Goal: Information Seeking & Learning: Learn about a topic

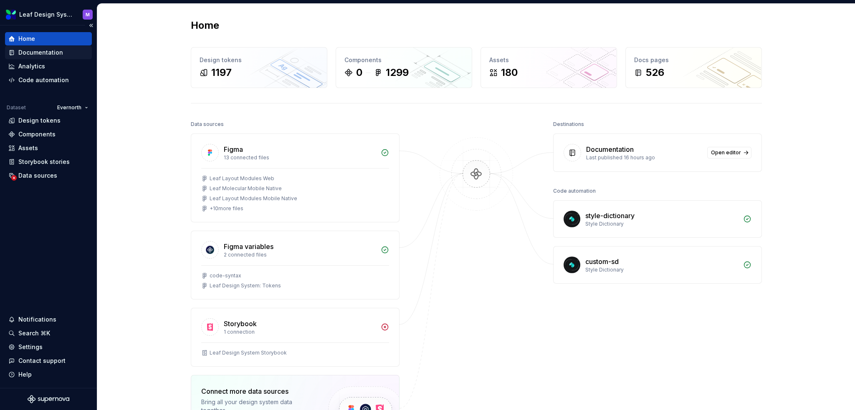
click at [36, 58] on div "Documentation" at bounding box center [48, 52] width 87 height 13
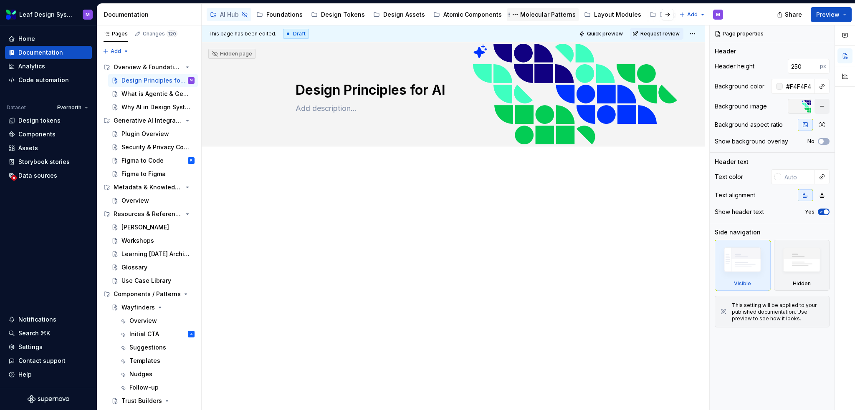
click at [514, 8] on div "Molecular Patterns" at bounding box center [543, 14] width 72 height 13
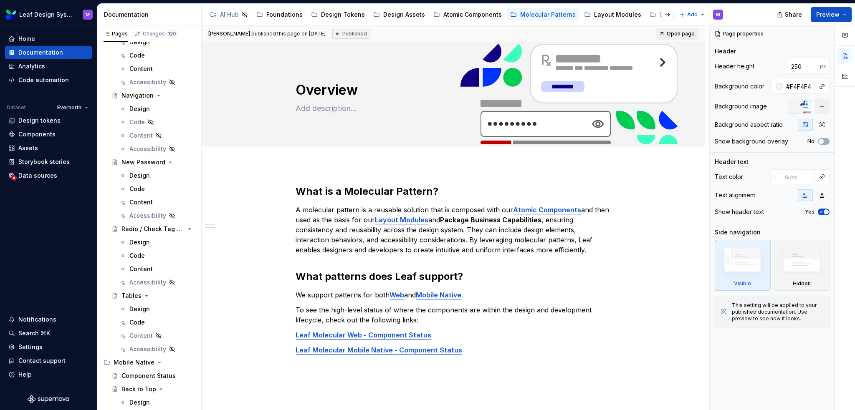
scroll to position [137, 0]
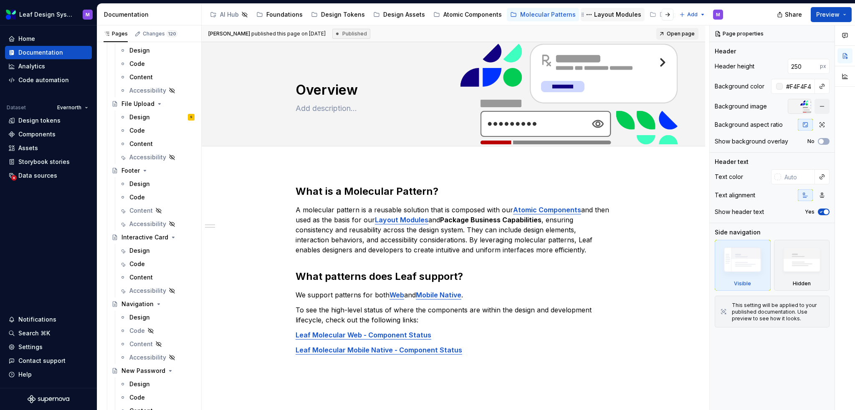
click at [604, 15] on div "Layout Modules" at bounding box center [617, 14] width 47 height 8
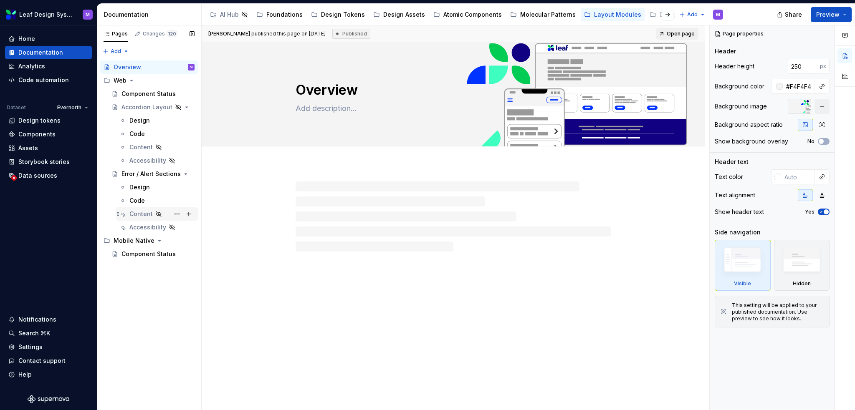
click at [142, 210] on div "Content" at bounding box center [140, 214] width 23 height 8
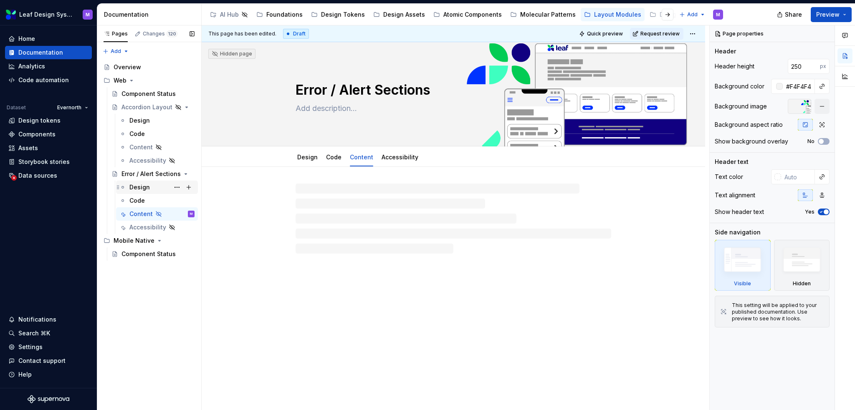
click at [144, 190] on div "Design" at bounding box center [139, 187] width 20 height 8
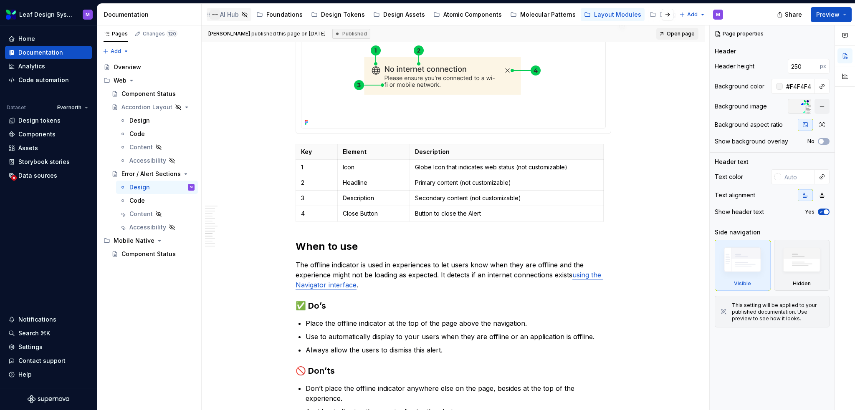
scroll to position [1363, 0]
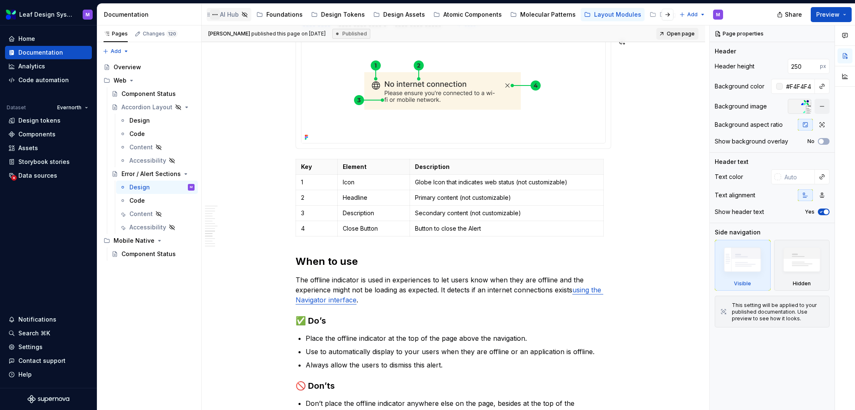
click at [218, 14] on button "Page tree" at bounding box center [215, 15] width 10 height 10
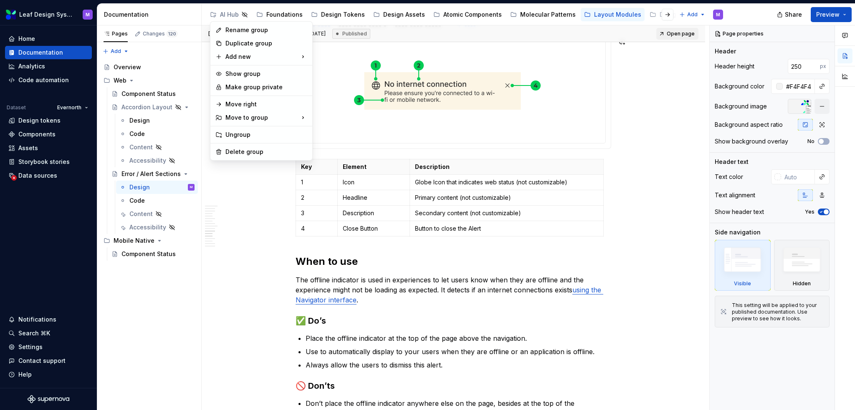
click at [224, 15] on html "Leaf Design System M Home Documentation Analytics Code automation Dataset Evern…" at bounding box center [427, 205] width 855 height 410
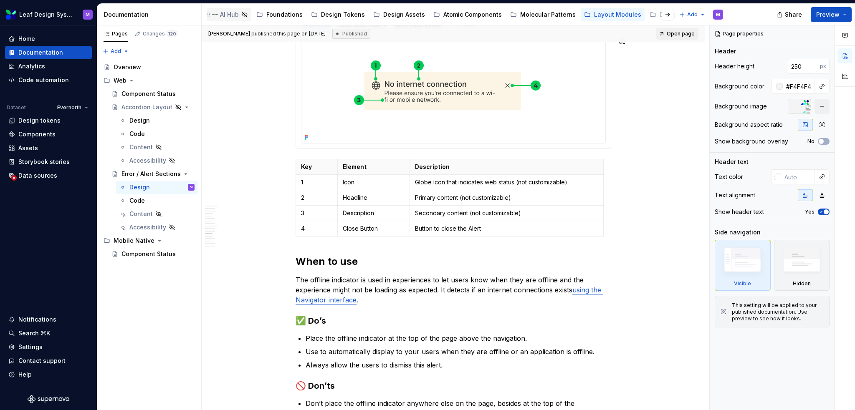
click at [226, 15] on div "AI Hub" at bounding box center [229, 14] width 19 height 8
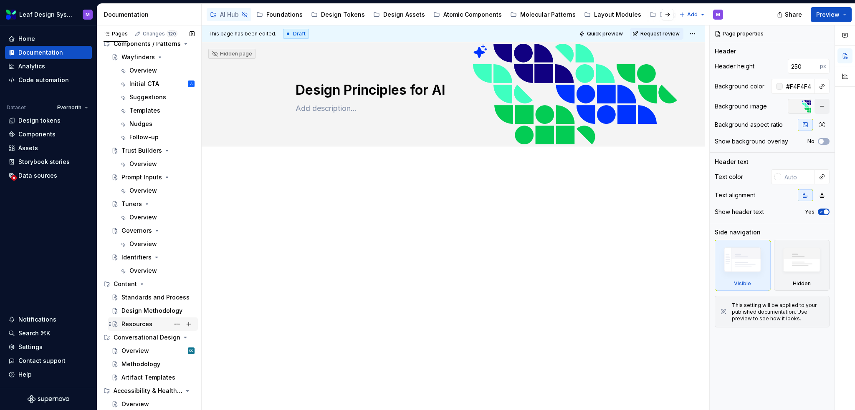
scroll to position [292, 0]
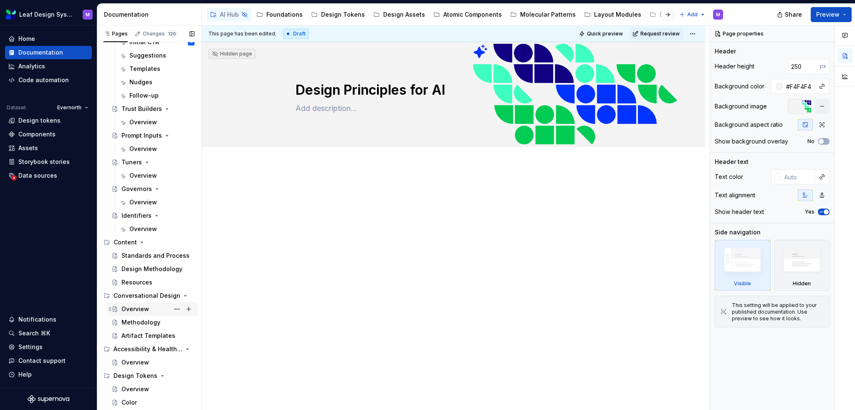
click at [141, 314] on div "Overview CC" at bounding box center [157, 310] width 73 height 12
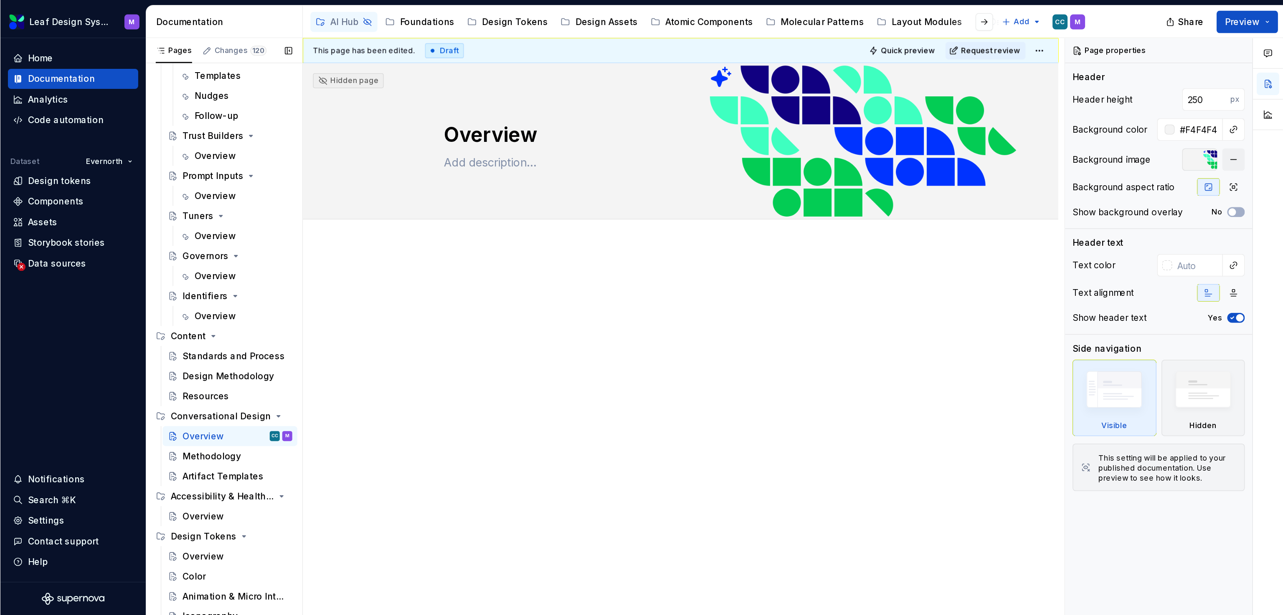
scroll to position [316, 0]
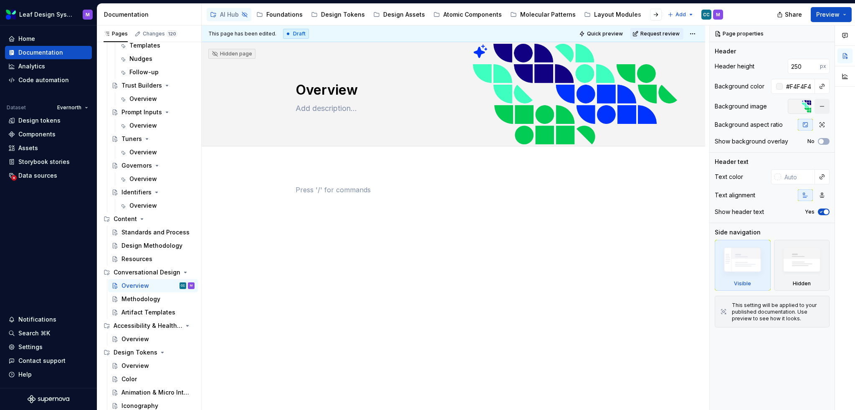
click at [350, 197] on div at bounding box center [454, 201] width 316 height 32
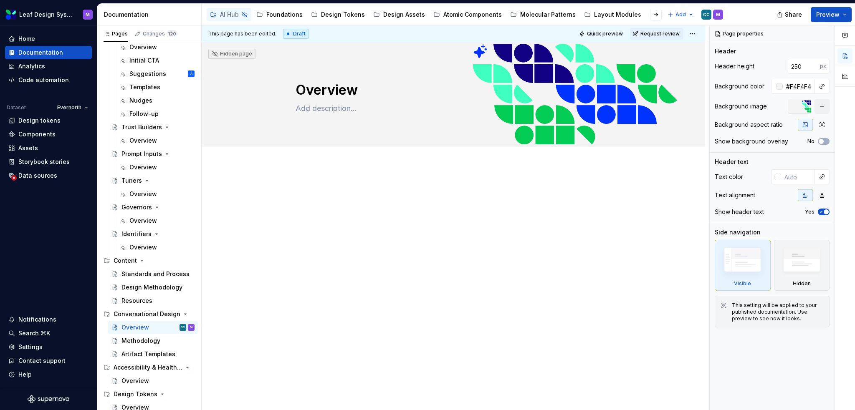
type textarea "*"
click at [295, 183] on div at bounding box center [454, 257] width 504 height 185
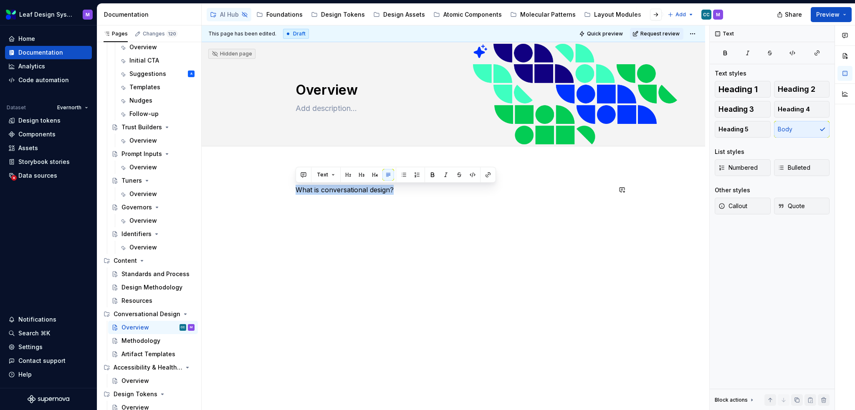
drag, startPoint x: 405, startPoint y: 192, endPoint x: 272, endPoint y: 181, distance: 133.7
click at [272, 181] on div "What is conversational design?" at bounding box center [454, 257] width 504 height 185
click at [350, 177] on button "button" at bounding box center [348, 175] width 12 height 12
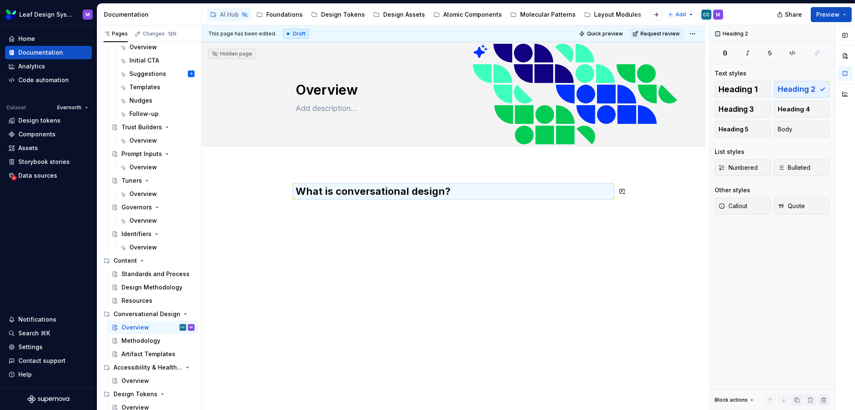
click at [383, 214] on div "What is conversational design?" at bounding box center [454, 201] width 316 height 32
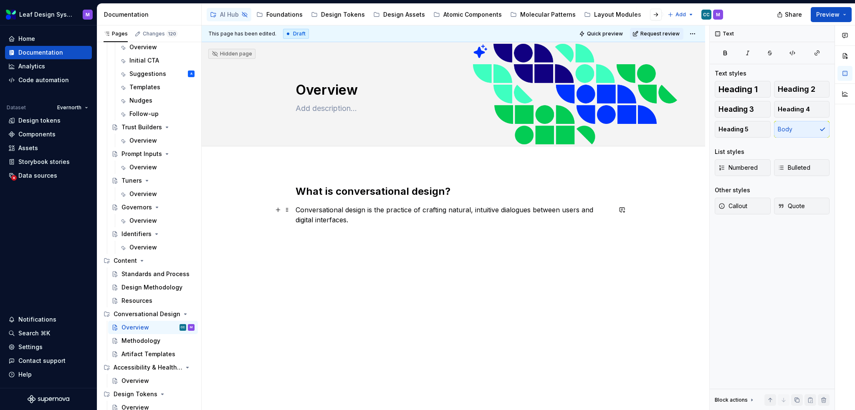
click at [396, 218] on p "Conversational design is the practice of crafting natural, intuitive dialogues …" at bounding box center [454, 215] width 316 height 20
click at [499, 210] on p "Conversational design is the practice of crafting natural, intuitive dialogues …" at bounding box center [454, 215] width 316 height 20
click at [501, 222] on p "Conversational design is the practice of crafting natural, intuitive, and purpo…" at bounding box center [454, 215] width 316 height 20
click at [585, 210] on p "Conversational design is the practice of crafting natural, intuitive, and purpo…" at bounding box center [454, 215] width 316 height 20
click at [521, 216] on p "Conversational design is the practice of crafting natural, intuitive, and purpo…" at bounding box center [454, 215] width 316 height 20
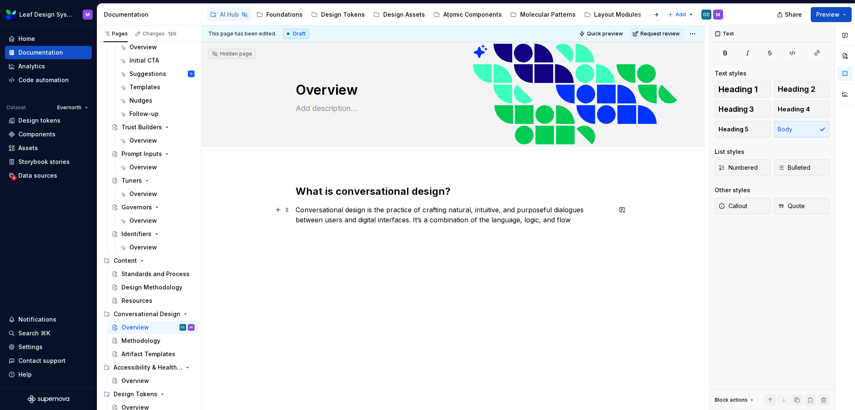
click at [428, 223] on p "Conversational design is the practice of crafting natural, intuitive, and purpo…" at bounding box center [454, 215] width 316 height 20
click at [481, 220] on p "Conversational design is the practice of crafting natural, intuitive, and purpo…" at bounding box center [454, 215] width 316 height 20
click at [526, 224] on p "Conversational design is the practice of crafting natural, intuitive, and purpo…" at bounding box center [454, 215] width 316 height 20
click at [410, 219] on p "Conversational design is the practice of crafting natural, intuitive, and purpo…" at bounding box center [454, 215] width 316 height 20
drag, startPoint x: 520, startPoint y: 219, endPoint x: 531, endPoint y: 215, distance: 11.9
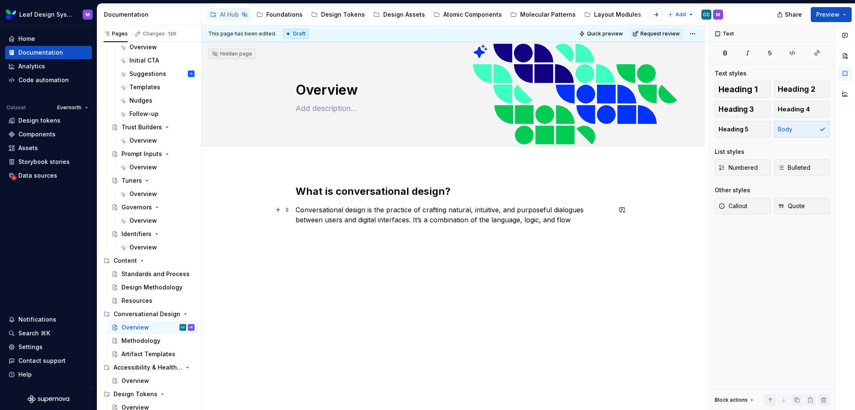
click at [520, 219] on p "Conversational design is the practice of crafting natural, intuitive, and purpo…" at bounding box center [454, 215] width 316 height 20
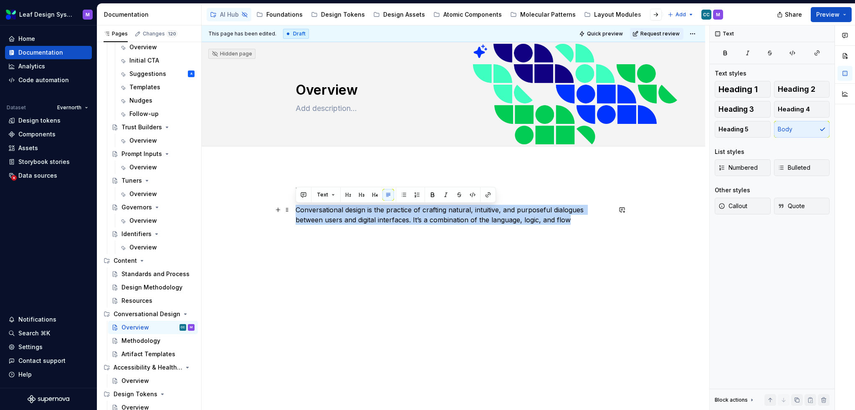
drag, startPoint x: 573, startPoint y: 221, endPoint x: 268, endPoint y: 210, distance: 305.0
click at [268, 210] on div "What is conversational design? Conversational design is the practice of craftin…" at bounding box center [454, 261] width 504 height 193
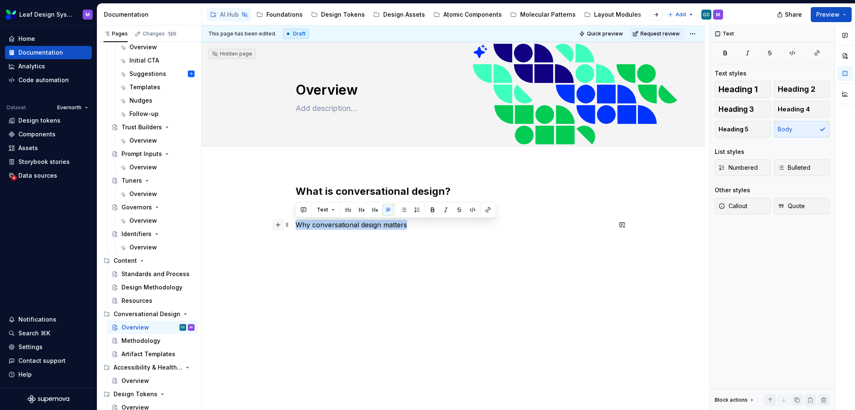
drag, startPoint x: 409, startPoint y: 227, endPoint x: 276, endPoint y: 228, distance: 132.8
click at [296, 228] on div "What is conversational design? Why conversational design matters" at bounding box center [454, 212] width 316 height 55
click at [358, 212] on button "button" at bounding box center [362, 210] width 12 height 12
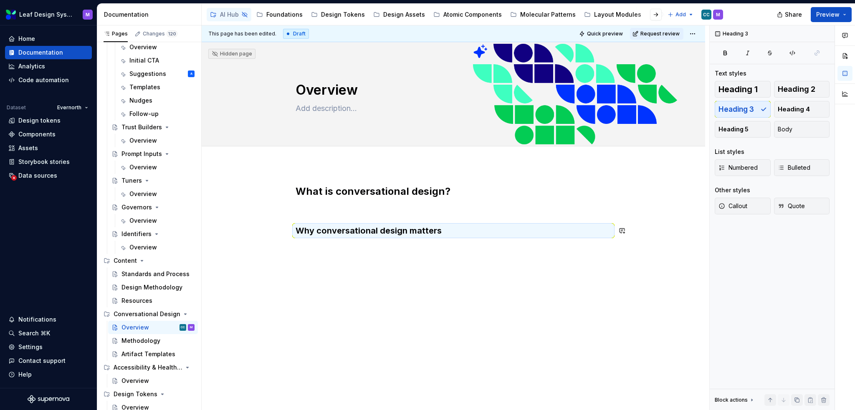
click at [409, 223] on div "What is conversational design? Why conversational design matters" at bounding box center [454, 211] width 316 height 52
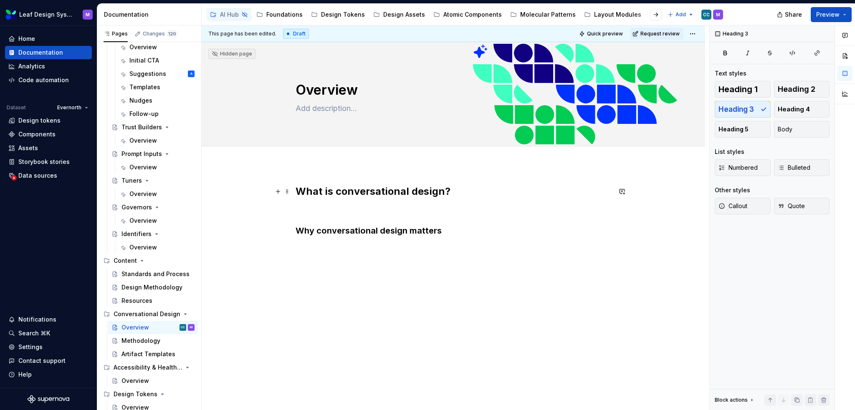
click at [461, 195] on h2 "What is conversational design?" at bounding box center [454, 191] width 316 height 13
click at [448, 232] on h3 "Why conversational design matters" at bounding box center [454, 231] width 316 height 12
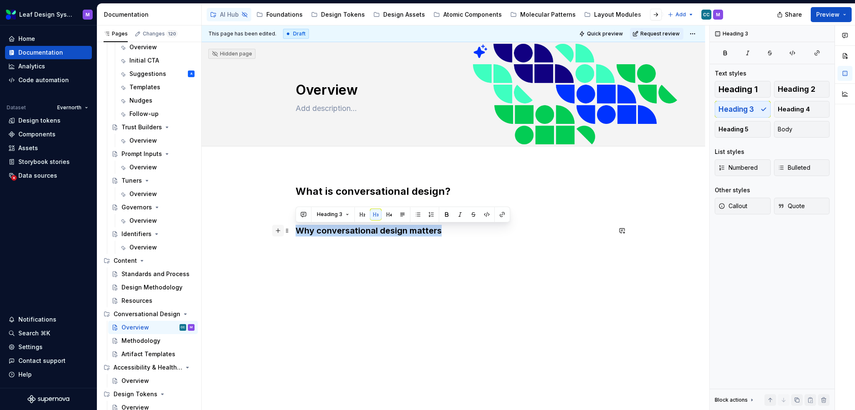
drag, startPoint x: 454, startPoint y: 226, endPoint x: 280, endPoint y: 236, distance: 174.4
click at [296, 236] on div "What is conversational design? Why conversational design matters" at bounding box center [454, 216] width 316 height 62
click at [366, 215] on button "button" at bounding box center [363, 215] width 12 height 12
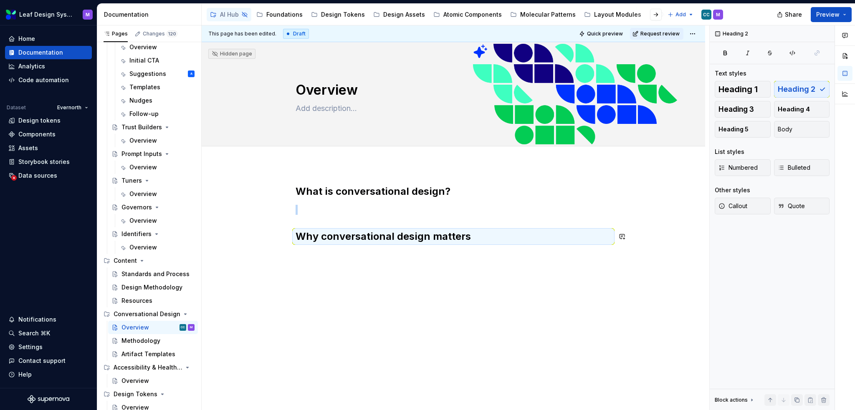
click at [438, 246] on div "What is conversational design? Why conversational design matters" at bounding box center [454, 219] width 316 height 68
click at [462, 211] on p at bounding box center [454, 210] width 316 height 10
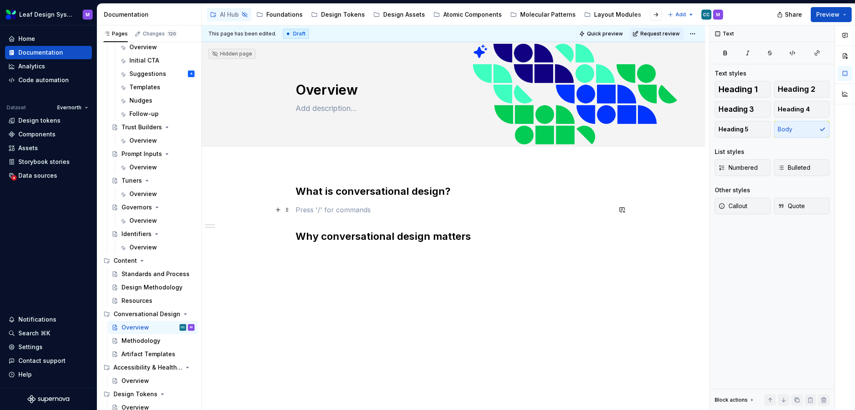
click at [304, 212] on p at bounding box center [454, 210] width 316 height 10
click at [307, 212] on p at bounding box center [454, 210] width 316 height 10
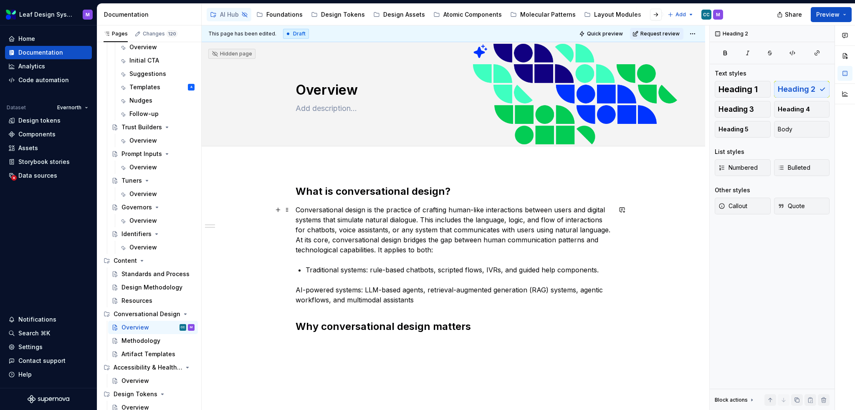
click at [362, 221] on p "Conversational design is the practice of crafting human-like interactions betwe…" at bounding box center [454, 230] width 316 height 50
click at [296, 290] on p "AI-powered systems: LLM-based agents, retrieval-augmented generation (RAG) syst…" at bounding box center [454, 295] width 316 height 20
click at [803, 172] on span "Bulleted" at bounding box center [794, 168] width 33 height 8
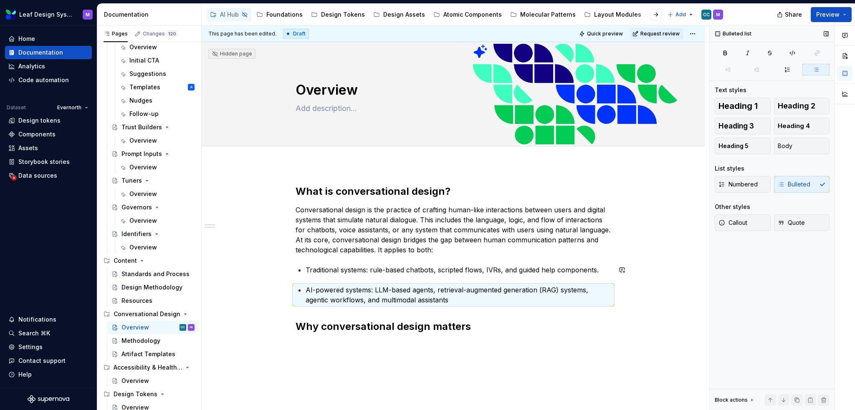
click at [414, 280] on div "What is conversational design? Conversational design is the practice of craftin…" at bounding box center [454, 259] width 316 height 149
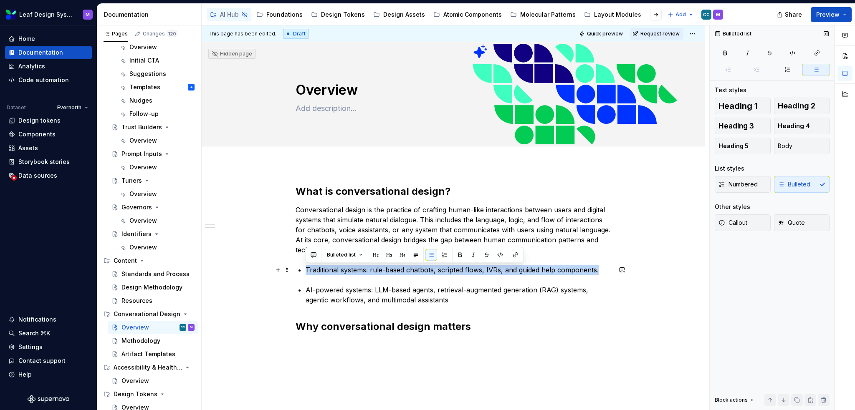
drag, startPoint x: 600, startPoint y: 273, endPoint x: 296, endPoint y: 268, distance: 304.0
click at [296, 268] on div "What is conversational design? Conversational design is the practice of craftin…" at bounding box center [454, 259] width 316 height 149
copy p "Traditional systems: rule-based chatbots, scripted flows, IVRs, and guided help…"
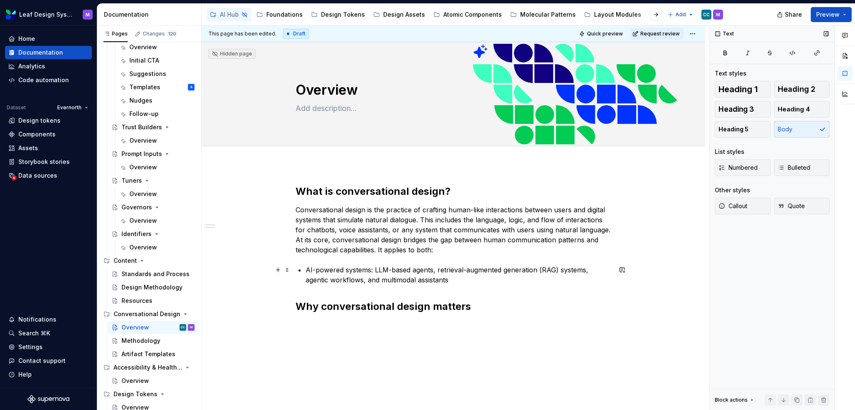
click at [466, 282] on p "AI-powered systems: LLM-based agents, retrieval-augmented generation (RAG) syst…" at bounding box center [459, 275] width 306 height 20
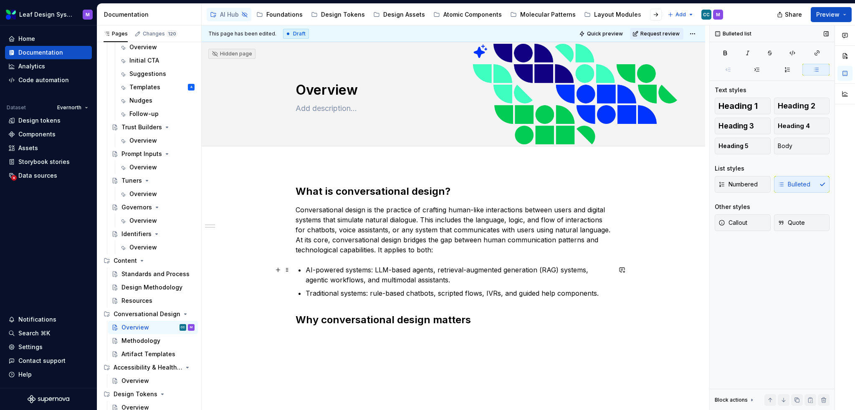
click at [521, 276] on p "AI-powered systems: LLM-based agents, retrieval-augmented generation (RAG) syst…" at bounding box center [459, 275] width 306 height 20
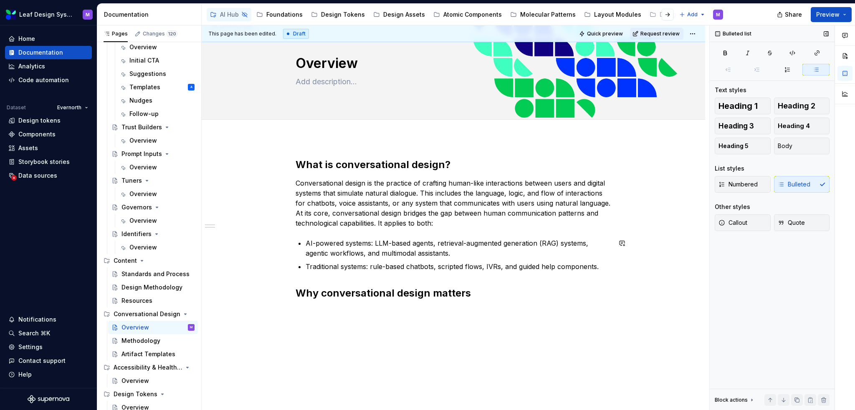
scroll to position [49, 0]
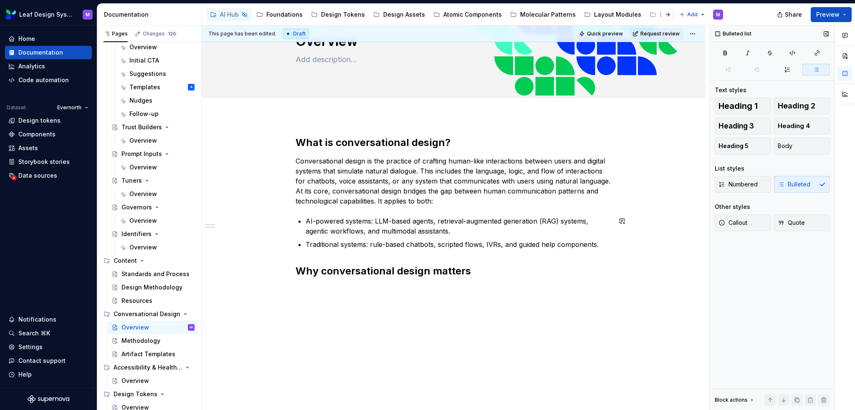
click at [350, 315] on div "What is conversational design? Conversational design is the practice of craftin…" at bounding box center [454, 263] width 504 height 295
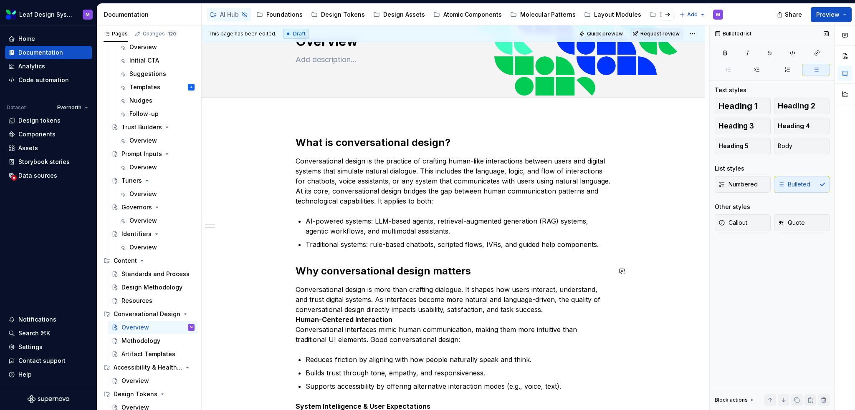
scroll to position [174, 0]
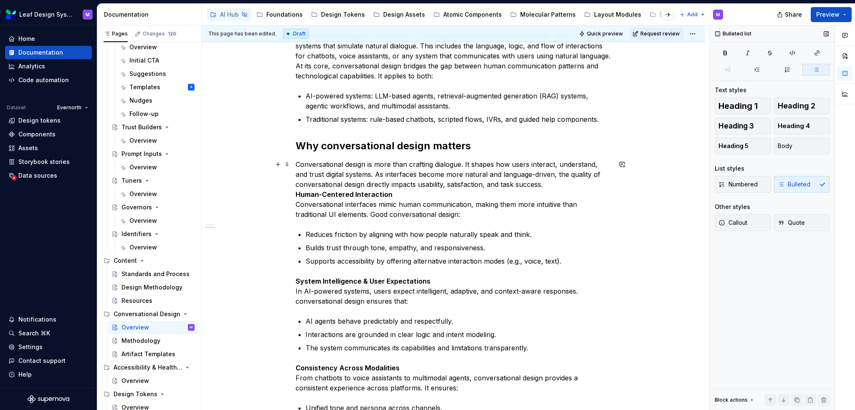
click at [295, 191] on div "This page has been edited. Draft Quick preview Request review Hidden page Overv…" at bounding box center [456, 217] width 508 height 385
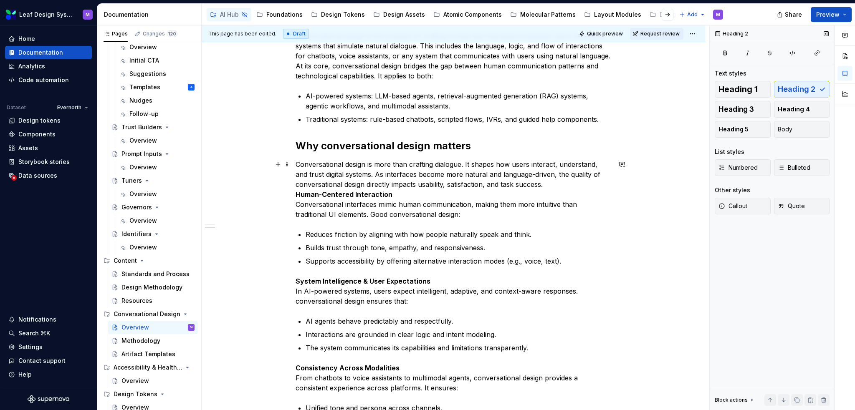
click at [295, 192] on div "What is conversational design? Conversational design is the practice of craftin…" at bounding box center [454, 325] width 504 height 669
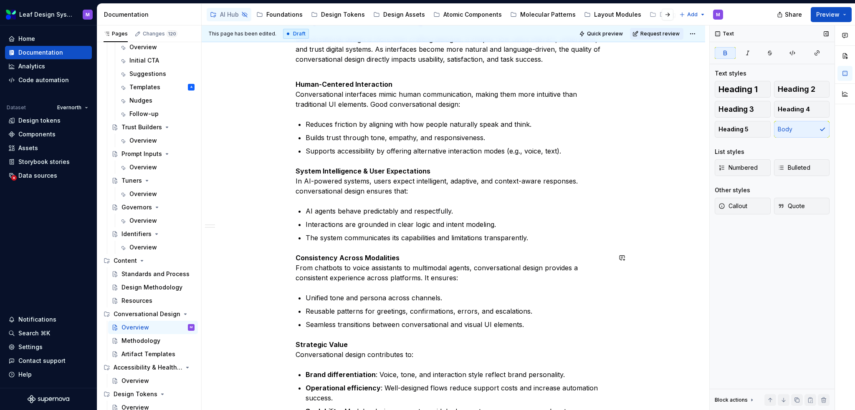
scroll to position [383, 0]
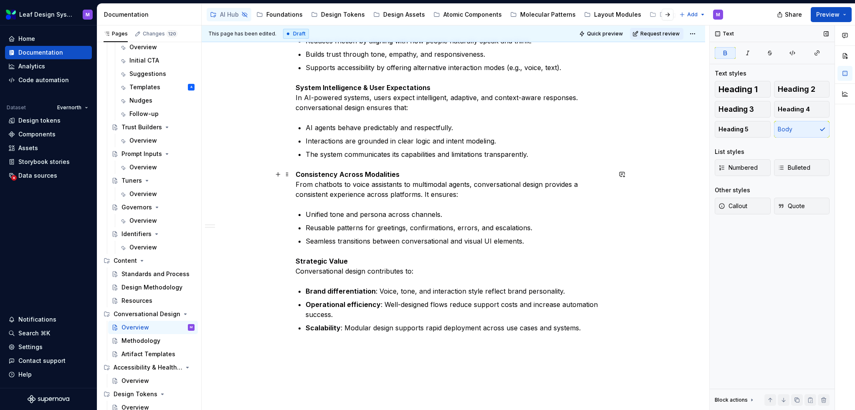
click at [370, 187] on p "Consistency Across Modalities From chatbots to voice assistants to multimodal a…" at bounding box center [454, 185] width 316 height 30
click at [405, 175] on p "Consistency Across Modalities From chatbots to voice assistants to multimodal a…" at bounding box center [454, 185] width 316 height 30
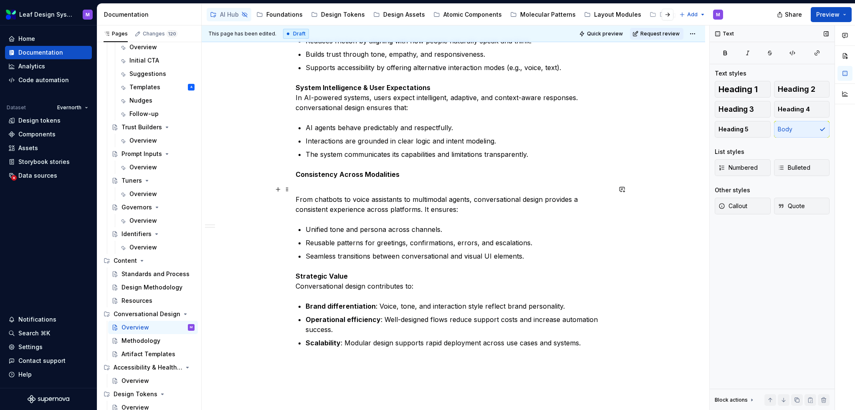
click at [293, 197] on div "What is conversational design? Conversational design is the practice of craftin…" at bounding box center [454, 131] width 504 height 699
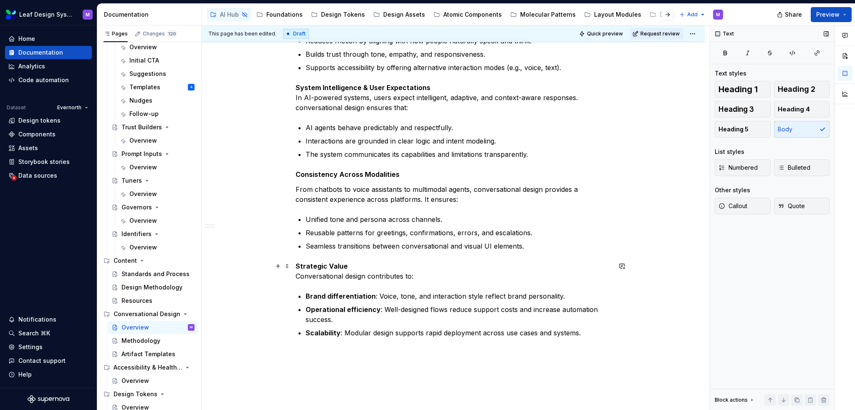
click at [342, 264] on strong "Strategic Value" at bounding box center [322, 266] width 52 height 8
click at [346, 265] on p "Strategic Value Conversational design contributes to:" at bounding box center [454, 271] width 316 height 20
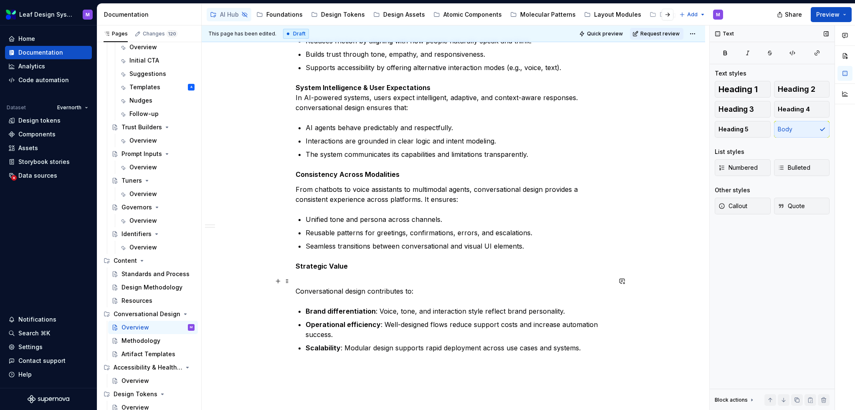
click at [294, 290] on div "What is conversational design? Conversational design is the practice of craftin…" at bounding box center [454, 134] width 504 height 704
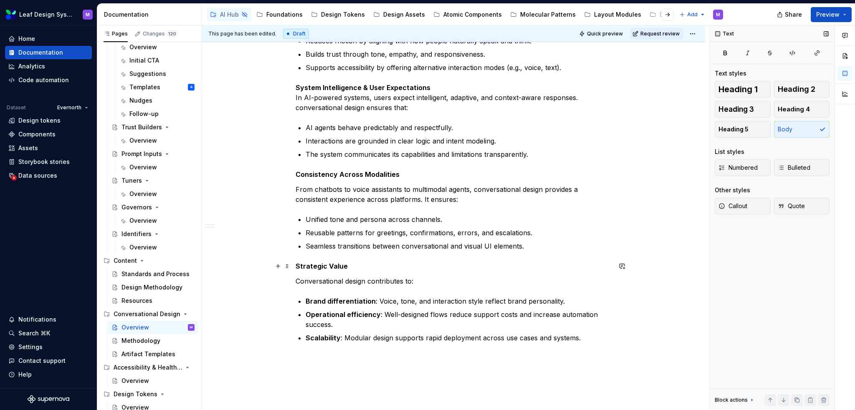
click at [331, 266] on strong "Strategic Value" at bounding box center [322, 266] width 52 height 8
click at [338, 174] on strong "Consistency Across Modalities" at bounding box center [348, 174] width 104 height 8
click at [365, 174] on strong "Consistency across Modalities" at bounding box center [347, 174] width 103 height 8
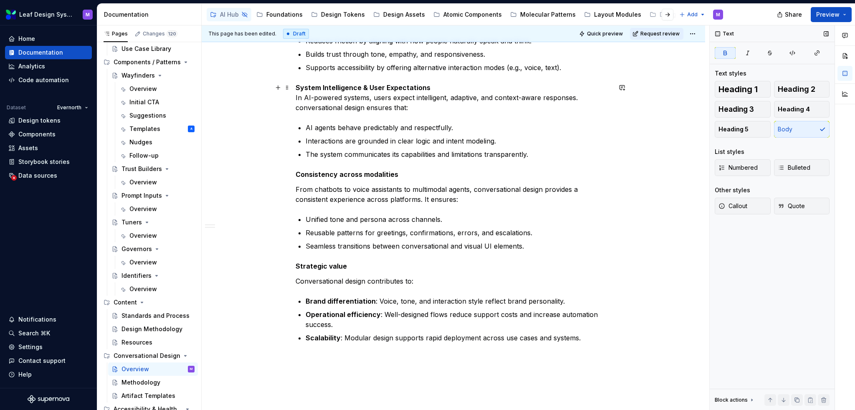
click at [324, 86] on strong "System Intelligence & User Expectations" at bounding box center [363, 88] width 135 height 8
click at [372, 87] on strong "System intelligence & User Expectations" at bounding box center [363, 88] width 135 height 8
click at [386, 84] on strong "System intelligence & user Expectations" at bounding box center [363, 88] width 134 height 8
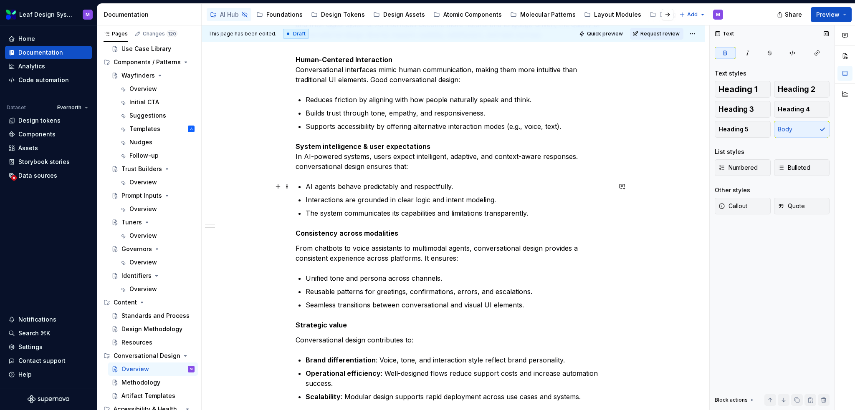
scroll to position [299, 0]
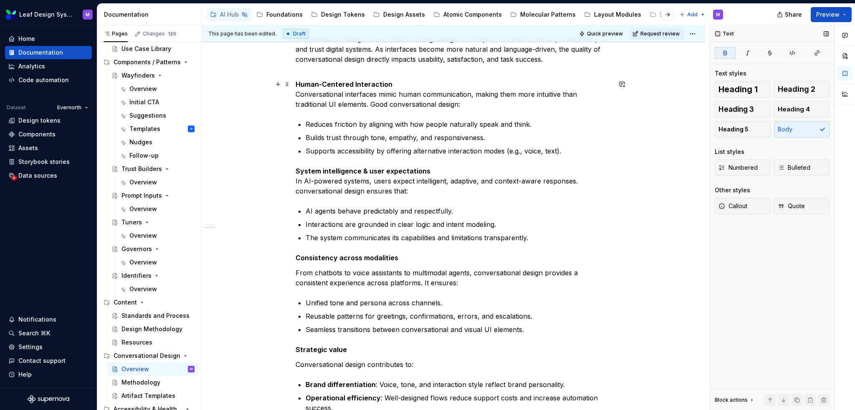
click at [354, 81] on strong "Human-Centered Interaction" at bounding box center [344, 84] width 97 height 8
click at [326, 82] on strong "Human-Centered interaction" at bounding box center [344, 84] width 97 height 8
click at [399, 80] on p "Human-centered interaction Conversational interfaces mimic human communication,…" at bounding box center [454, 94] width 316 height 30
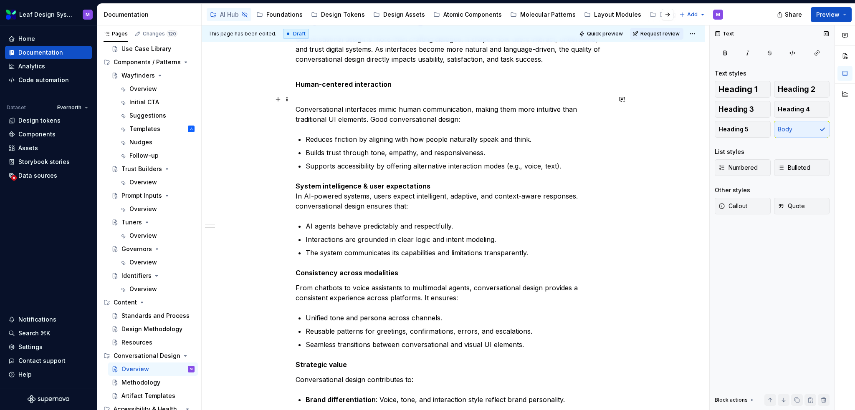
click at [294, 110] on div "What is conversational design? Conversational design is the practice of craftin…" at bounding box center [454, 220] width 504 height 709
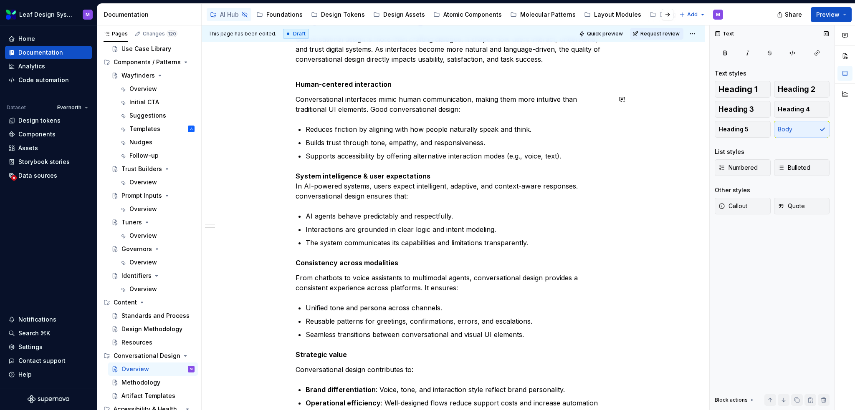
click at [383, 117] on div "What is conversational design? Conversational design is the practice of craftin…" at bounding box center [454, 159] width 316 height 546
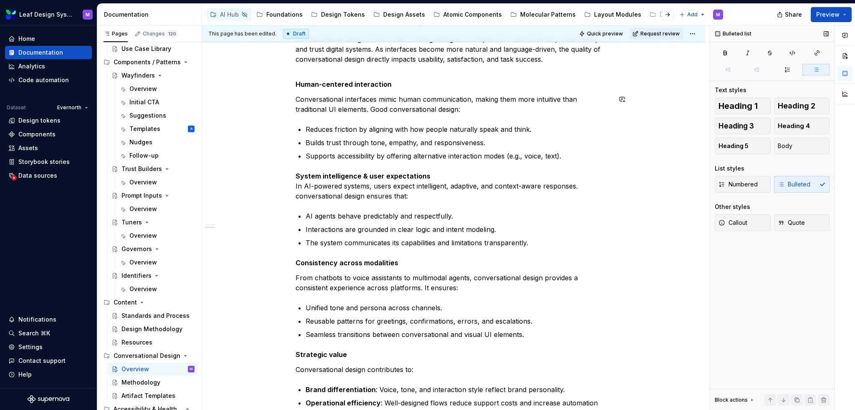
click at [359, 117] on div "What is conversational design? Conversational design is the practice of craftin…" at bounding box center [454, 159] width 316 height 546
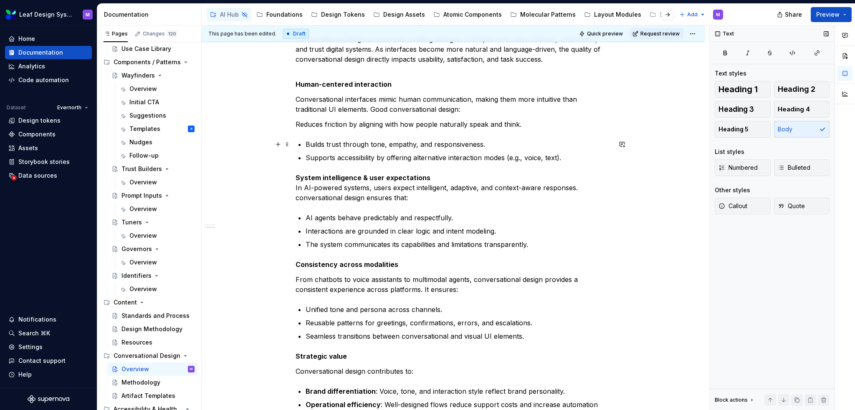
click at [303, 140] on div "What is conversational design? Conversational design is the practice of craftin…" at bounding box center [454, 160] width 316 height 548
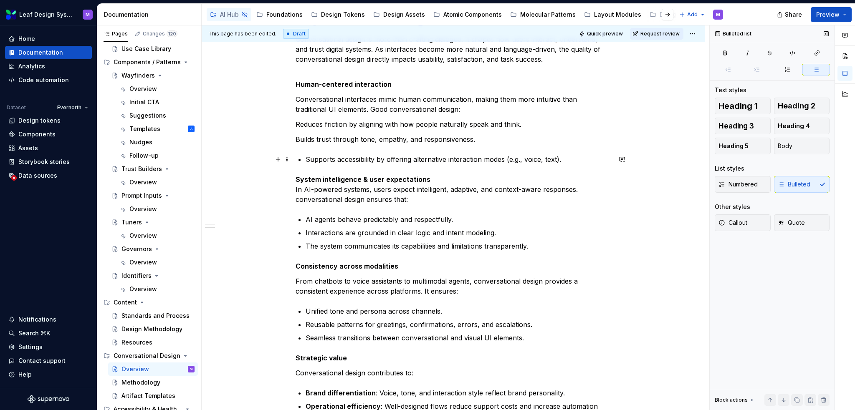
click at [304, 156] on div "What is conversational design? Conversational design is the practice of craftin…" at bounding box center [454, 160] width 316 height 549
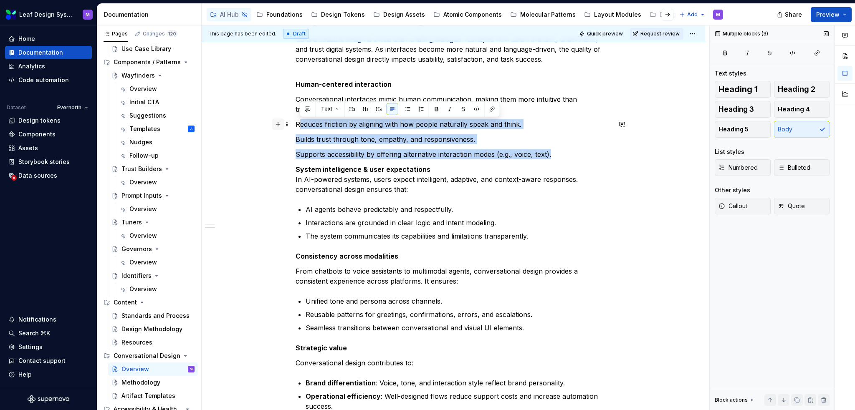
drag, startPoint x: 564, startPoint y: 155, endPoint x: 282, endPoint y: 123, distance: 284.1
click at [296, 123] on div "What is conversational design? Conversational design is the practice of craftin…" at bounding box center [454, 160] width 316 height 549
click at [313, 124] on p "Reduces friction by aligning with how people naturally speak and think." at bounding box center [454, 124] width 316 height 10
drag, startPoint x: 552, startPoint y: 154, endPoint x: 295, endPoint y: 125, distance: 258.0
click at [296, 125] on div "What is conversational design? Conversational design is the practice of craftin…" at bounding box center [454, 155] width 316 height 539
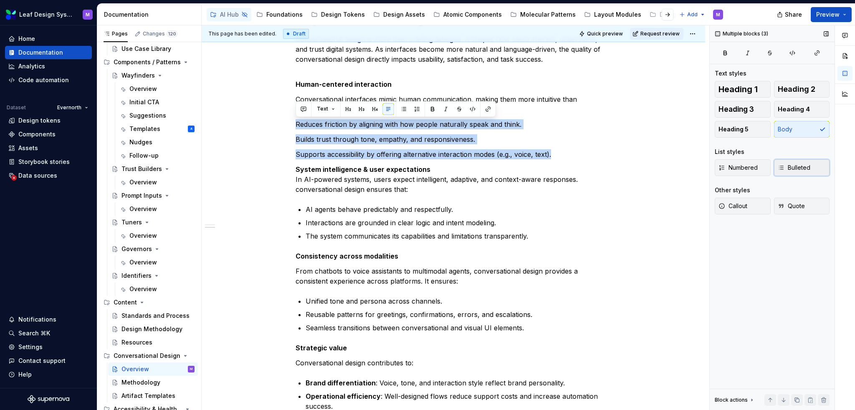
click at [799, 172] on button "Bulleted" at bounding box center [802, 167] width 56 height 17
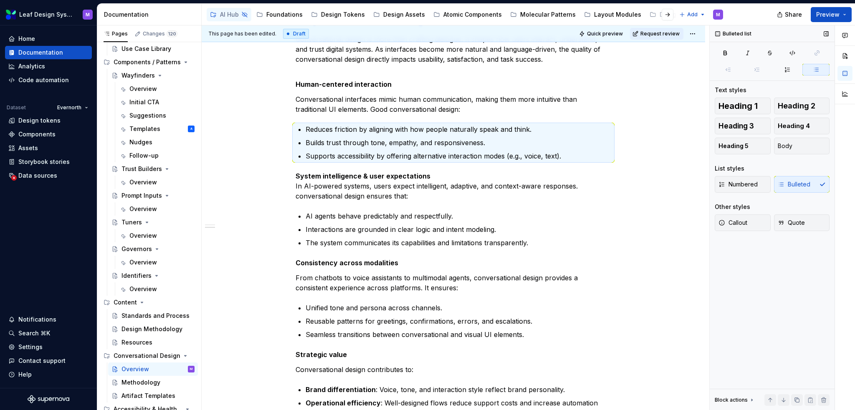
click at [513, 167] on div "What is conversational design? Conversational design is the practice of craftin…" at bounding box center [454, 159] width 316 height 546
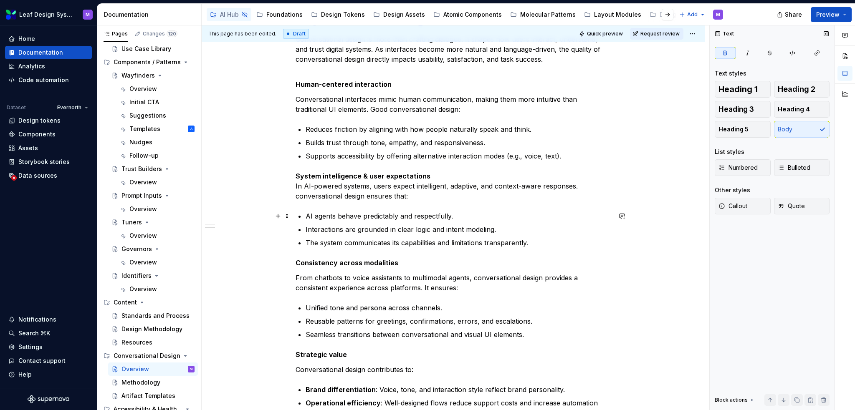
click at [306, 216] on p "AI agents behave predictably and respectfully." at bounding box center [459, 216] width 306 height 10
click at [307, 217] on p "AI agents behave predictably and respectfully." at bounding box center [459, 216] width 306 height 10
click at [305, 228] on div "What is conversational design? Conversational design is the practice of craftin…" at bounding box center [454, 160] width 316 height 548
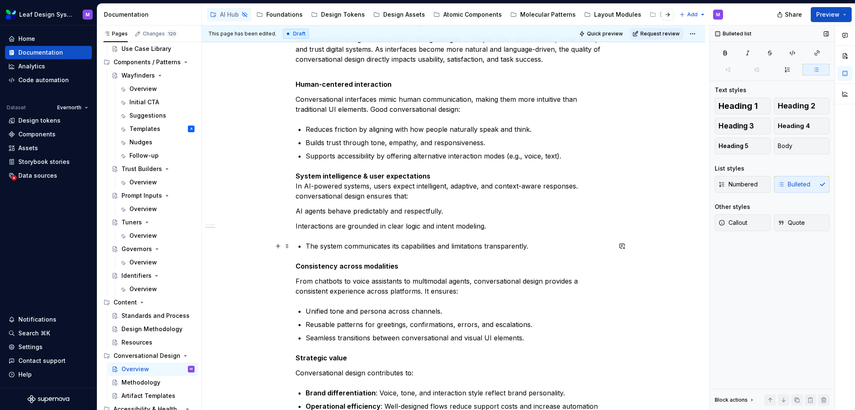
click at [306, 244] on p "The system communicates its capabilities and limitations transparently." at bounding box center [459, 246] width 306 height 10
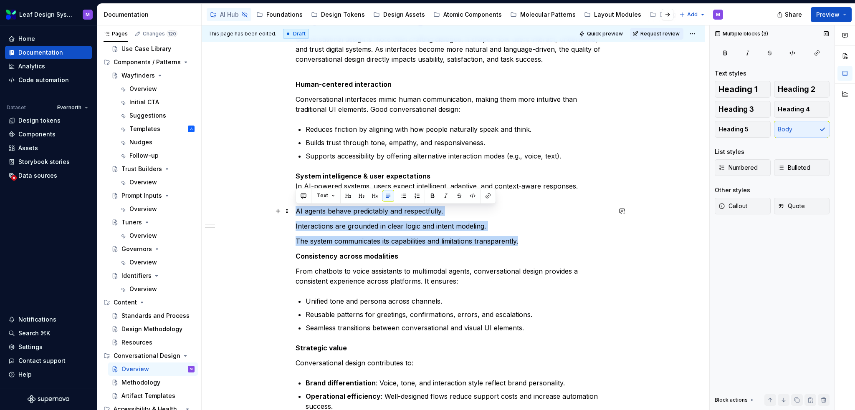
drag, startPoint x: 528, startPoint y: 241, endPoint x: 263, endPoint y: 207, distance: 267.4
click at [263, 207] on div "What is conversational design? Conversational design is the practice of craftin…" at bounding box center [454, 212] width 504 height 693
click at [796, 165] on span "Bulleted" at bounding box center [794, 168] width 33 height 8
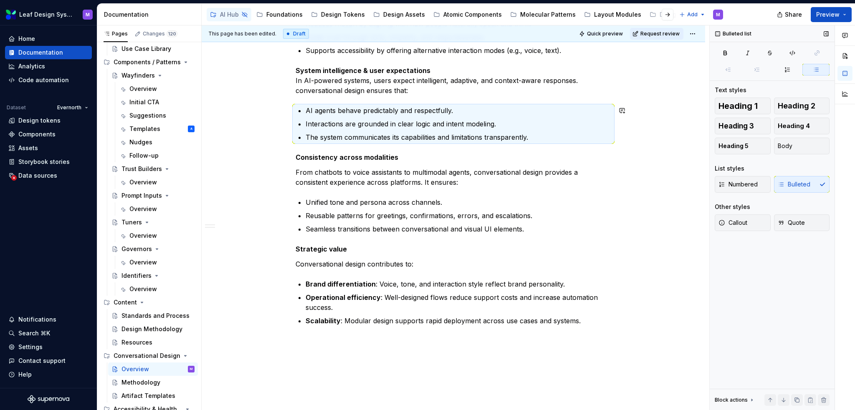
scroll to position [425, 0]
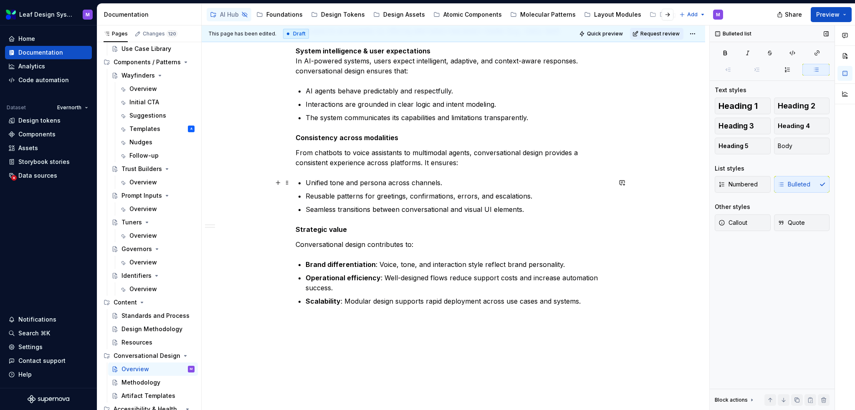
click at [307, 181] on p "Unified tone and persona across channels." at bounding box center [459, 183] width 306 height 10
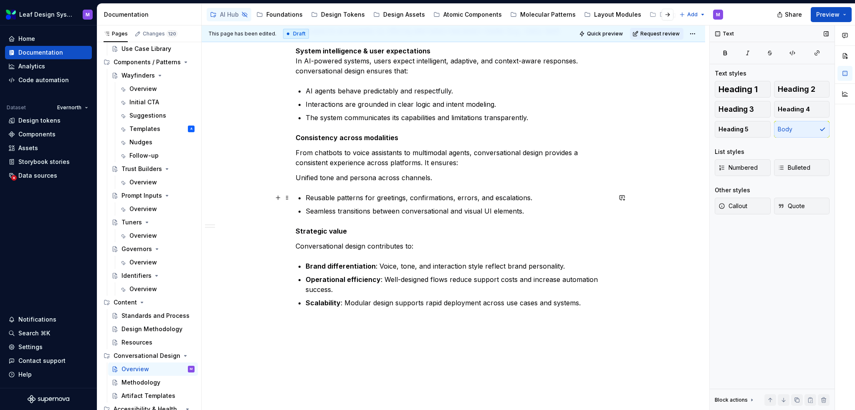
click at [306, 198] on p "Reusable patterns for greetings, confirmations, errors, and escalations." at bounding box center [459, 198] width 306 height 10
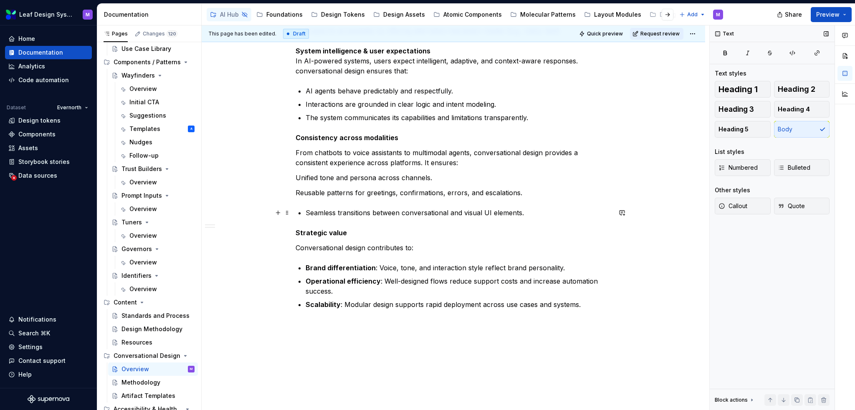
click at [306, 211] on p "Seamless transitions between conversational and visual UI elements." at bounding box center [459, 213] width 306 height 10
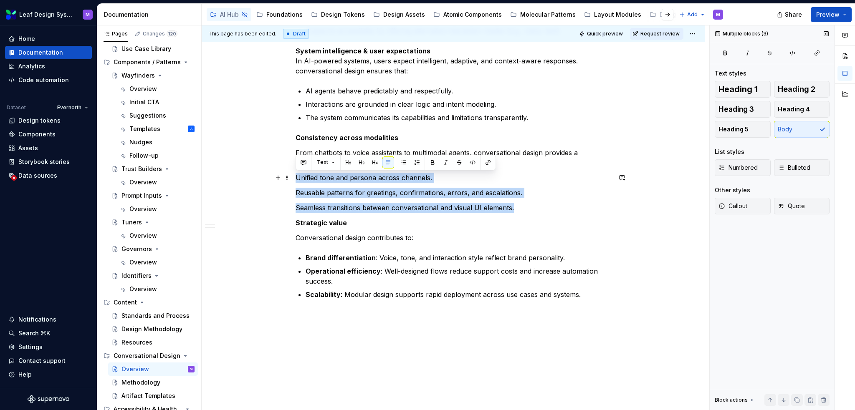
drag, startPoint x: 516, startPoint y: 208, endPoint x: 264, endPoint y: 175, distance: 253.9
click at [264, 175] on div "What is conversational design? Conversational design is the practice of craftin…" at bounding box center [454, 86] width 504 height 693
click at [797, 170] on span "Bulleted" at bounding box center [794, 168] width 33 height 8
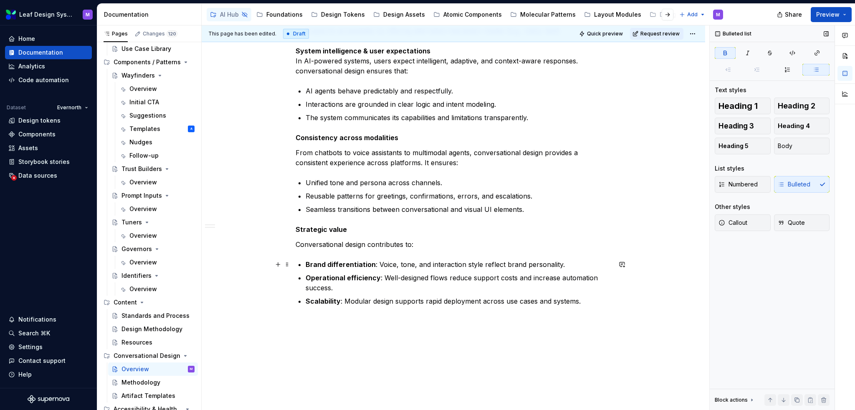
click at [307, 265] on strong "Brand differentiation" at bounding box center [341, 265] width 70 height 8
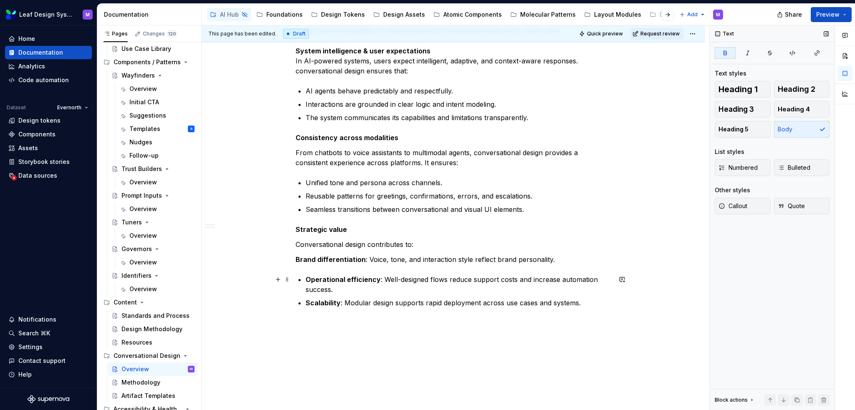
click at [306, 277] on strong "Operational efficiency" at bounding box center [343, 280] width 75 height 8
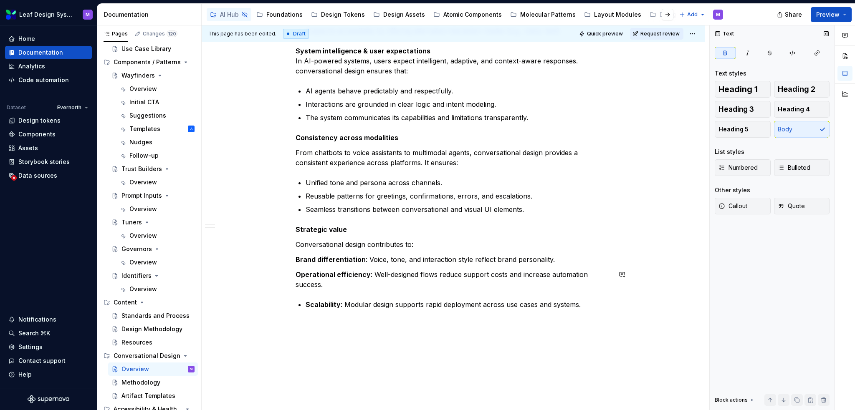
click at [307, 299] on div "What is conversational design? Conversational design is the practice of craftin…" at bounding box center [454, 34] width 316 height 549
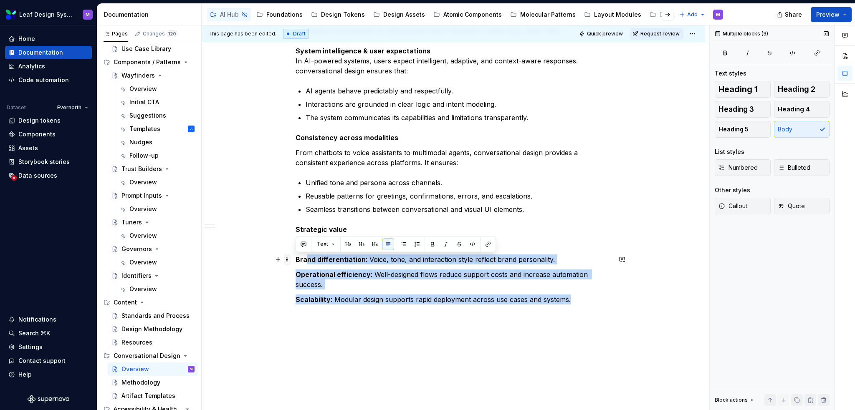
drag, startPoint x: 587, startPoint y: 301, endPoint x: 289, endPoint y: 258, distance: 301.3
click at [296, 258] on div "What is conversational design? Conversational design is the practice of craftin…" at bounding box center [454, 37] width 316 height 554
click at [485, 283] on p "Operational efficiency : Well-designed flows reduce support costs and increase …" at bounding box center [454, 280] width 316 height 20
drag, startPoint x: 576, startPoint y: 302, endPoint x: 296, endPoint y: 256, distance: 283.6
click at [296, 256] on div "What is conversational design? Conversational design is the practice of craftin…" at bounding box center [454, 32] width 316 height 544
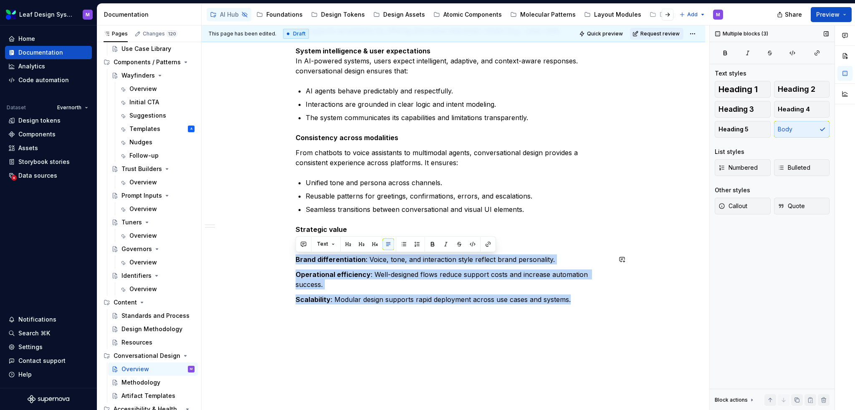
drag, startPoint x: 401, startPoint y: 243, endPoint x: 423, endPoint y: 240, distance: 21.9
click at [401, 243] on button "button" at bounding box center [404, 244] width 12 height 12
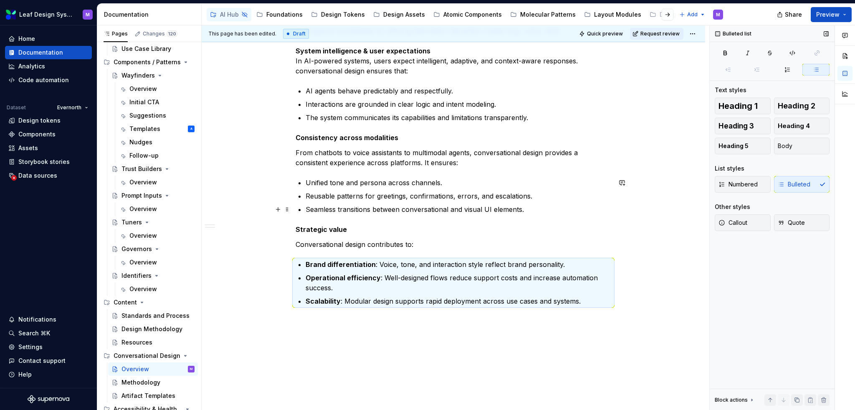
click at [545, 206] on p "Seamless transitions between conversational and visual UI elements." at bounding box center [459, 210] width 306 height 10
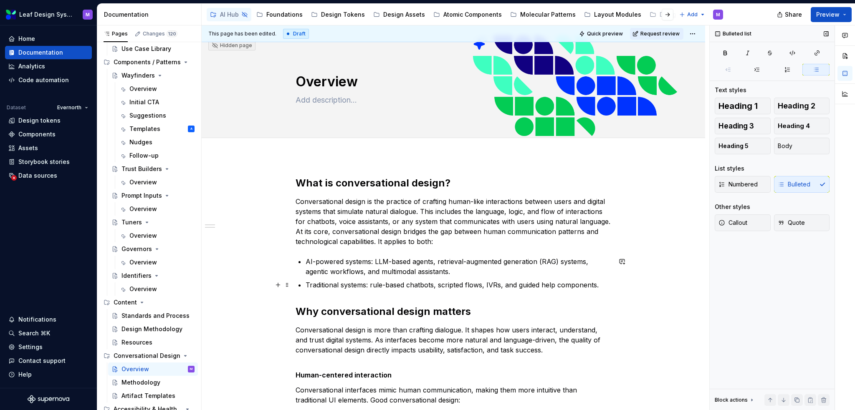
scroll to position [7, 0]
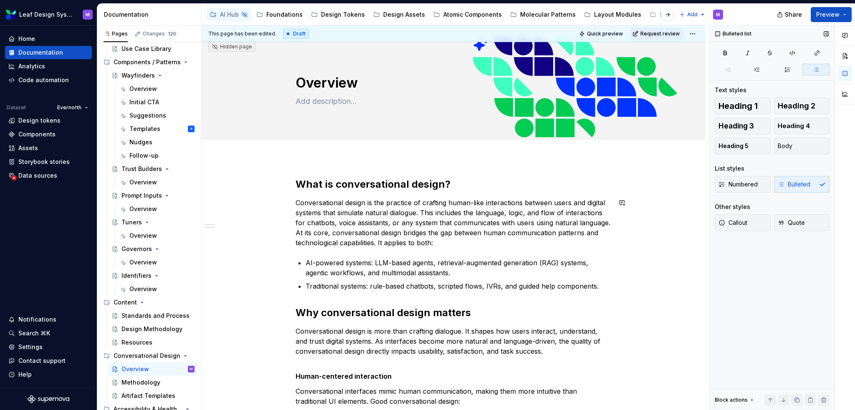
click at [296, 234] on p "Conversational design is the practice of crafting human-like interactions betwe…" at bounding box center [454, 223] width 316 height 50
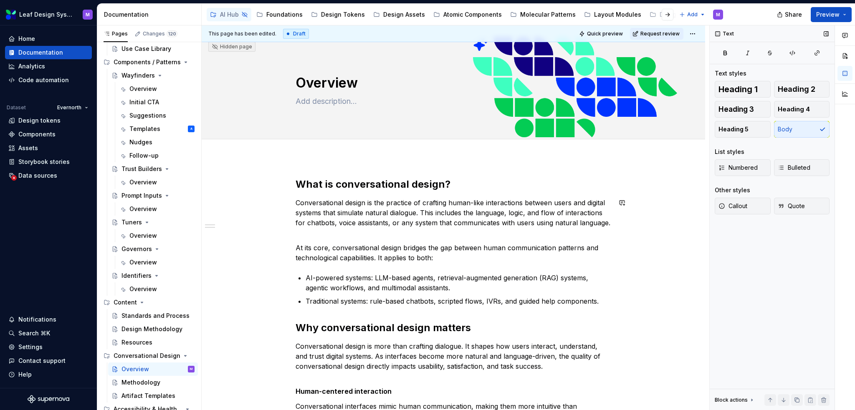
click at [314, 237] on p "Conversational design is the practice of crafting human-like interactions betwe…" at bounding box center [454, 218] width 316 height 40
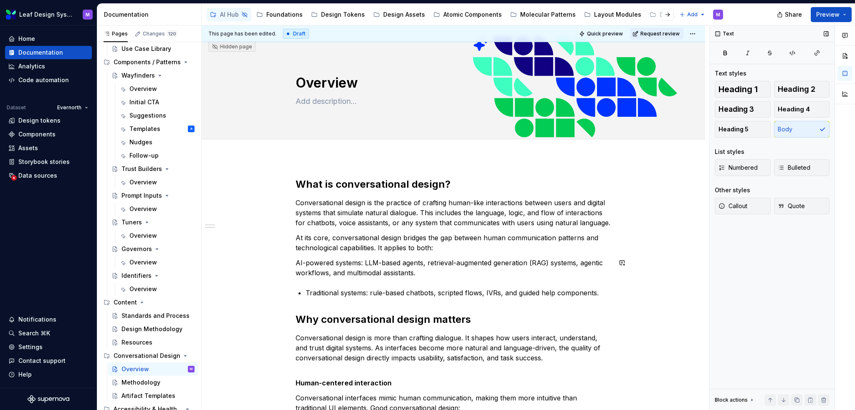
click at [306, 290] on p "Traditional systems: rule-based chatbots, scripted flows, IVRs, and guided help…" at bounding box center [459, 293] width 306 height 10
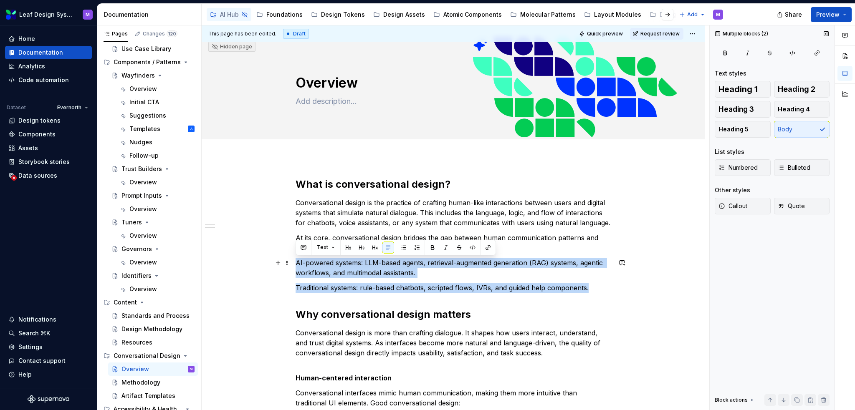
drag, startPoint x: 599, startPoint y: 290, endPoint x: 296, endPoint y: 265, distance: 303.3
click at [801, 174] on button "Bulleted" at bounding box center [802, 167] width 56 height 17
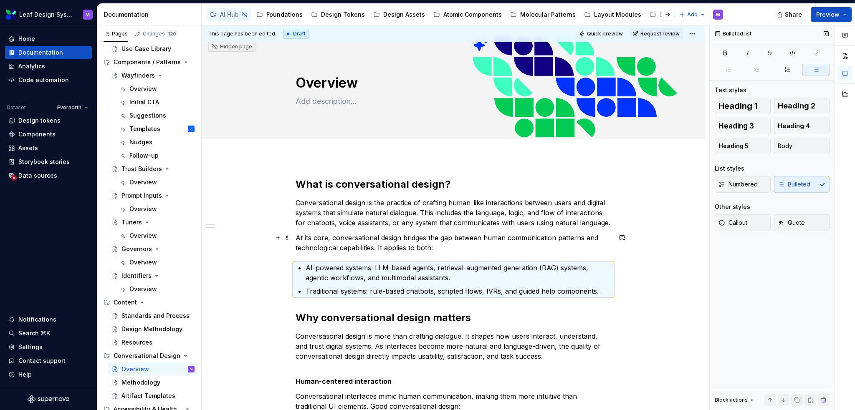
click at [498, 247] on p "At its core, conversational design bridges the gap between human communication …" at bounding box center [454, 243] width 316 height 20
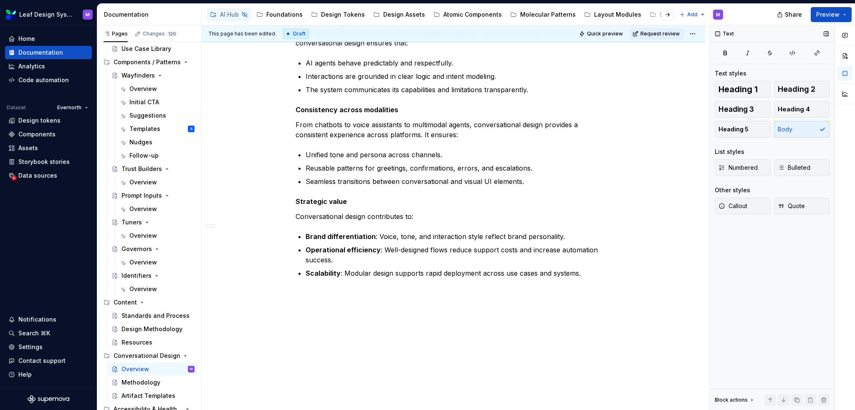
scroll to position [458, 0]
click at [389, 306] on div "What is conversational design? Conversational design is the practice of craftin…" at bounding box center [454, 59] width 504 height 704
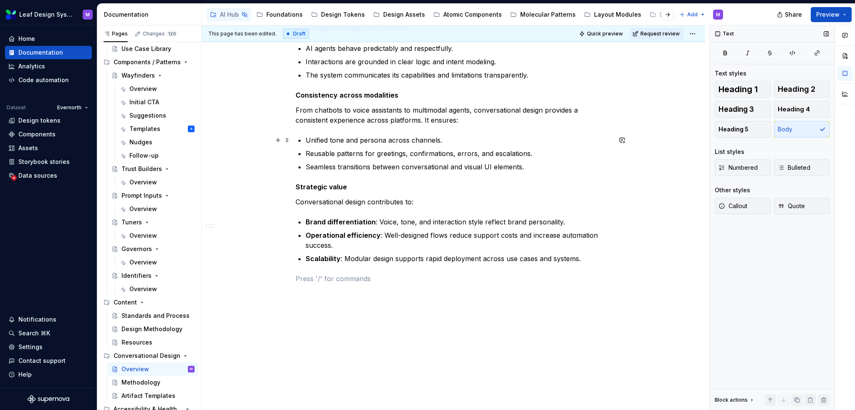
scroll to position [478, 0]
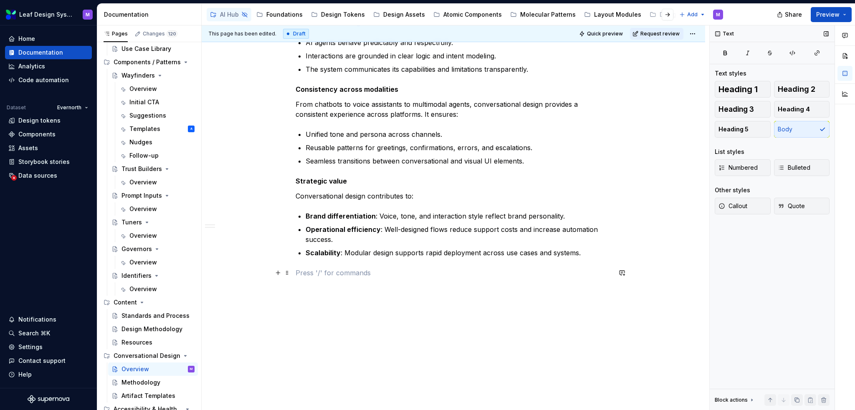
click at [362, 271] on p at bounding box center [454, 273] width 316 height 10
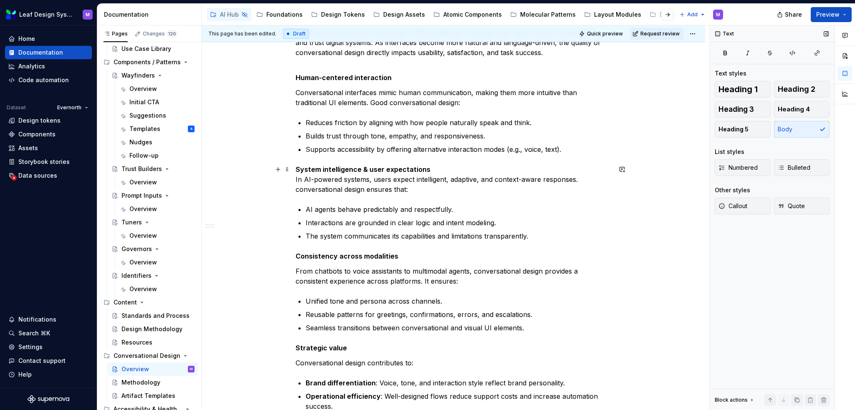
scroll to position [186, 0]
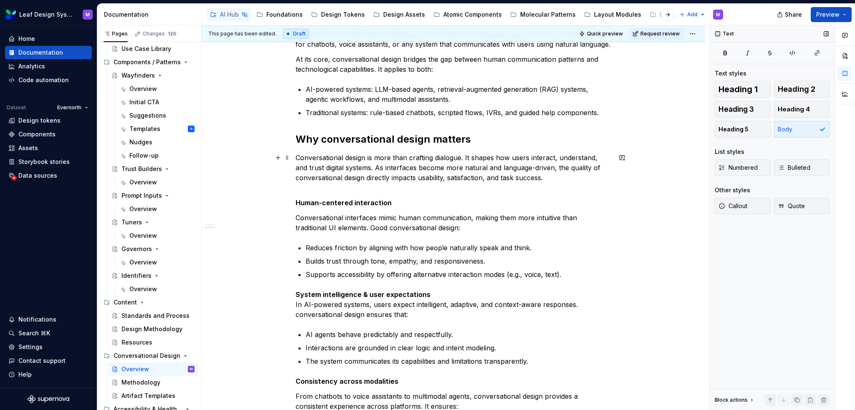
click at [356, 182] on p "Conversational design is more than crafting dialogue. It shapes how users inter…" at bounding box center [454, 173] width 316 height 40
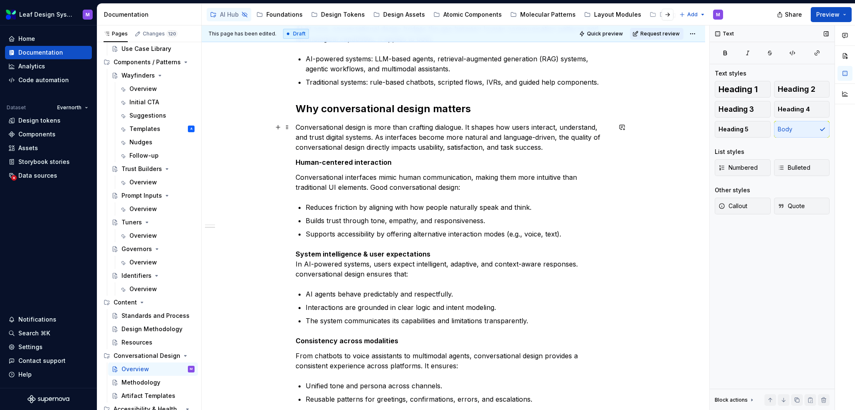
scroll to position [228, 0]
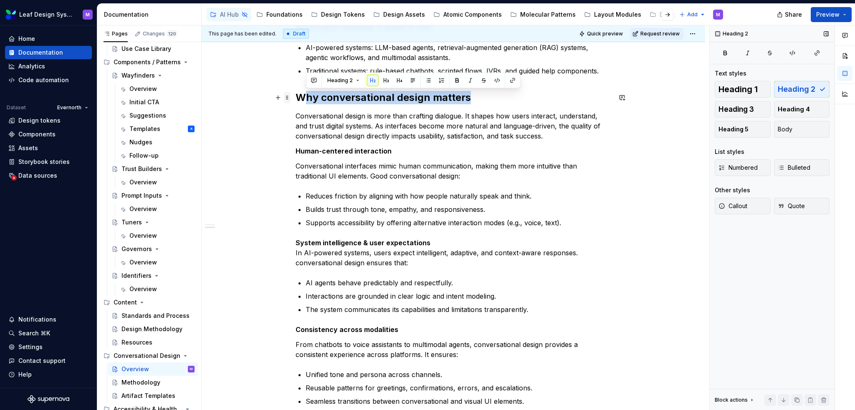
drag, startPoint x: 475, startPoint y: 98, endPoint x: 289, endPoint y: 97, distance: 186.2
click at [296, 97] on div "What is conversational design? Conversational design is the practice of craftin…" at bounding box center [454, 242] width 316 height 571
click at [372, 104] on h2 "Why conversational design matters" at bounding box center [454, 97] width 316 height 13
drag, startPoint x: 402, startPoint y: 99, endPoint x: 292, endPoint y: 98, distance: 110.6
click at [292, 98] on div "What is conversational design? Conversational design is the practice of craftin…" at bounding box center [454, 294] width 504 height 714
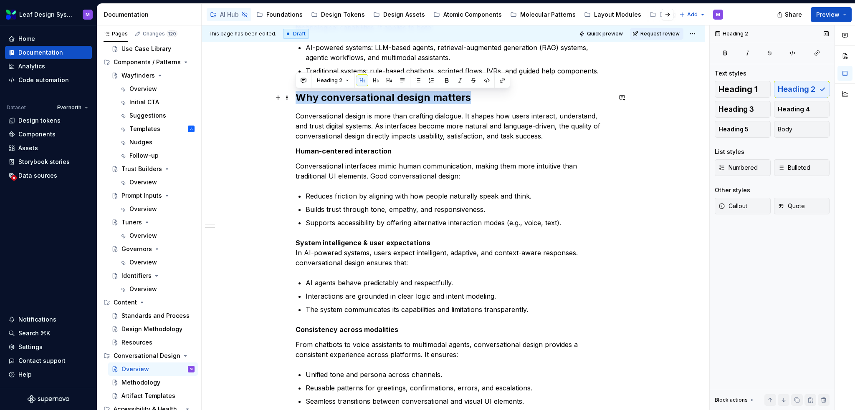
copy h2 "Why conversational design matters"
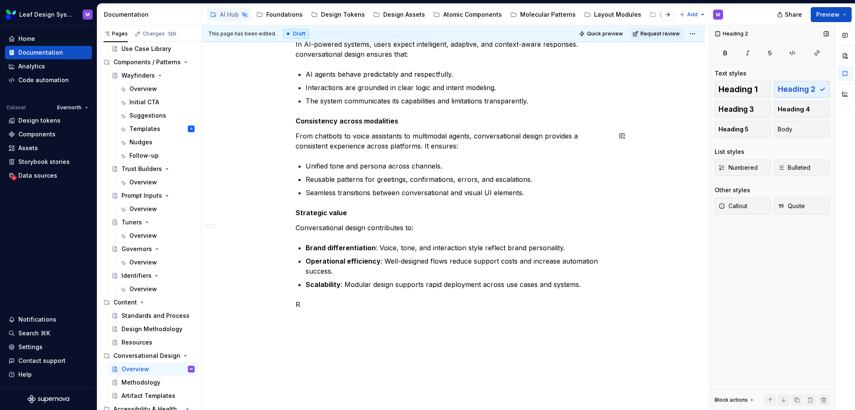
click at [359, 331] on div "What is conversational design? Conversational design is the practice of craftin…" at bounding box center [454, 86] width 504 height 714
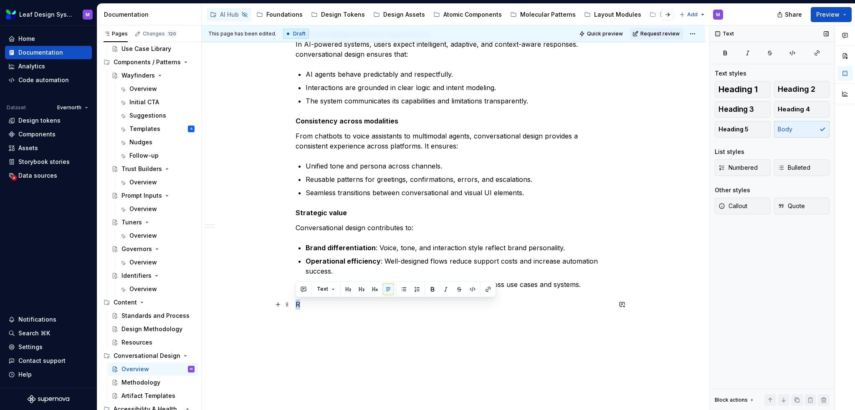
drag, startPoint x: 314, startPoint y: 306, endPoint x: 292, endPoint y: 306, distance: 21.7
click at [292, 306] on div "What is conversational design? Conversational design is the practice of craftin…" at bounding box center [454, 93] width 504 height 729
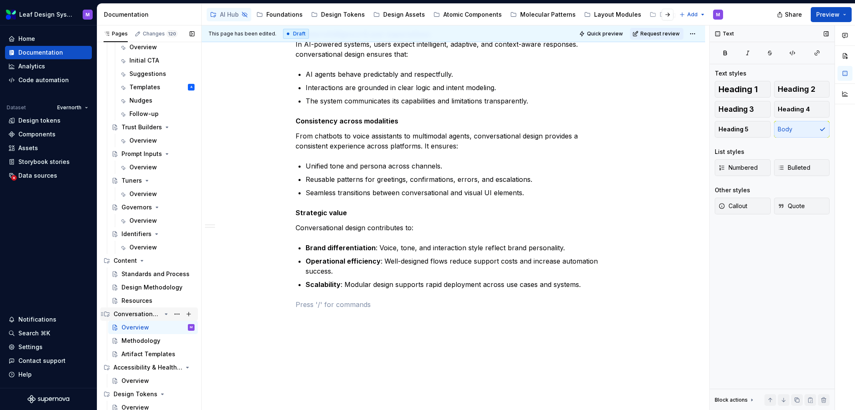
click at [152, 314] on div "Conversational Design" at bounding box center [138, 314] width 48 height 8
click at [166, 314] on icon "Page tree" at bounding box center [166, 315] width 1 height 2
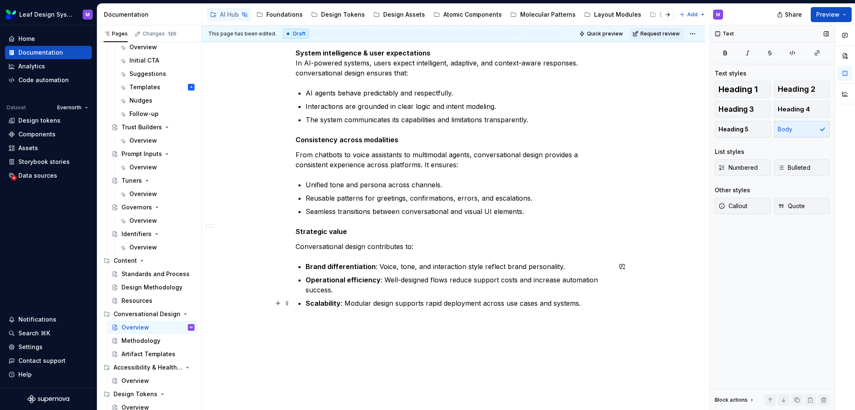
scroll to position [483, 0]
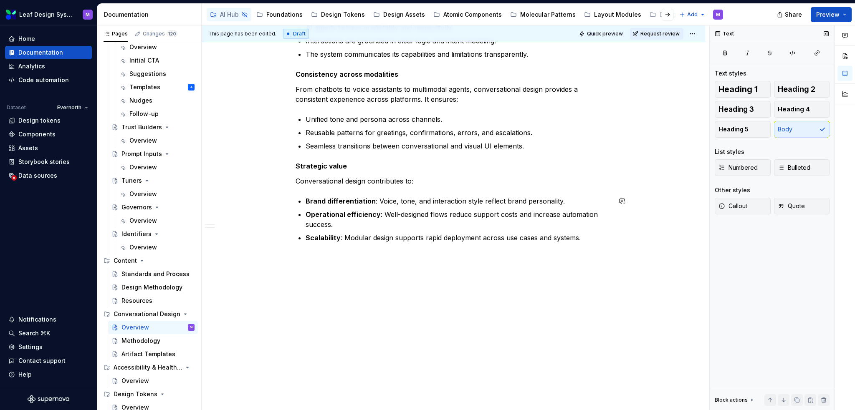
click at [556, 289] on div "What is conversational design? Conversational design is the practice of craftin…" at bounding box center [454, 46] width 504 height 729
click at [379, 253] on p at bounding box center [454, 258] width 316 height 10
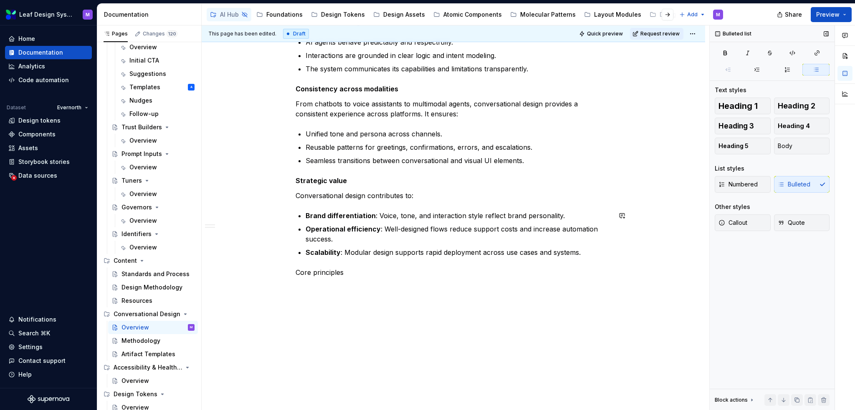
scroll to position [468, 0]
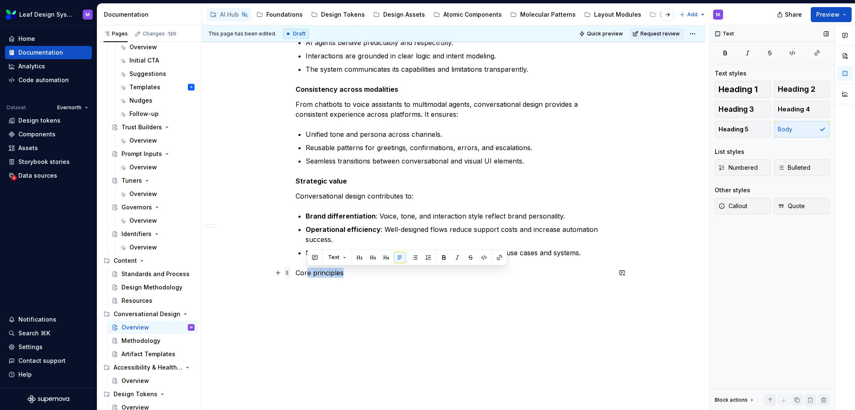
drag, startPoint x: 352, startPoint y: 269, endPoint x: 287, endPoint y: 273, distance: 65.2
click at [296, 273] on div "What is conversational design? Conversational design is the practice of craftin…" at bounding box center [454, 2] width 316 height 571
click at [287, 273] on span at bounding box center [287, 273] width 7 height 12
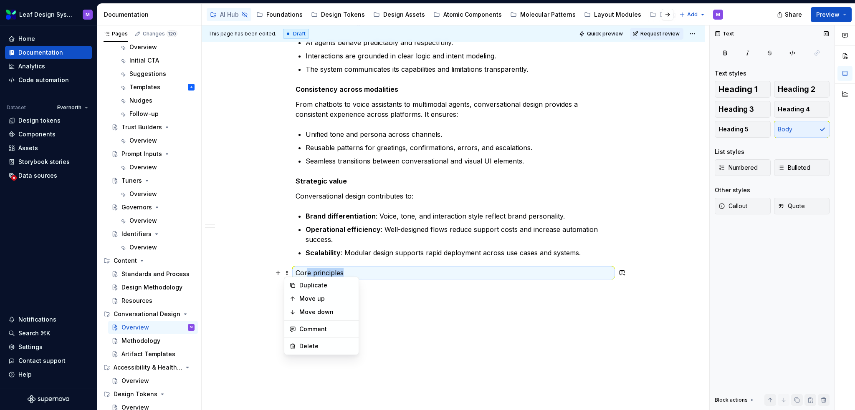
click at [336, 275] on p "Core principles" at bounding box center [454, 273] width 316 height 10
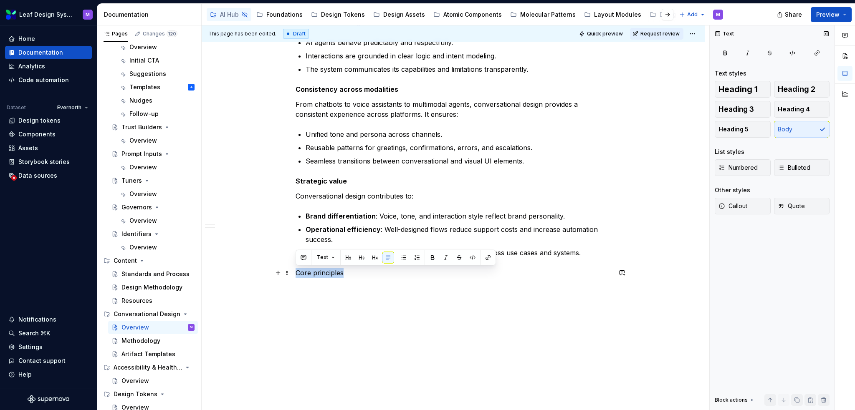
drag, startPoint x: 345, startPoint y: 270, endPoint x: 294, endPoint y: 272, distance: 51.0
click at [294, 272] on div "What is conversational design? Conversational design is the practice of craftin…" at bounding box center [454, 54] width 504 height 714
click at [349, 257] on button "button" at bounding box center [348, 258] width 12 height 12
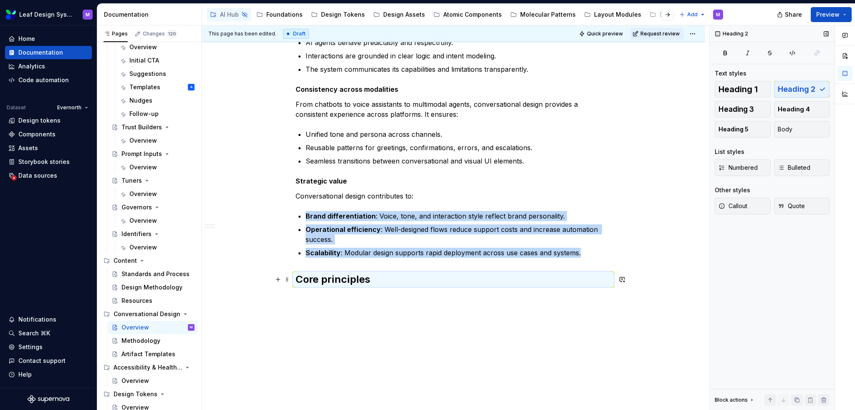
click at [368, 278] on h2 "Core principles" at bounding box center [454, 279] width 316 height 13
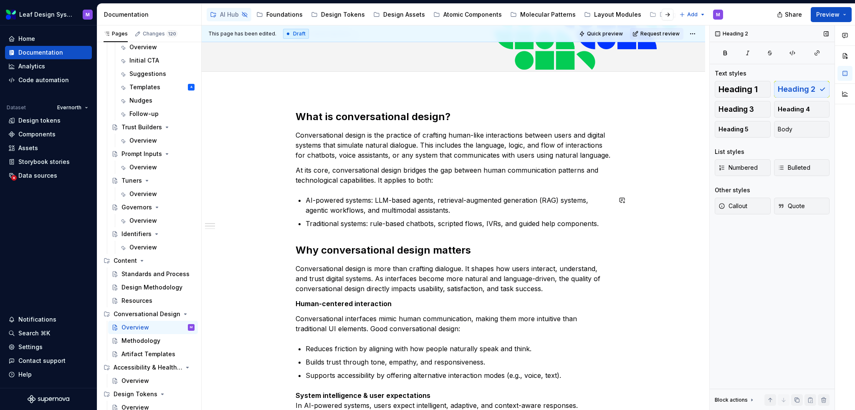
scroll to position [9, 0]
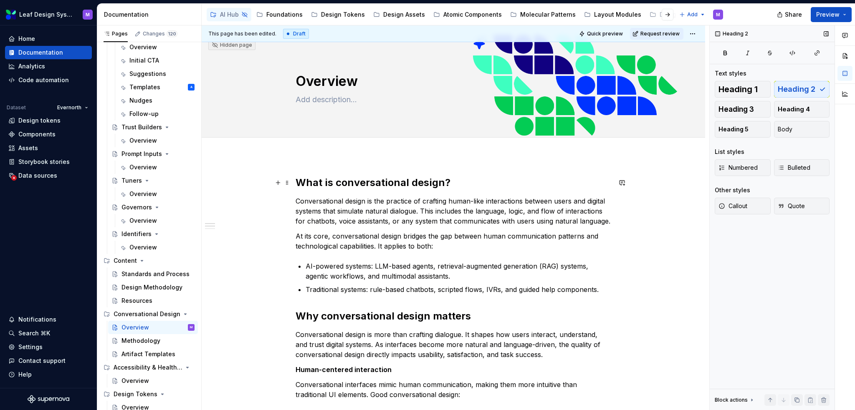
click at [367, 186] on h2 "What is conversational design?" at bounding box center [454, 182] width 316 height 13
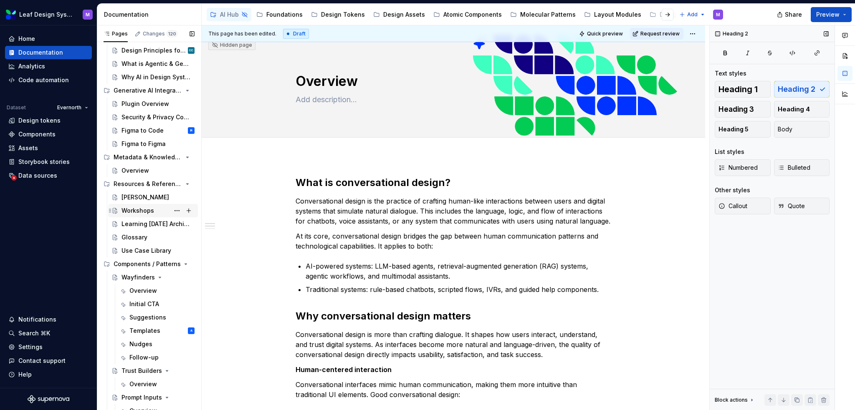
scroll to position [0, 0]
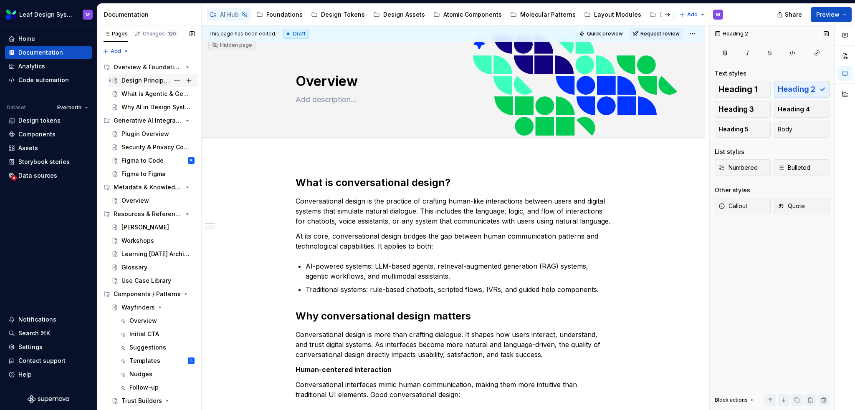
click at [135, 81] on div "Design Principles for AI" at bounding box center [145, 80] width 48 height 8
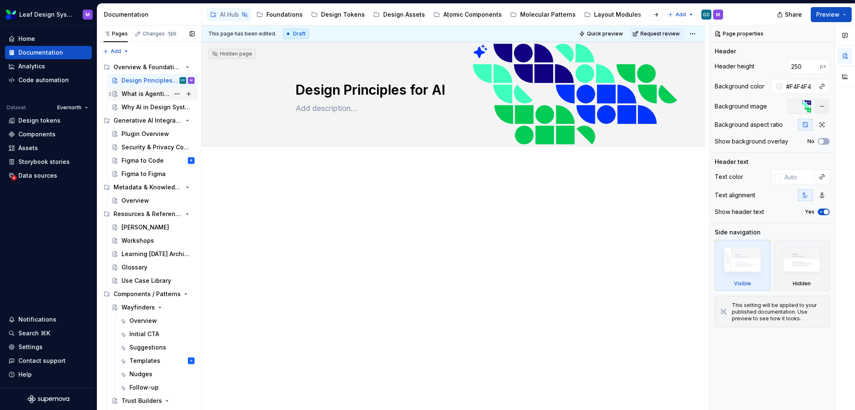
click at [131, 99] on div "What is Agentic & Generative AI" at bounding box center [157, 94] width 73 height 12
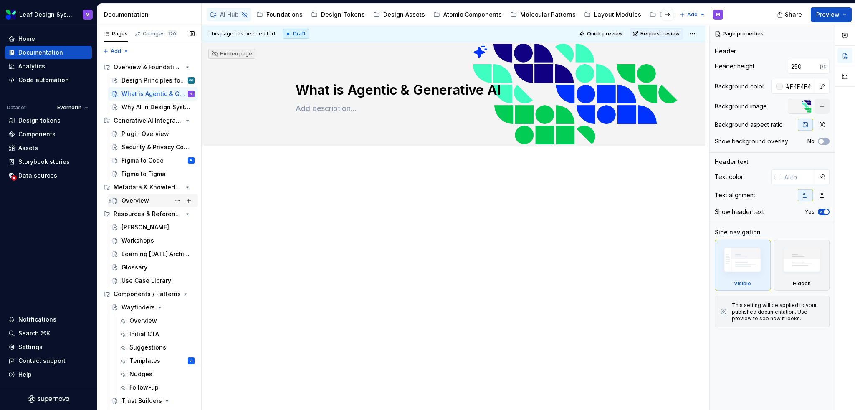
click at [139, 206] on div "Overview" at bounding box center [157, 201] width 73 height 12
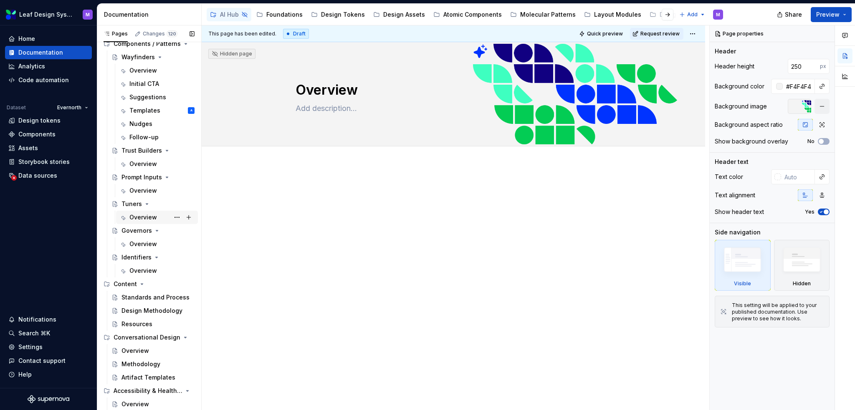
scroll to position [316, 0]
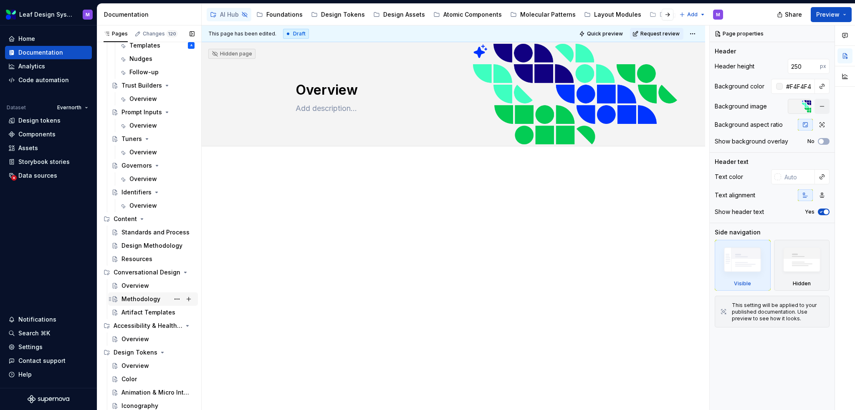
click at [132, 299] on div "Methodology" at bounding box center [140, 299] width 39 height 8
click at [137, 310] on div "Artifact Templates" at bounding box center [145, 313] width 48 height 8
click at [131, 285] on div "Overview" at bounding box center [135, 286] width 28 height 8
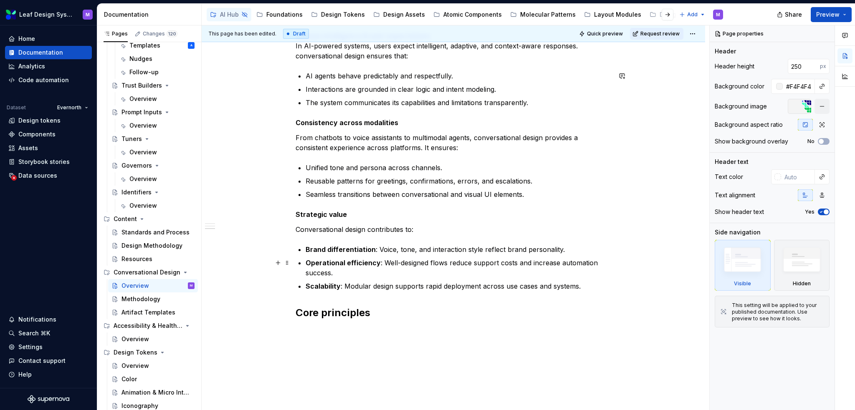
scroll to position [476, 0]
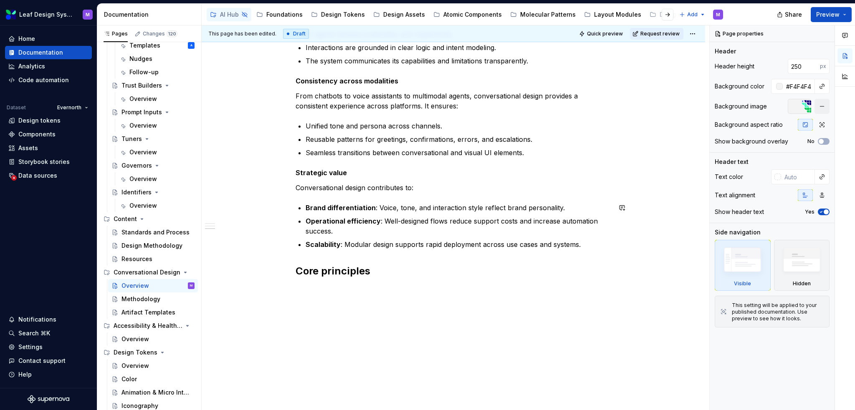
click at [333, 295] on div "What is conversational design? Conversational design is the practice of craftin…" at bounding box center [454, 50] width 504 height 723
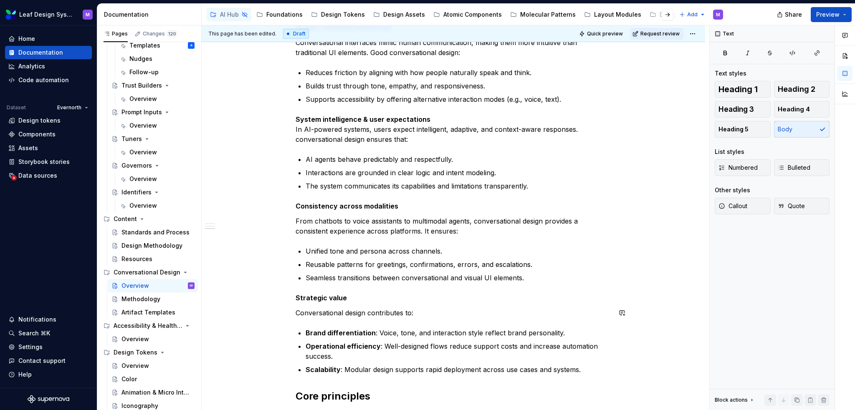
type textarea "*"
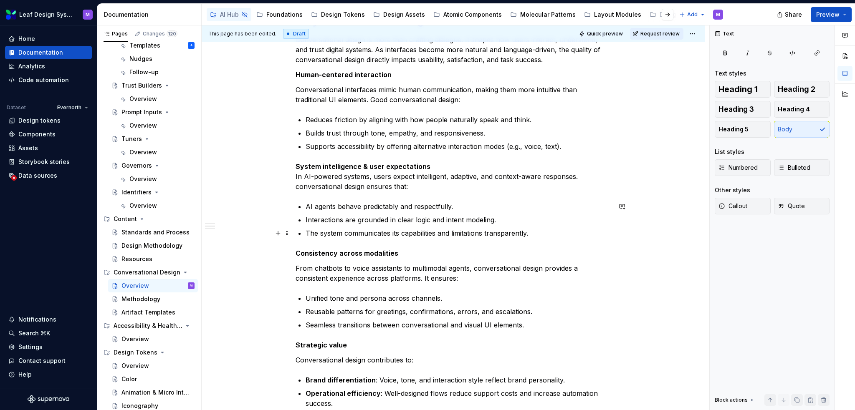
scroll to position [226, 0]
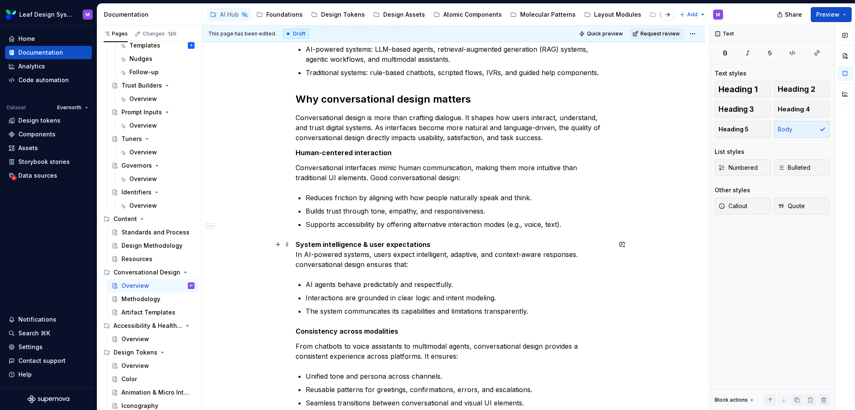
click at [291, 253] on div "What is conversational design? Conversational design is the practice of craftin…" at bounding box center [454, 308] width 504 height 739
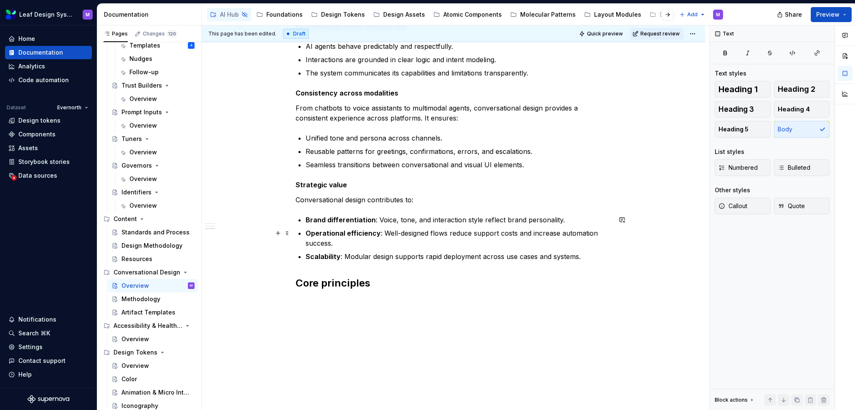
scroll to position [498, 0]
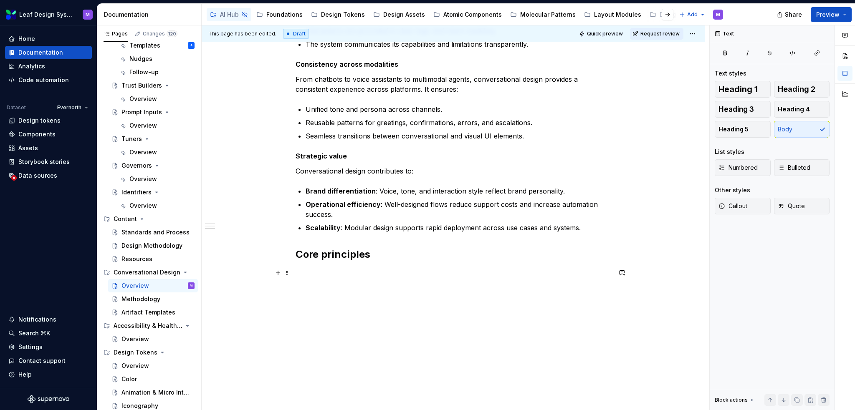
click at [336, 275] on p at bounding box center [454, 273] width 316 height 10
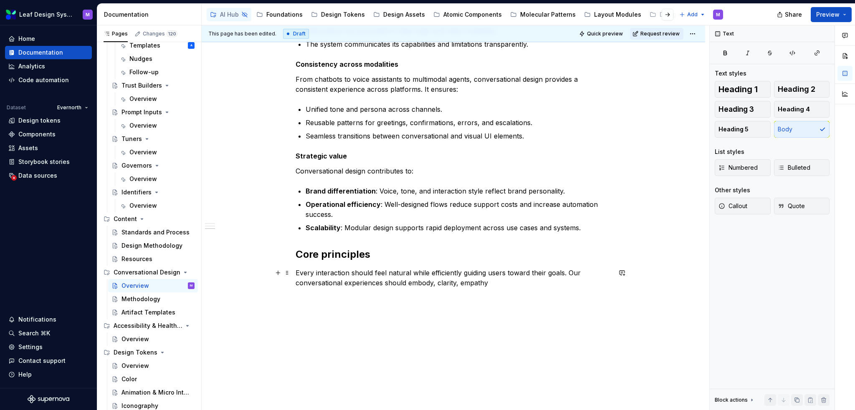
click at [433, 283] on p "Every interaction should feel natural while efficiently guiding users toward th…" at bounding box center [454, 278] width 316 height 20
click at [432, 283] on p "Every interaction should feel natural while efficiently guiding users toward th…" at bounding box center [454, 278] width 316 height 20
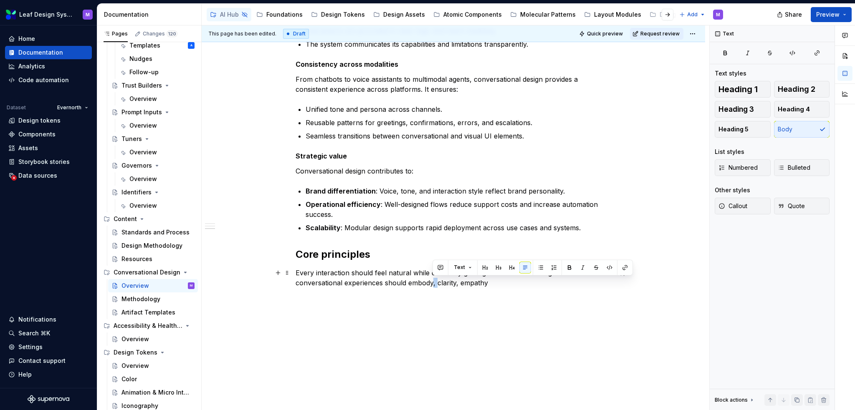
click at [432, 283] on p "Every interaction should feel natural while efficiently guiding users toward th…" at bounding box center [454, 278] width 316 height 20
click at [497, 283] on p "Every interaction should feel natural while efficiently guiding users toward th…" at bounding box center [454, 278] width 316 height 20
click at [435, 283] on p "Every interaction should feel natural while efficiently guiding users toward th…" at bounding box center [454, 278] width 316 height 20
click at [502, 281] on p "Every interaction should feel natural while efficiently guiding users toward th…" at bounding box center [454, 278] width 316 height 20
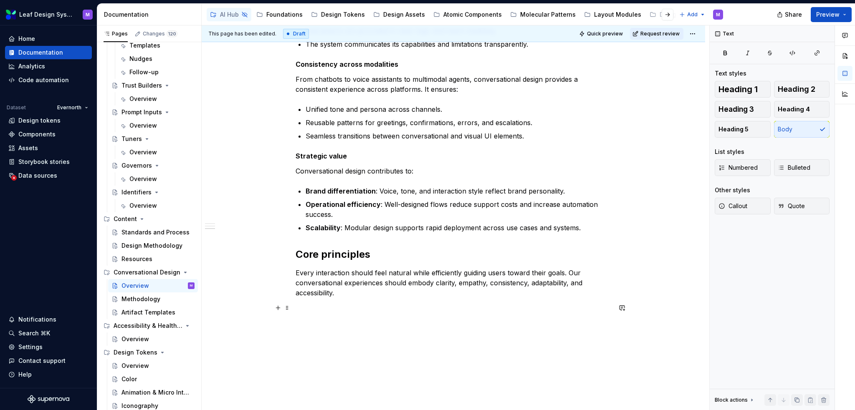
click at [324, 304] on p at bounding box center [454, 308] width 316 height 10
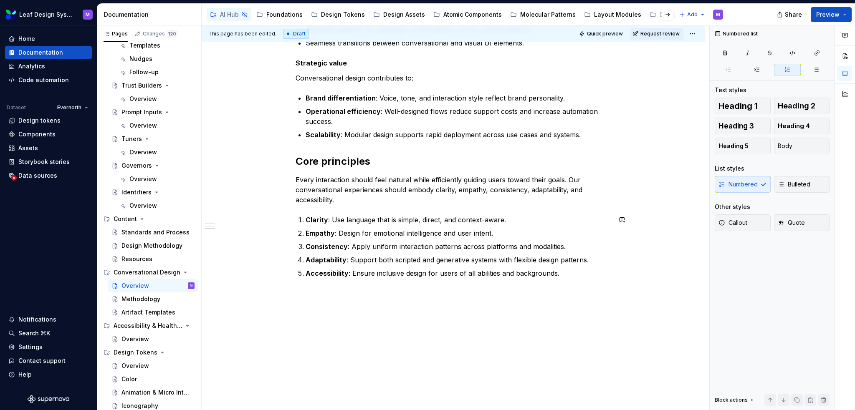
scroll to position [592, 0]
click at [568, 268] on p "Accessibility : Ensure inclusive design for users of all abilities and backgrou…" at bounding box center [459, 273] width 306 height 10
click at [435, 188] on p "Every interaction should feel natural while efficiently guiding users toward th…" at bounding box center [454, 190] width 316 height 30
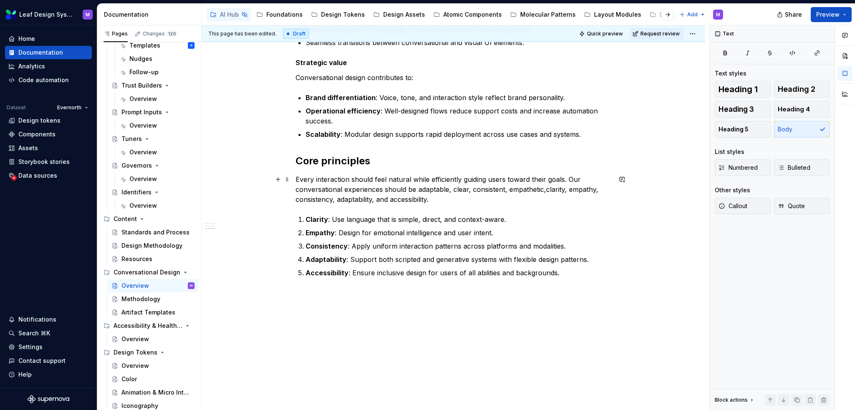
click at [420, 188] on p "Every interaction should feel natural while efficiently guiding users toward th…" at bounding box center [454, 190] width 316 height 30
click at [418, 188] on p "Every interaction should feel natural while efficiently guiding users toward th…" at bounding box center [454, 190] width 316 height 30
click at [584, 191] on p "Every interaction should feel natural while efficiently guiding users toward th…" at bounding box center [454, 190] width 316 height 30
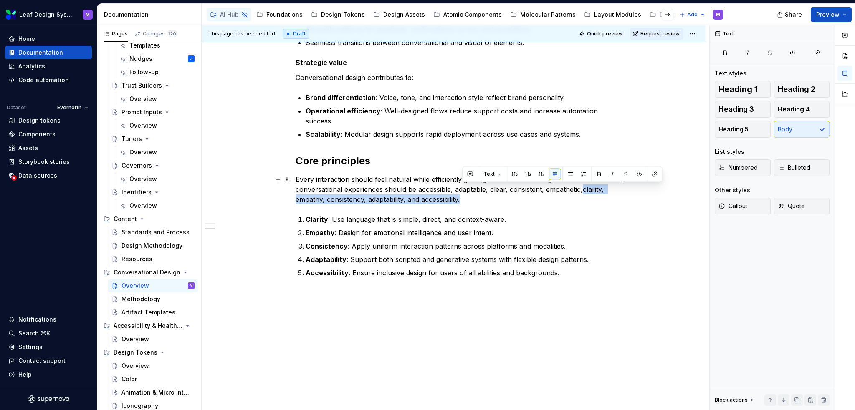
drag, startPoint x: 505, startPoint y: 197, endPoint x: 583, endPoint y: 188, distance: 78.1
click at [583, 188] on p "Every interaction should feel natural while efficiently guiding users toward th…" at bounding box center [454, 190] width 316 height 30
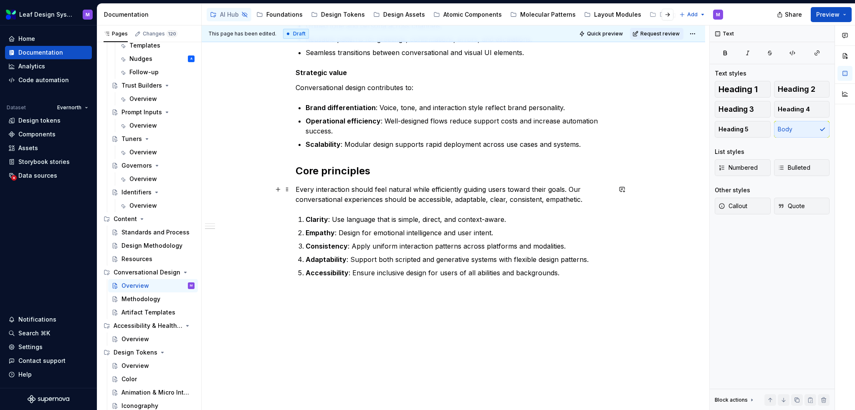
click at [544, 201] on p "Every interaction should feel natural while efficiently guiding users toward th…" at bounding box center [454, 195] width 316 height 20
click at [468, 228] on p "Empathy : Design for emotional intelligence and user intent." at bounding box center [459, 233] width 306 height 10
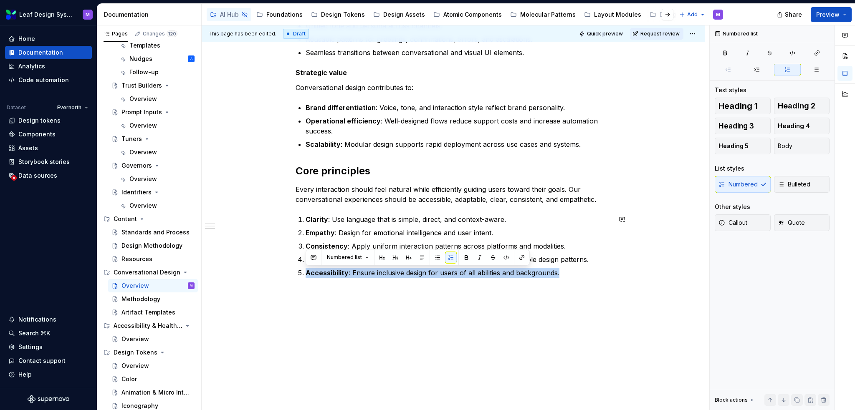
drag, startPoint x: 516, startPoint y: 273, endPoint x: 306, endPoint y: 280, distance: 211.0
copy p "Accessibility : Ensure inclusive design for users of all abilities and backgrou…"
click at [306, 221] on strong "Clarity" at bounding box center [317, 219] width 23 height 8
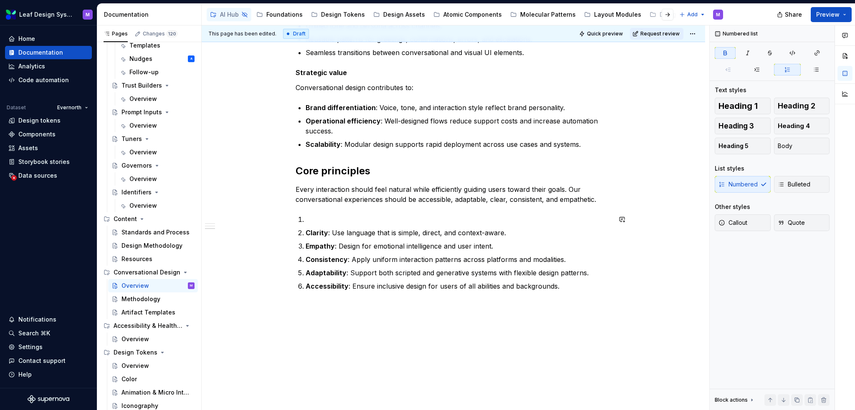
scroll to position [592, 0]
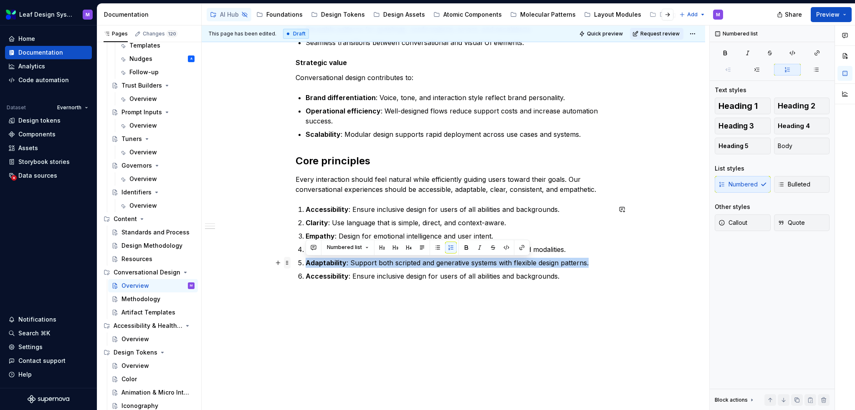
drag, startPoint x: 595, startPoint y: 262, endPoint x: 286, endPoint y: 264, distance: 308.6
copy p "Adaptability : Support both scripted and generative systems with flexible desig…"
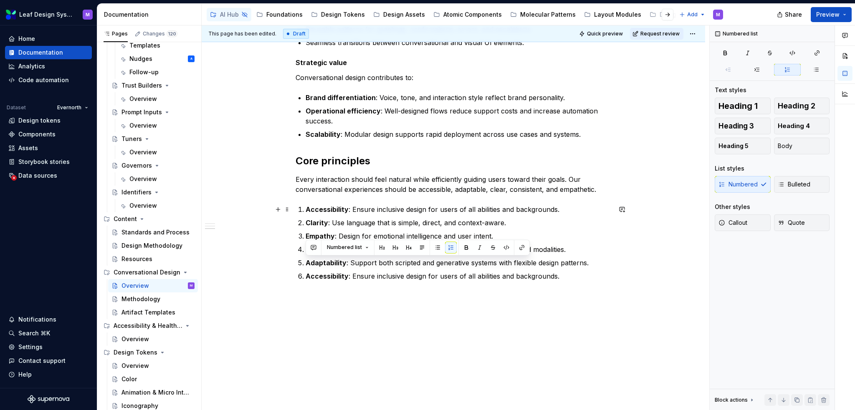
click at [558, 207] on p "Accessibility : Ensure inclusive design for users of all abilities and backgrou…" at bounding box center [459, 210] width 306 height 10
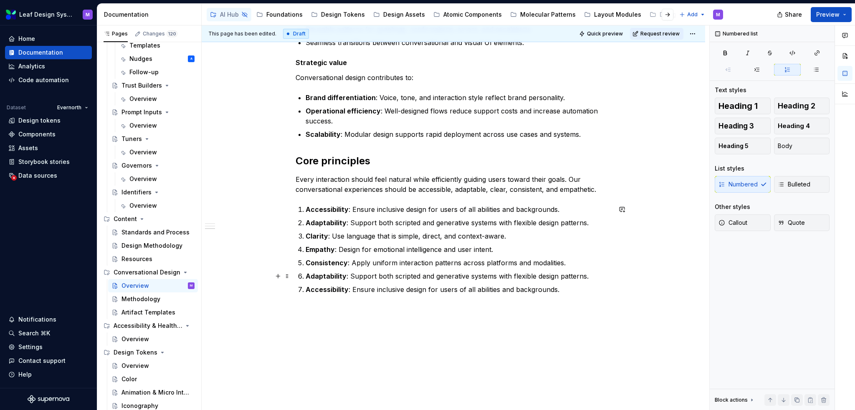
click at [572, 271] on p "Adaptability : Support both scripted and generative systems with flexible desig…" at bounding box center [459, 276] width 306 height 10
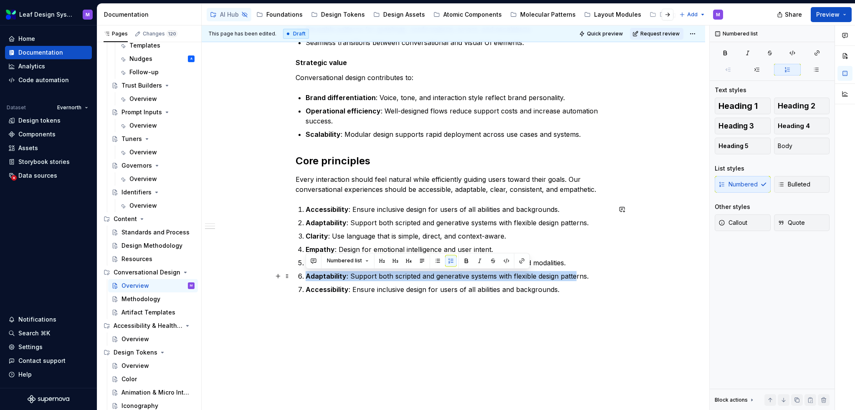
drag, startPoint x: 575, startPoint y: 279, endPoint x: 406, endPoint y: 270, distance: 169.8
click at [406, 270] on ol "Accessibility : Ensure inclusive design for users of all abilities and backgrou…" at bounding box center [459, 250] width 306 height 90
click at [488, 229] on ol "Accessibility : Ensure inclusive design for users of all abilities and backgrou…" at bounding box center [459, 250] width 306 height 90
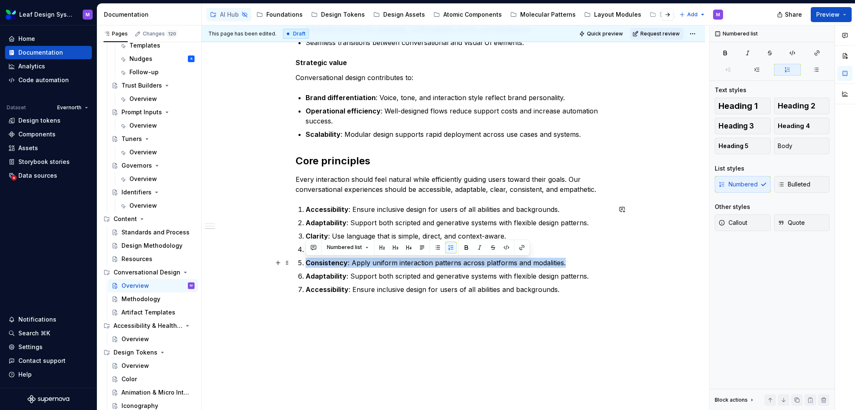
drag, startPoint x: 527, startPoint y: 262, endPoint x: 298, endPoint y: 265, distance: 229.7
click at [306, 265] on li "Consistency : Apply uniform interaction patterns across platforms and modalitie…" at bounding box center [459, 263] width 306 height 10
copy p "Consistency : Apply uniform interaction patterns across platforms and modalitie…"
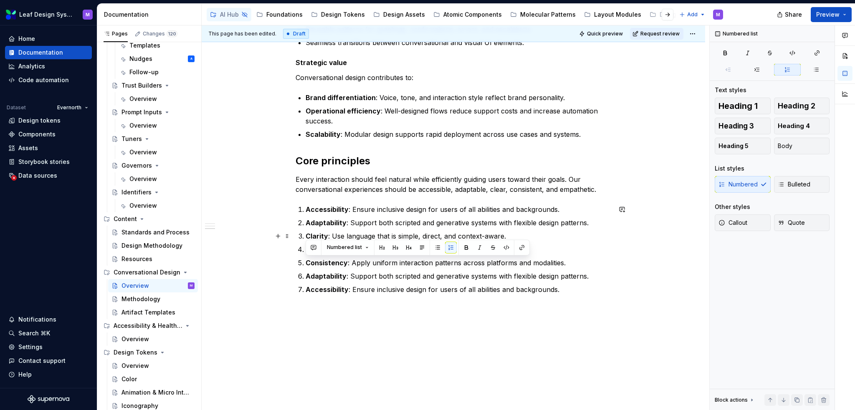
click at [436, 237] on p "Clarity : Use language that is simple, direct, and context-aware." at bounding box center [459, 236] width 306 height 10
click at [521, 238] on p "Clarity : Use language that is simple, direct, and context-aware." at bounding box center [459, 236] width 306 height 10
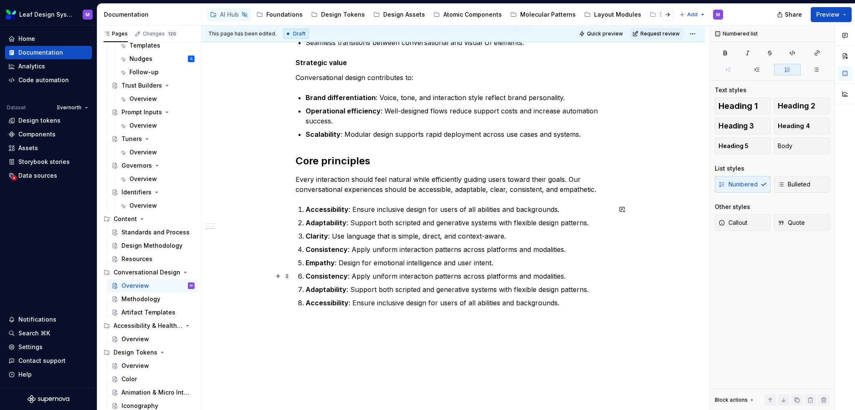
click at [542, 274] on p "Consistency : Apply uniform interaction patterns across platforms and modalitie…" at bounding box center [459, 276] width 306 height 10
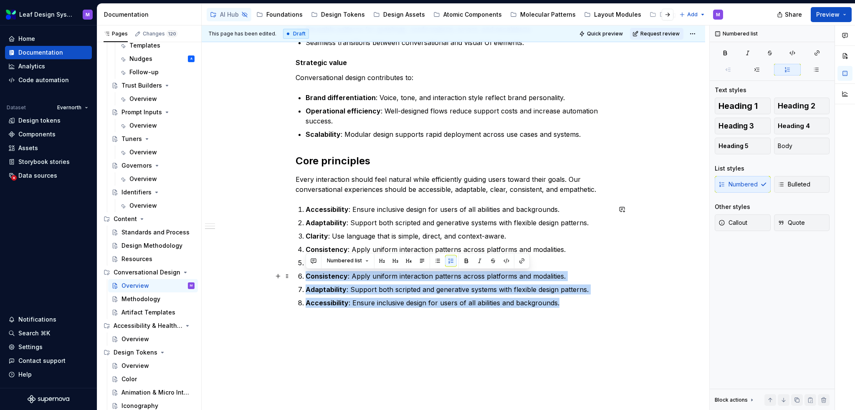
drag, startPoint x: 587, startPoint y: 304, endPoint x: 283, endPoint y: 269, distance: 306.3
click at [283, 269] on div "What is conversational design? Conversational design is the practice of craftin…" at bounding box center [454, 7] width 504 height 868
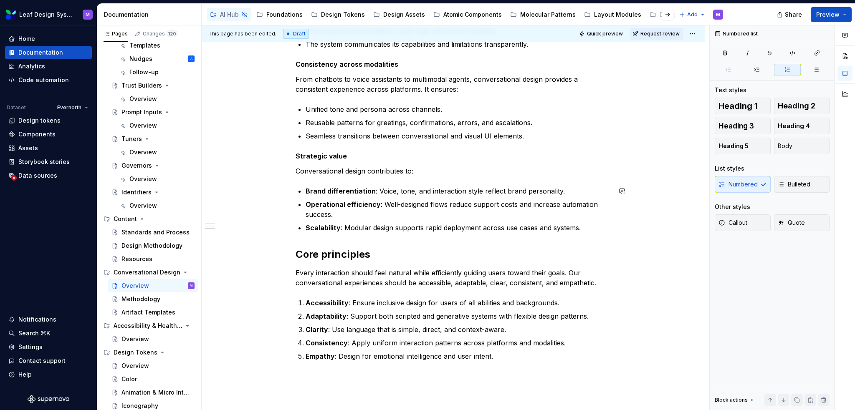
scroll to position [456, 0]
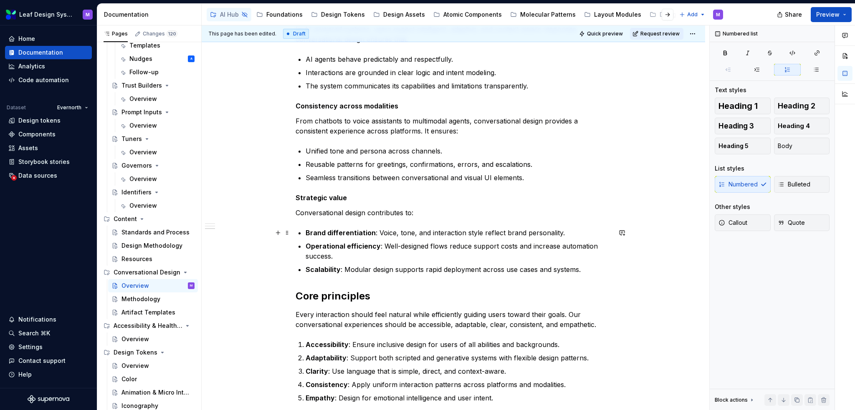
click at [562, 232] on p "Brand differentiation : Voice, tone, and interaction style reflect brand person…" at bounding box center [459, 233] width 306 height 10
click at [326, 233] on strong "Brand differentiation" at bounding box center [341, 233] width 70 height 8
click at [523, 232] on p "Brand differentiation : Voice, tone, and interaction style reflect brand" at bounding box center [459, 233] width 306 height 10
click at [492, 265] on p "Scalability : Modular design supports rapid deployment across use cases and sys…" at bounding box center [459, 270] width 306 height 10
click at [500, 258] on p "Operational efficiency : Well-designed flows reduce support costs and increase …" at bounding box center [459, 251] width 306 height 20
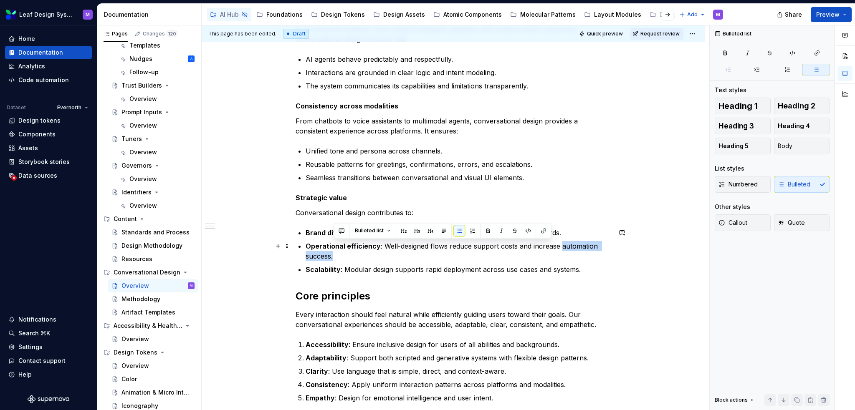
drag, startPoint x: 554, startPoint y: 256, endPoint x: 559, endPoint y: 248, distance: 9.2
click at [559, 248] on p "Operational efficiency : Well-designed flows reduce support costs and increase …" at bounding box center [459, 251] width 306 height 20
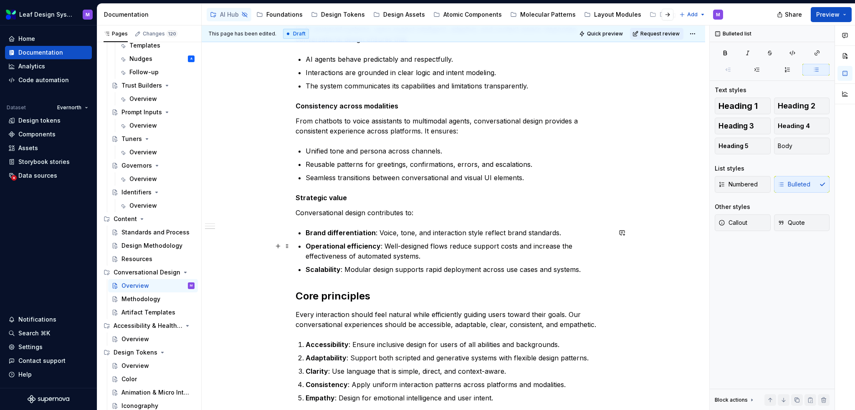
click at [548, 255] on p "Operational efficiency : Well-designed flows reduce support costs and increase …" at bounding box center [459, 251] width 306 height 20
click at [580, 267] on p "Scalability : Modular design supports rapid deployment across use cases and sys…" at bounding box center [459, 270] width 306 height 10
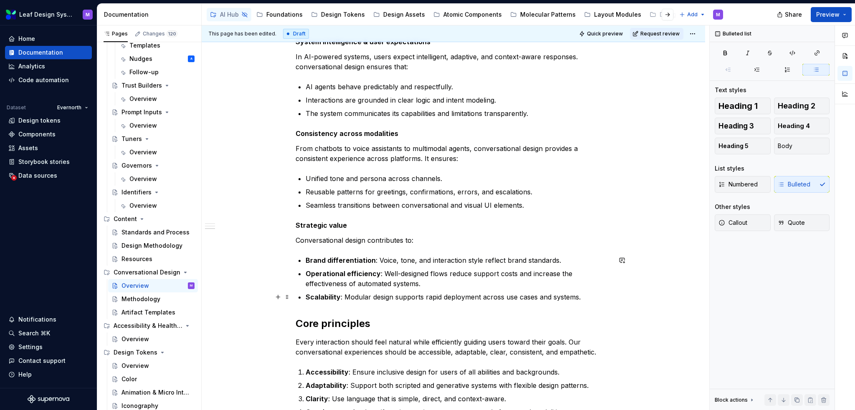
scroll to position [415, 0]
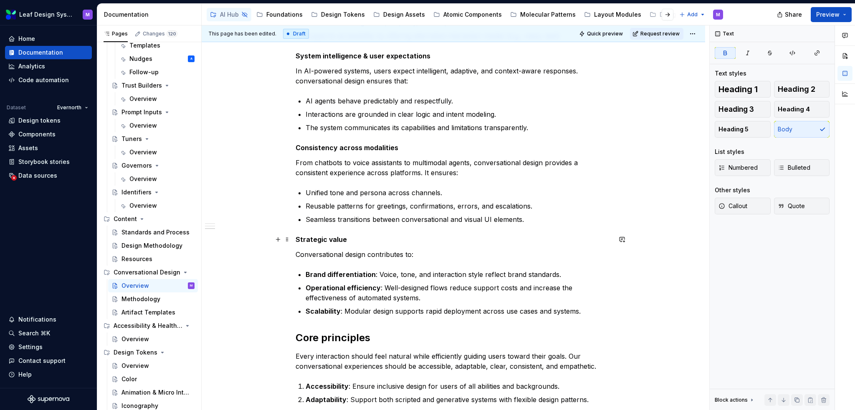
click at [336, 244] on p "Strategic value" at bounding box center [454, 240] width 316 height 10
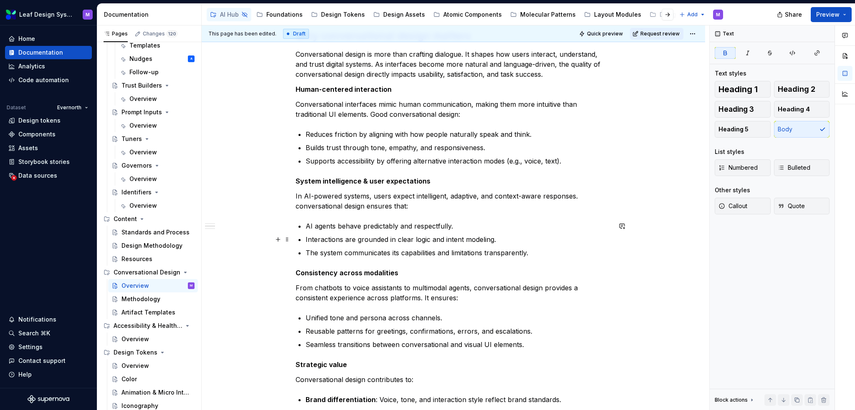
scroll to position [206, 0]
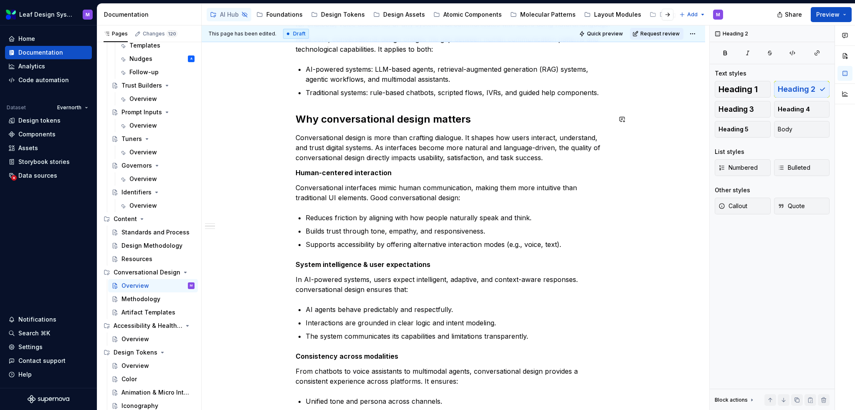
click at [376, 110] on div "What is conversational design? Conversational design is the practice of craftin…" at bounding box center [454, 316] width 316 height 675
click at [367, 171] on strong "Human-centered interaction" at bounding box center [344, 173] width 96 height 8
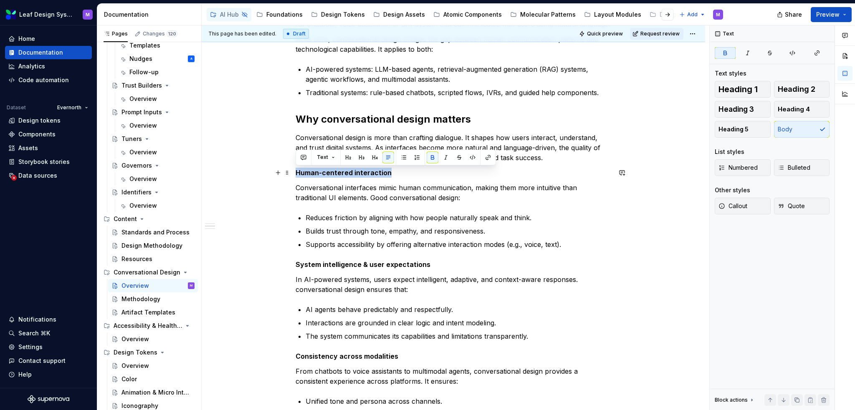
drag, startPoint x: 397, startPoint y: 172, endPoint x: 267, endPoint y: 175, distance: 129.5
click at [267, 175] on div "What is conversational design? Conversational design is the practice of craftin…" at bounding box center [454, 373] width 504 height 828
click at [754, 129] on button "Heading 5" at bounding box center [743, 129] width 56 height 17
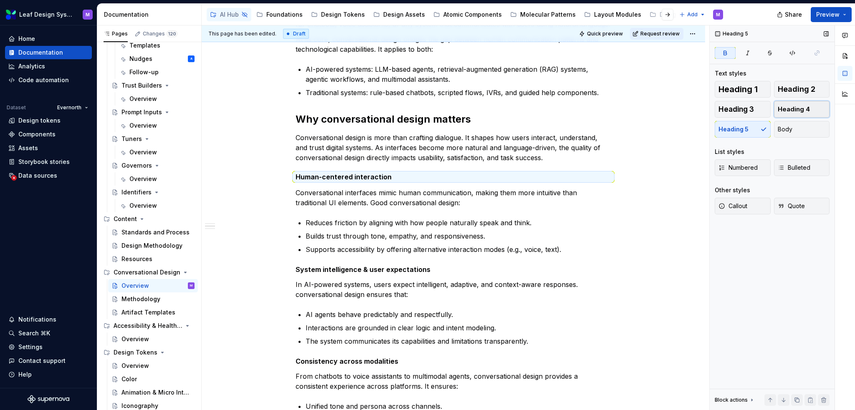
click at [795, 115] on button "Heading 4" at bounding box center [802, 109] width 56 height 17
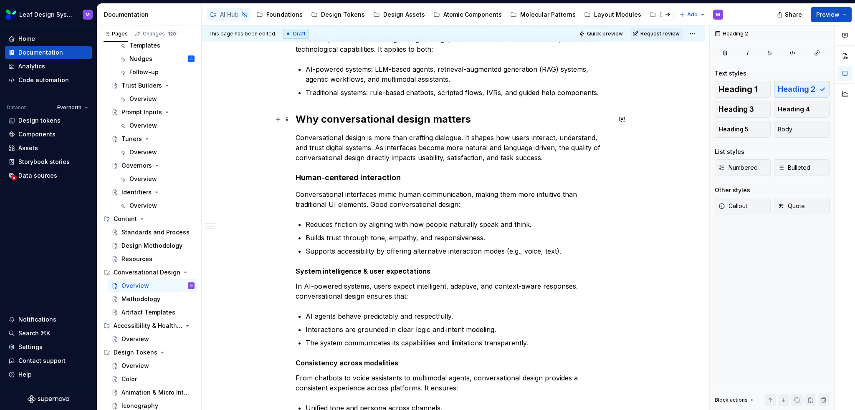
click at [353, 114] on h2 "Why conversational design matters" at bounding box center [454, 119] width 316 height 13
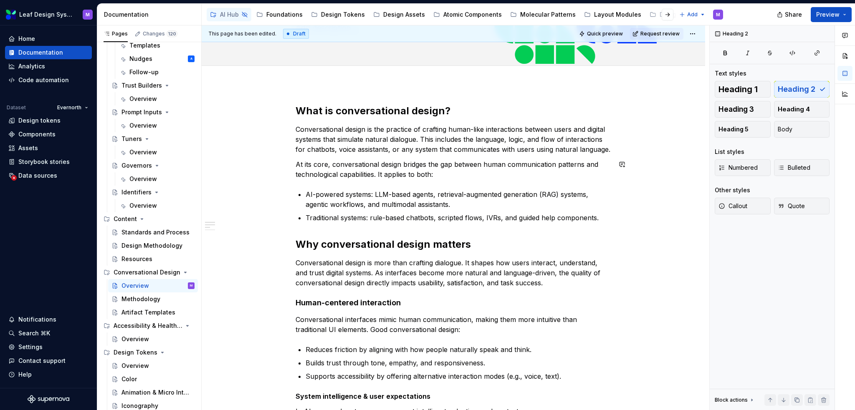
scroll to position [0, 0]
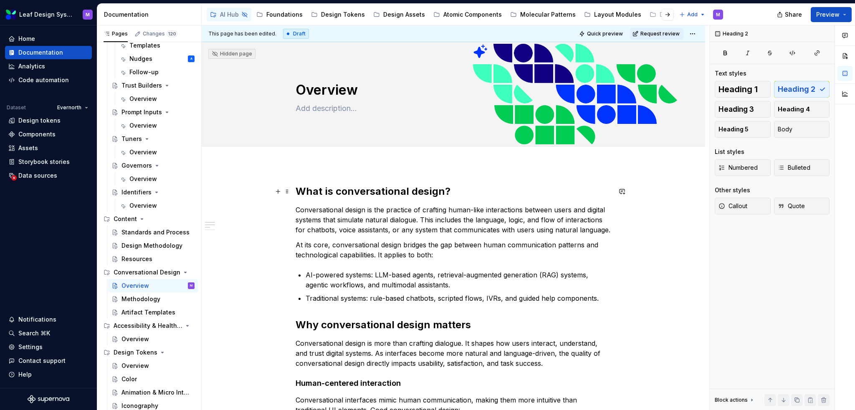
click at [446, 188] on h2 "What is conversational design?" at bounding box center [454, 191] width 316 height 13
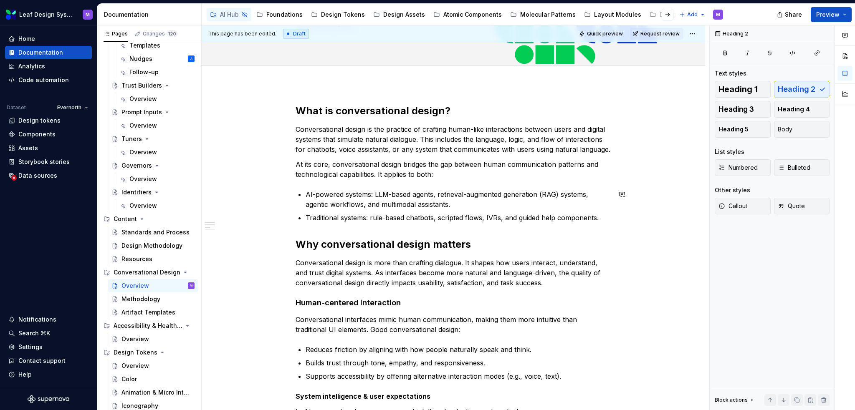
scroll to position [84, 0]
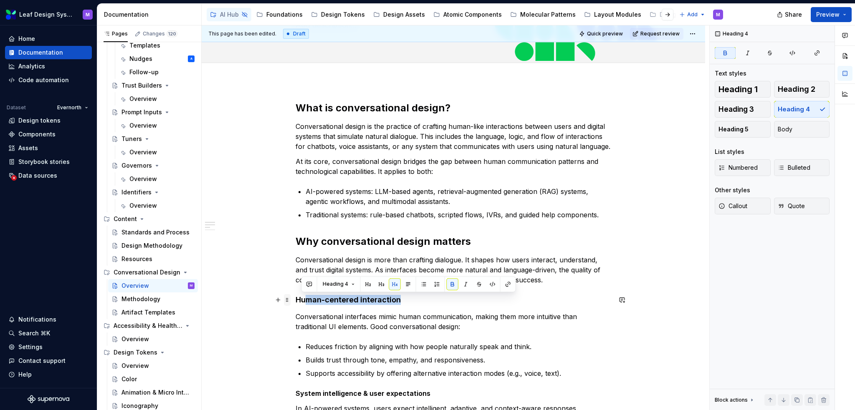
drag, startPoint x: 400, startPoint y: 300, endPoint x: 285, endPoint y: 296, distance: 115.3
click at [361, 300] on strong "Human-centered interaction" at bounding box center [348, 300] width 105 height 9
drag, startPoint x: 409, startPoint y: 301, endPoint x: 292, endPoint y: 303, distance: 116.9
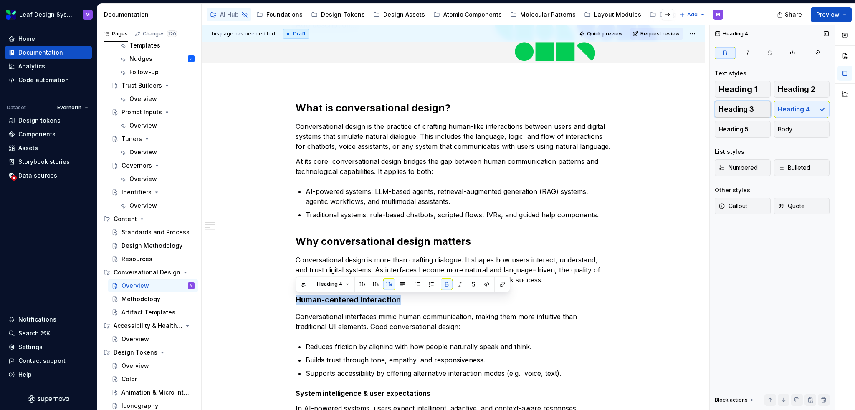
click at [737, 107] on span "Heading 3" at bounding box center [736, 109] width 35 height 8
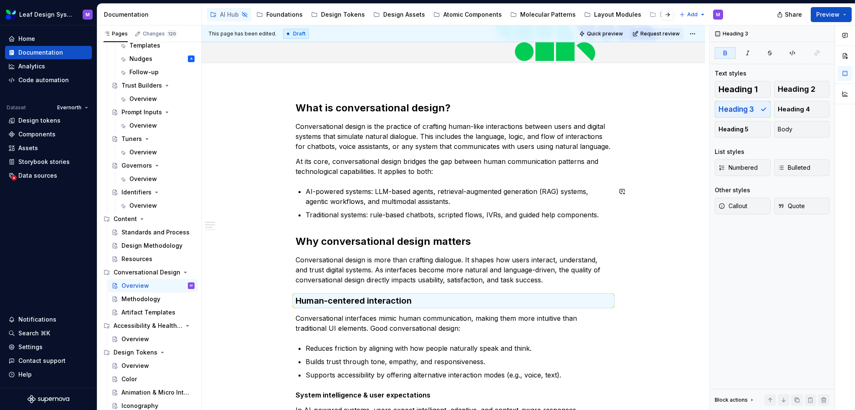
scroll to position [167, 0]
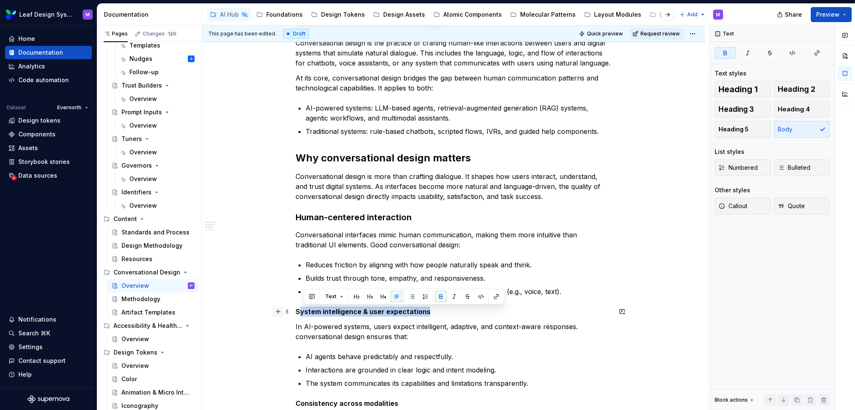
drag, startPoint x: 432, startPoint y: 309, endPoint x: 281, endPoint y: 313, distance: 151.2
click at [296, 313] on div "What is conversational design? Conversational design is the practice of craftin…" at bounding box center [454, 364] width 316 height 693
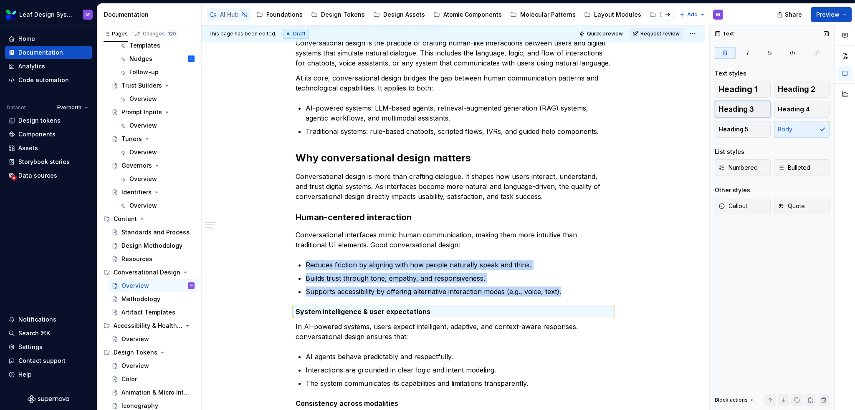
click at [743, 113] on button "Heading 3" at bounding box center [743, 109] width 56 height 17
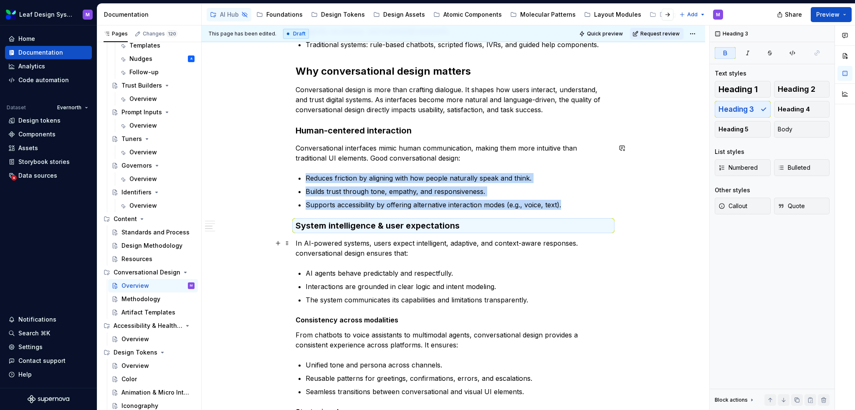
scroll to position [376, 0]
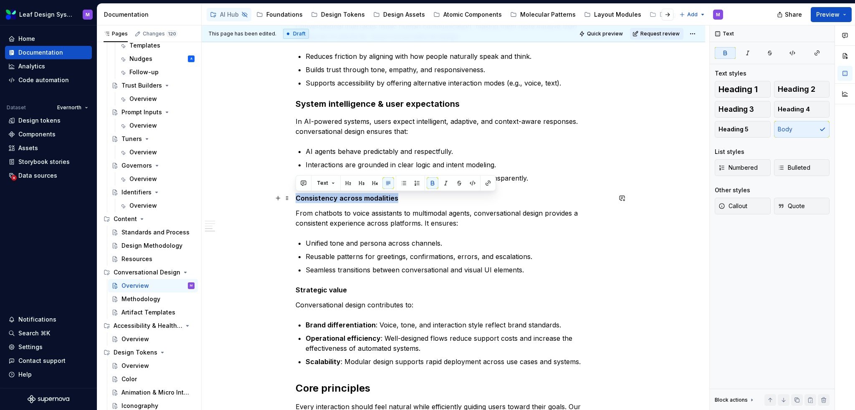
drag, startPoint x: 405, startPoint y: 197, endPoint x: 468, endPoint y: 142, distance: 84.1
click at [295, 202] on div "What is conversational design? Conversational design is the practice of craftin…" at bounding box center [454, 209] width 504 height 840
click at [745, 112] on span "Heading 3" at bounding box center [736, 109] width 35 height 8
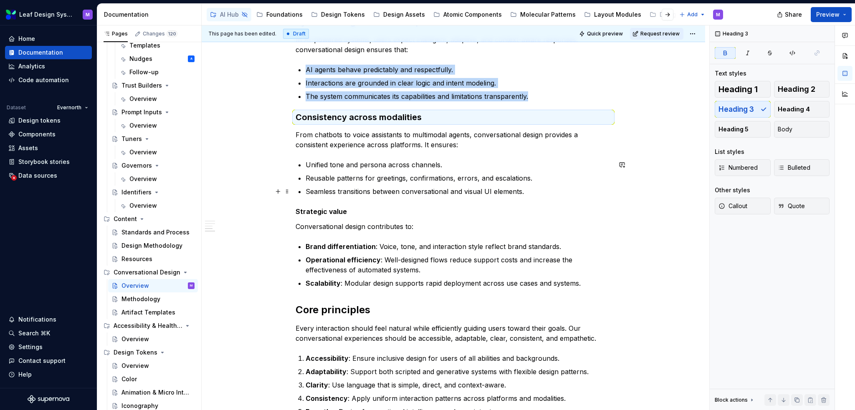
scroll to position [501, 0]
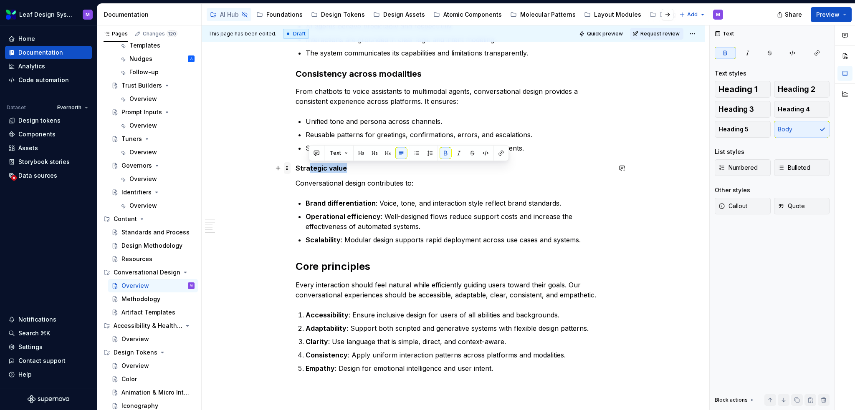
drag, startPoint x: 346, startPoint y: 169, endPoint x: 289, endPoint y: 170, distance: 56.4
click at [296, 170] on div "What is conversational design? Conversational design is the practice of craftin…" at bounding box center [454, 34] width 316 height 700
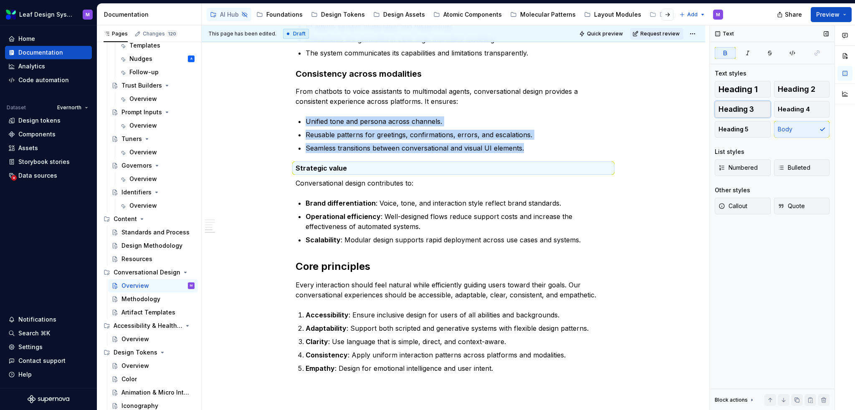
click at [757, 112] on button "Heading 3" at bounding box center [743, 109] width 56 height 17
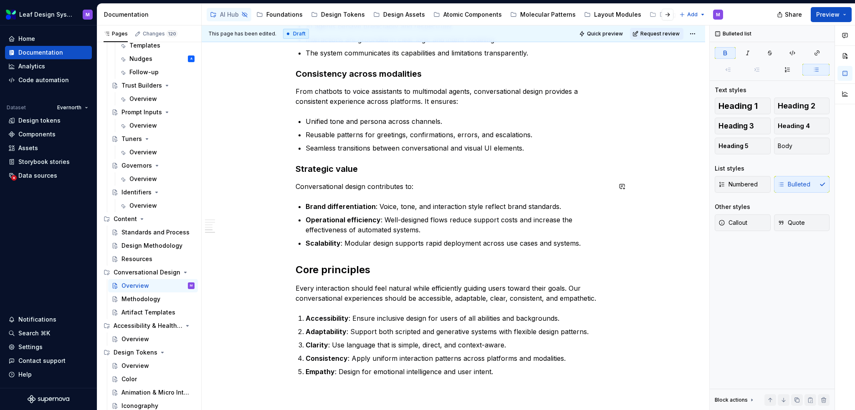
click at [585, 199] on div "What is conversational design? Conversational design is the practice of craftin…" at bounding box center [454, 30] width 316 height 693
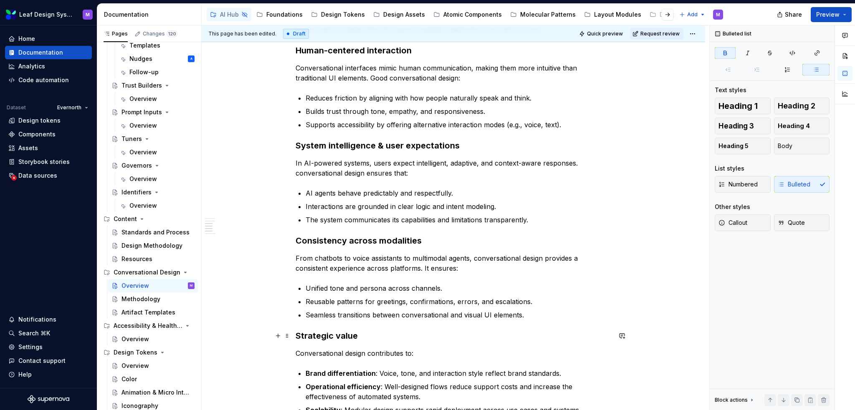
scroll to position [459, 0]
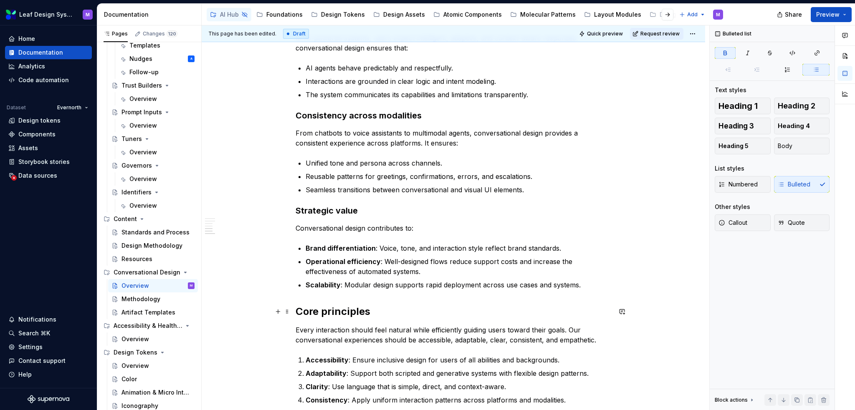
click at [299, 302] on div "What is conversational design? Conversational design is the practice of craftin…" at bounding box center [454, 72] width 316 height 693
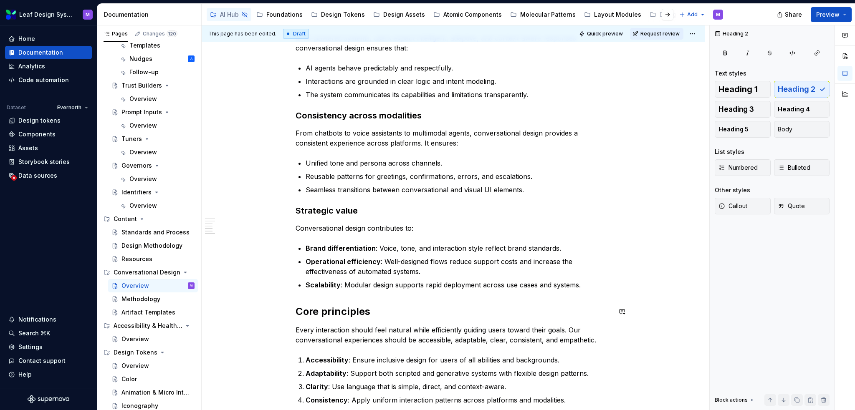
click at [304, 300] on div "What is conversational design? Conversational design is the practice of craftin…" at bounding box center [454, 72] width 316 height 693
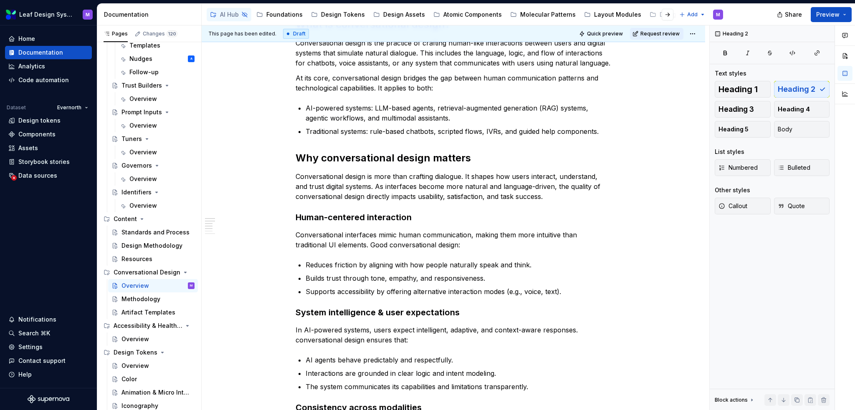
scroll to position [42, 0]
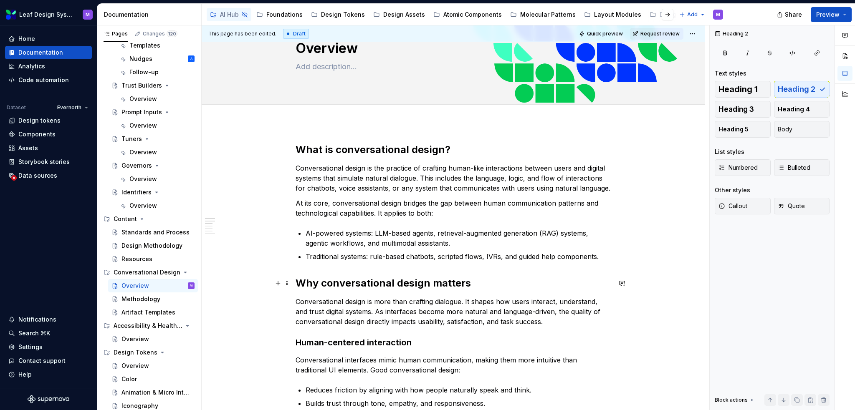
click at [302, 278] on h2 "Why conversational design matters" at bounding box center [454, 283] width 316 height 13
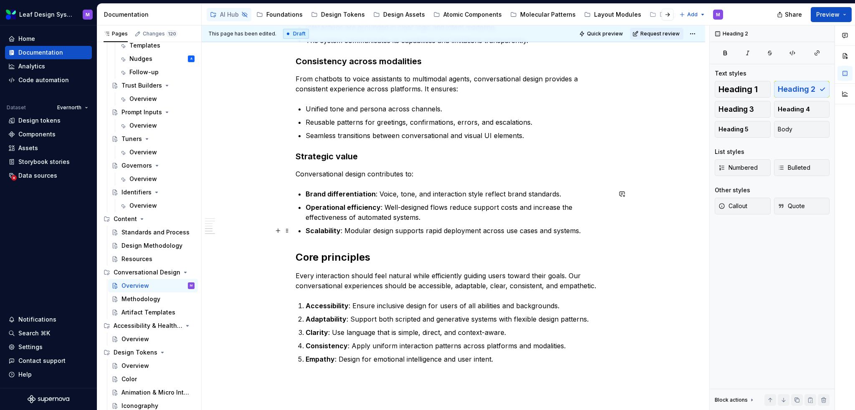
scroll to position [543, 0]
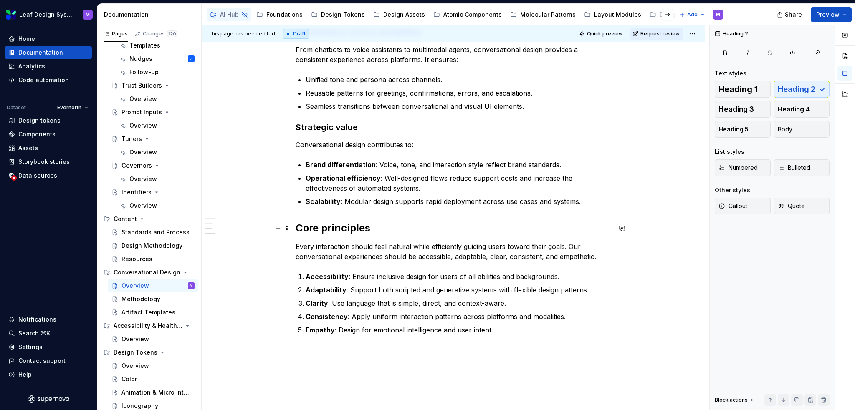
click at [293, 229] on div "What is conversational design? Conversational design is the practice of craftin…" at bounding box center [454, 45] width 504 height 846
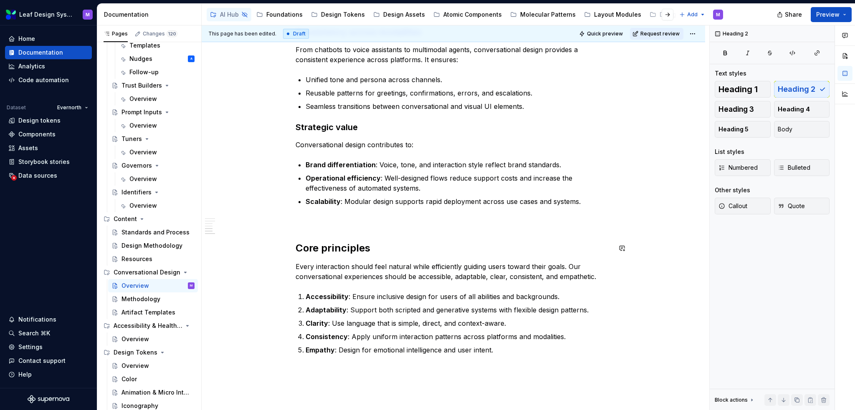
click at [315, 217] on p at bounding box center [454, 222] width 316 height 10
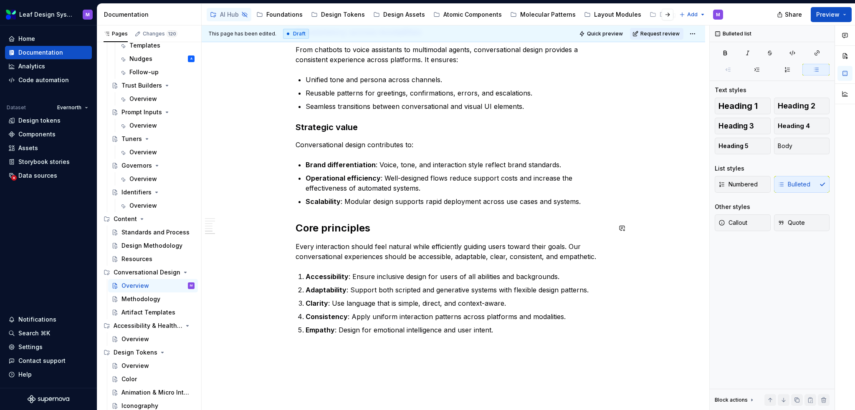
scroll to position [600, 0]
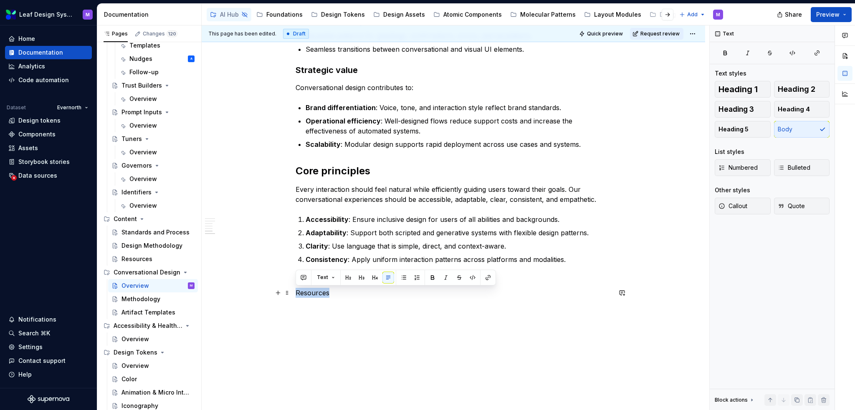
drag, startPoint x: 333, startPoint y: 294, endPoint x: 296, endPoint y: 293, distance: 36.7
click at [296, 293] on p "Resources" at bounding box center [454, 293] width 316 height 10
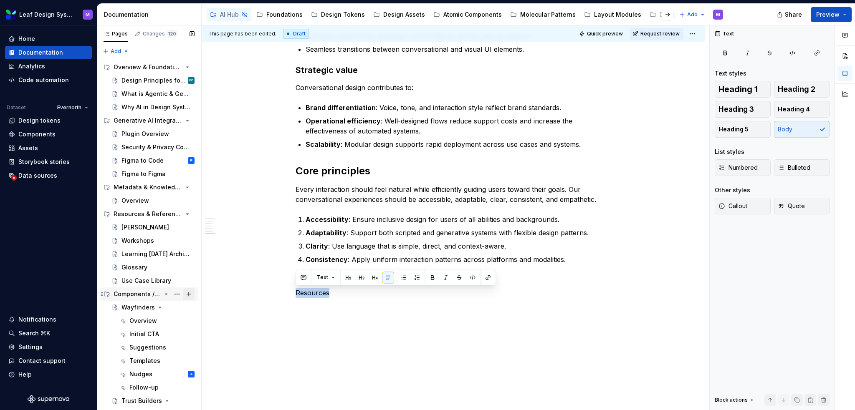
scroll to position [209, 0]
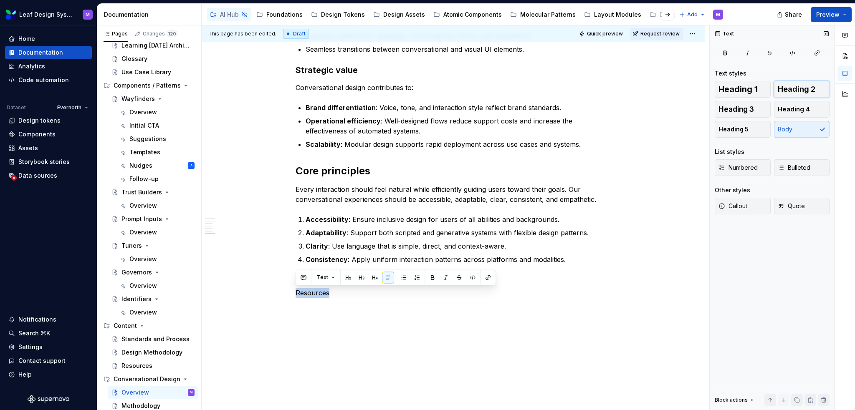
drag, startPoint x: 797, startPoint y: 89, endPoint x: 786, endPoint y: 100, distance: 15.7
click at [797, 89] on span "Heading 2" at bounding box center [797, 89] width 38 height 8
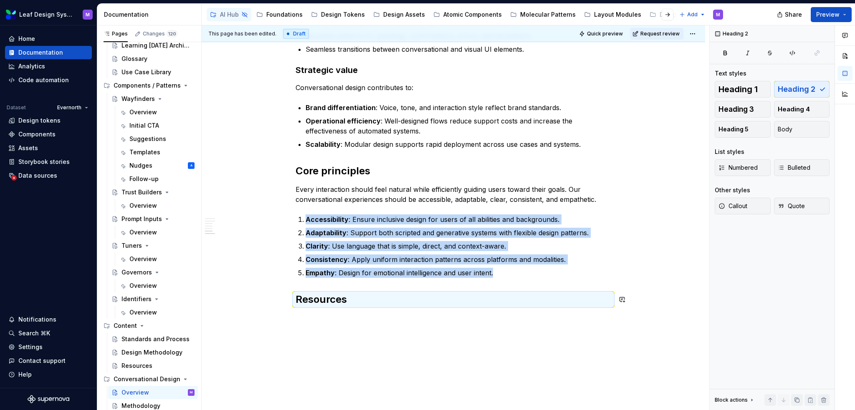
click at [354, 329] on div "What is conversational design? Conversational design is the practice of craftin…" at bounding box center [454, 2] width 504 height 875
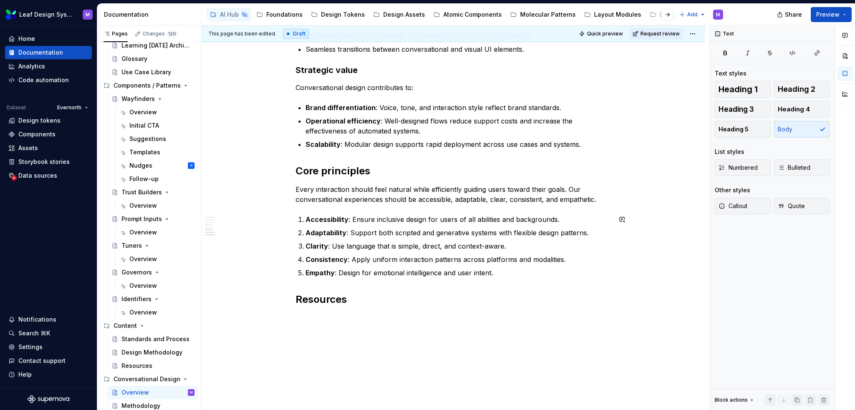
click at [322, 315] on p at bounding box center [454, 318] width 316 height 10
type textarea "*"
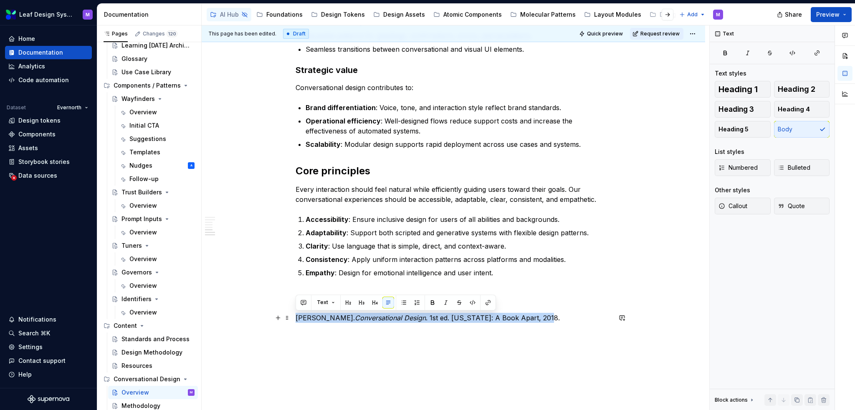
drag, startPoint x: 528, startPoint y: 318, endPoint x: 296, endPoint y: 317, distance: 231.3
click at [296, 317] on p "[PERSON_NAME]. Conversational Design . 1st ed. [US_STATE]: A Book Apart, 2018." at bounding box center [454, 318] width 316 height 10
click at [489, 299] on button "button" at bounding box center [488, 303] width 12 height 12
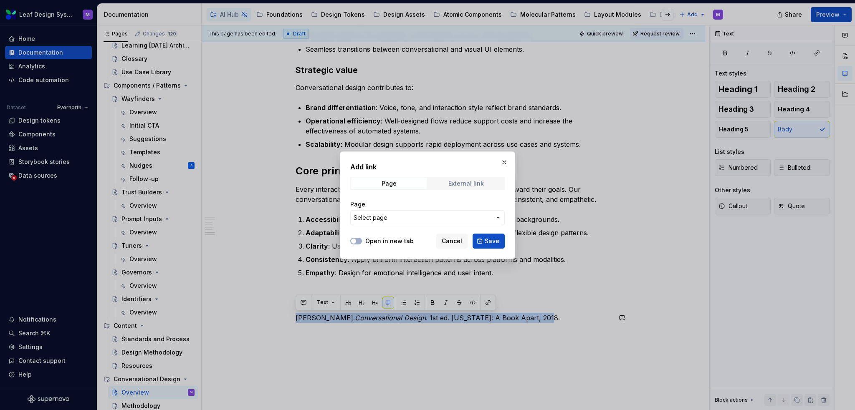
click at [456, 189] on span "External link" at bounding box center [466, 184] width 76 height 12
click at [448, 219] on input "URL" at bounding box center [427, 217] width 154 height 15
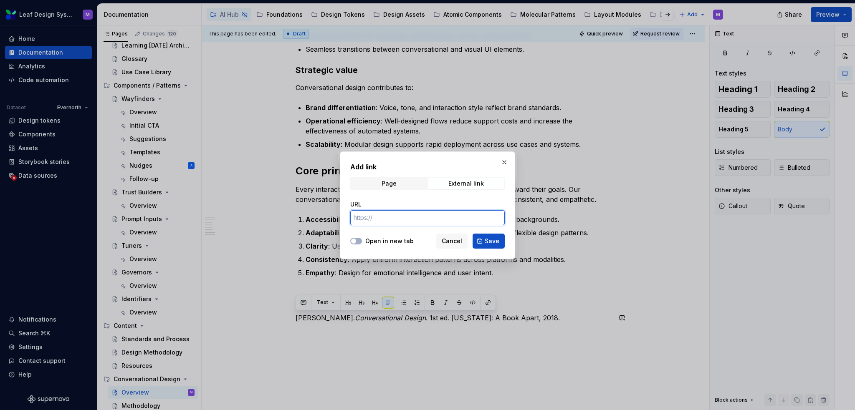
paste input "[URL][DOMAIN_NAME]"
type input "[URL][DOMAIN_NAME]"
click at [487, 239] on span "Save" at bounding box center [492, 241] width 15 height 8
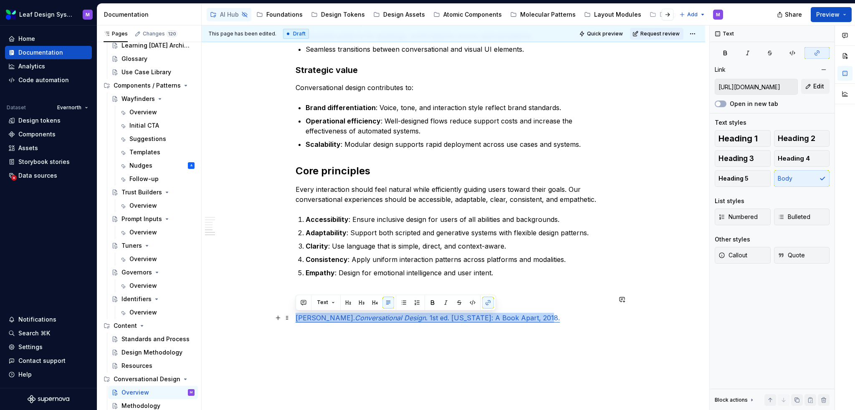
click at [544, 314] on p "[PERSON_NAME]. Conversational Design . 1st ed. [US_STATE]: A Book Apart, 2018." at bounding box center [454, 318] width 316 height 10
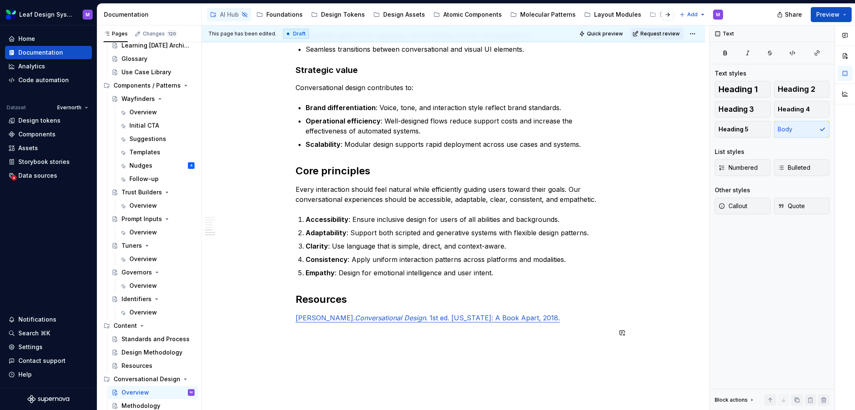
click at [462, 333] on p at bounding box center [454, 333] width 316 height 10
type textarea "*"
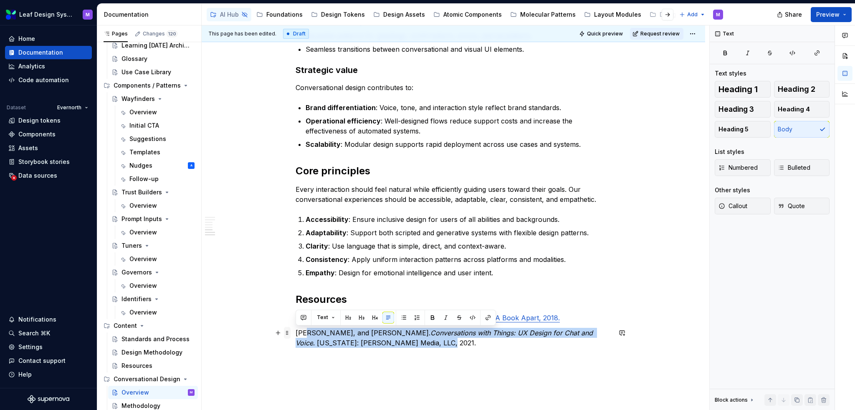
drag, startPoint x: 424, startPoint y: 342, endPoint x: 287, endPoint y: 336, distance: 137.5
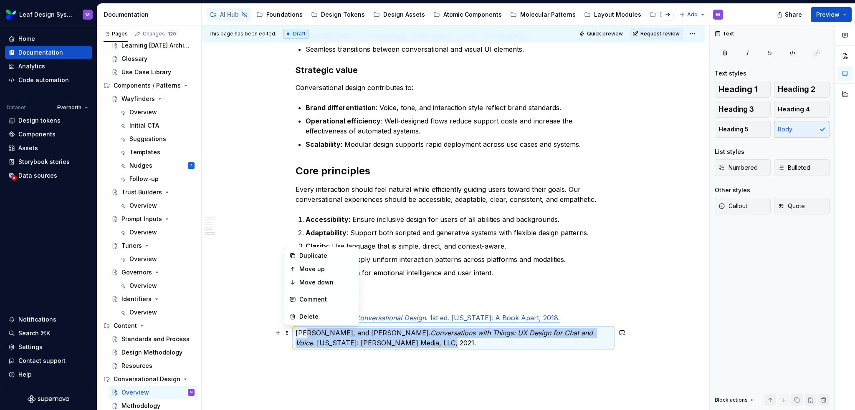
click at [388, 343] on p "[PERSON_NAME], and [PERSON_NAME]. Conversations with Things: UX Design for Chat…" at bounding box center [454, 338] width 316 height 20
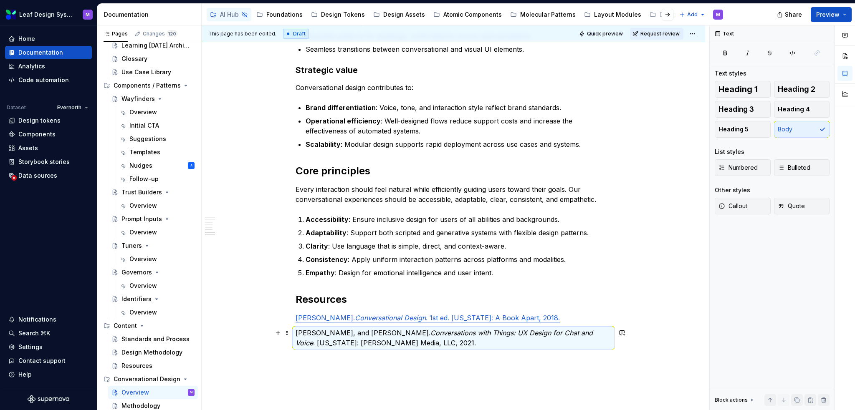
click at [425, 344] on p "[PERSON_NAME], and [PERSON_NAME]. Conversations with Things: UX Design for Chat…" at bounding box center [454, 338] width 316 height 20
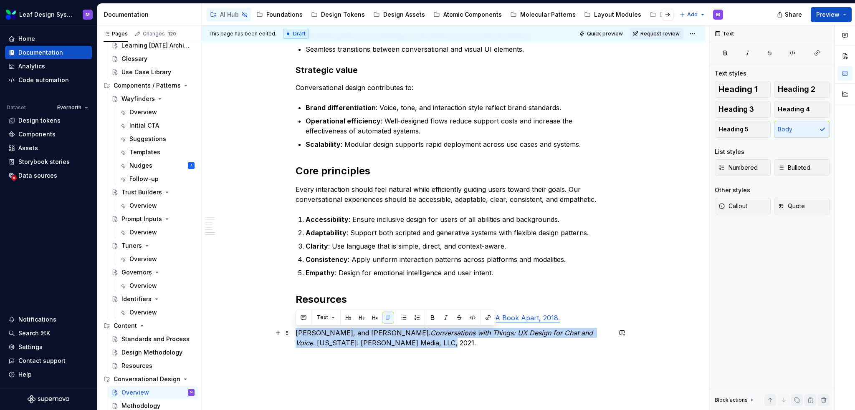
drag, startPoint x: 428, startPoint y: 342, endPoint x: 294, endPoint y: 336, distance: 134.2
click at [294, 336] on div "What is conversational design? Conversational design is the practice of craftin…" at bounding box center [454, 23] width 504 height 916
click at [484, 320] on button "button" at bounding box center [488, 318] width 12 height 12
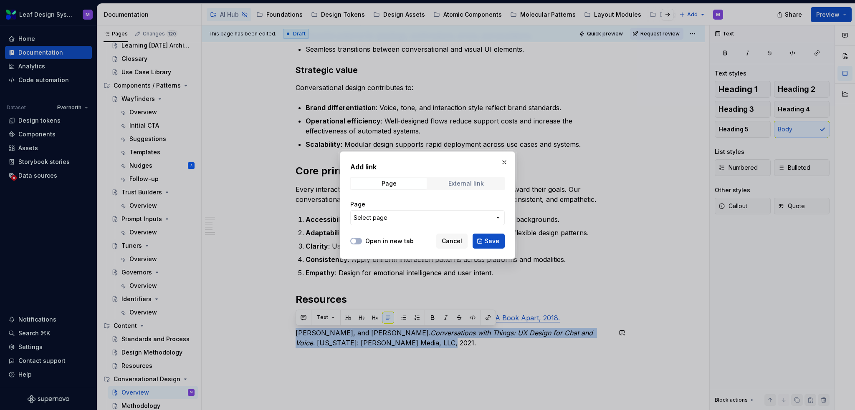
click at [451, 188] on span "External link" at bounding box center [466, 184] width 76 height 12
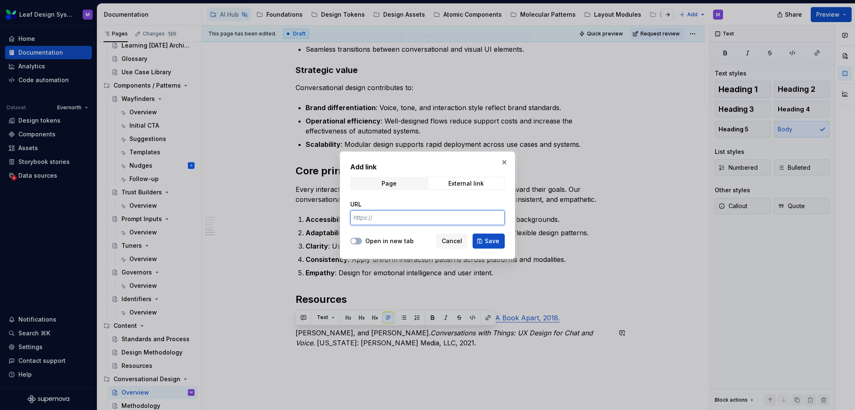
click at [413, 217] on input "URL" at bounding box center [427, 217] width 154 height 15
paste input "[URL][DOMAIN_NAME]"
type input "[URL][DOMAIN_NAME]"
click at [487, 240] on span "Save" at bounding box center [492, 241] width 15 height 8
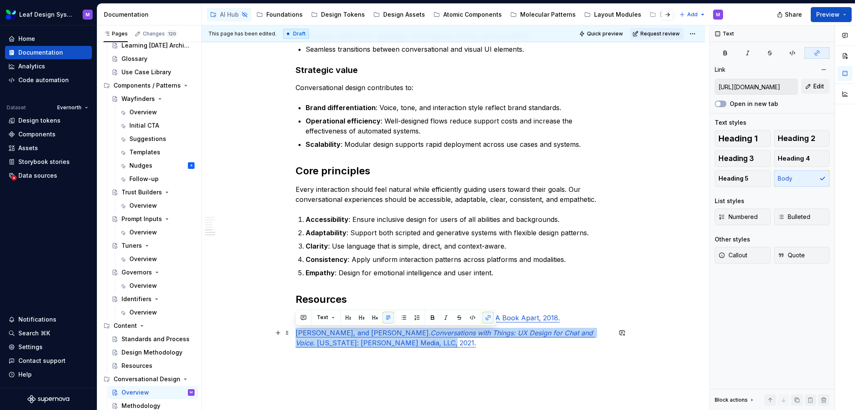
click at [478, 342] on p "[PERSON_NAME], and [PERSON_NAME]. Conversations with Things: UX Design for Chat…" at bounding box center [454, 338] width 316 height 20
click at [438, 345] on p "[PERSON_NAME], and [PERSON_NAME]. Conversations with Things: UX Design for Chat…" at bounding box center [454, 338] width 316 height 20
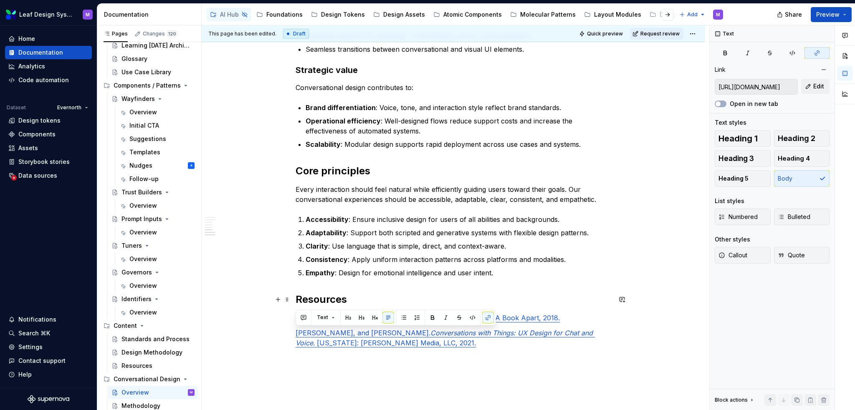
click at [354, 297] on h2 "Resources" at bounding box center [454, 299] width 316 height 13
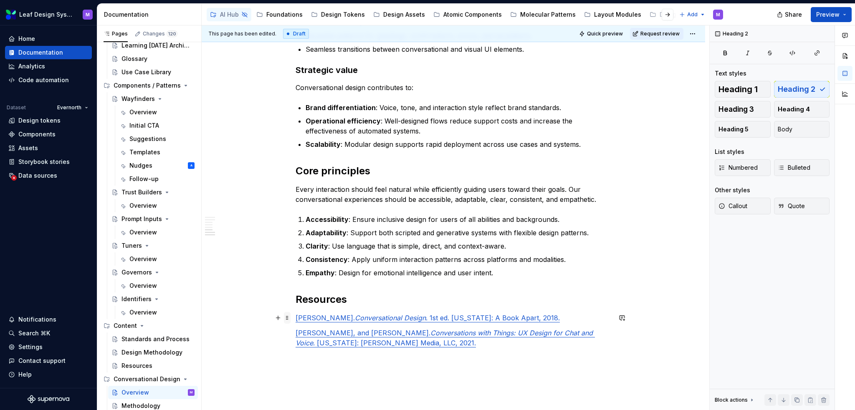
click at [289, 318] on span at bounding box center [287, 318] width 7 height 12
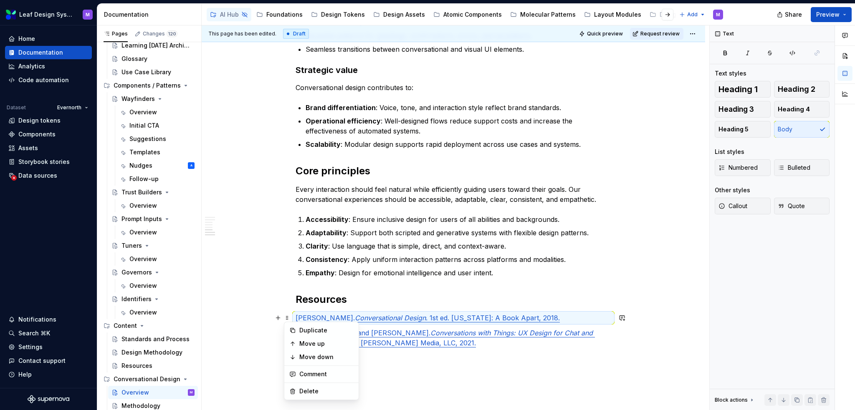
click at [376, 307] on body "Leaf Design System M Home Documentation Analytics Code automation Dataset Evern…" at bounding box center [427, 205] width 855 height 410
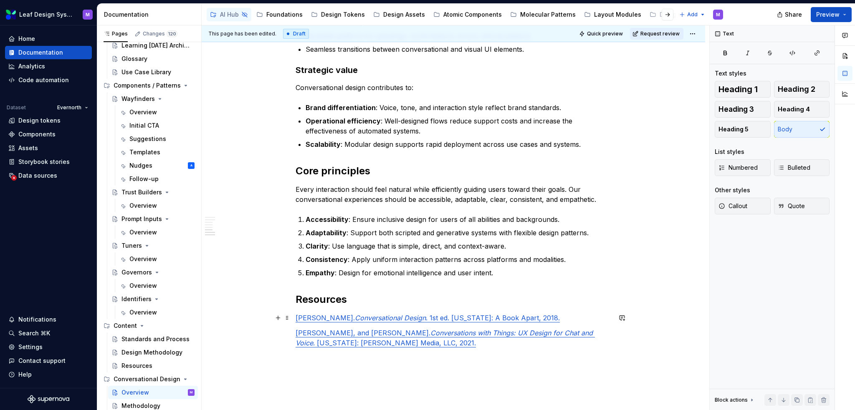
click at [296, 319] on link "[PERSON_NAME]. Conversational Design . 1st ed. [US_STATE]: A Book Apart, 2018." at bounding box center [428, 318] width 264 height 8
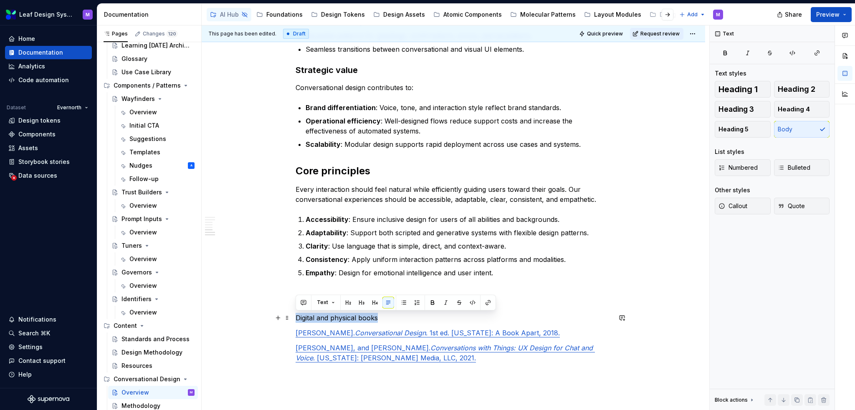
drag, startPoint x: 382, startPoint y: 319, endPoint x: 293, endPoint y: 321, distance: 88.5
click at [293, 321] on div "What is conversational design? Conversational design is the practice of craftin…" at bounding box center [454, 30] width 504 height 931
click at [780, 113] on button "Heading 4" at bounding box center [802, 109] width 56 height 17
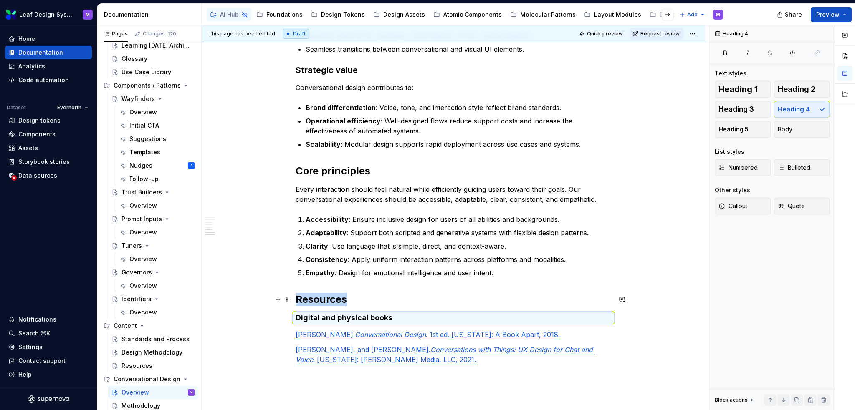
click at [339, 301] on h2 "Resources" at bounding box center [454, 299] width 316 height 13
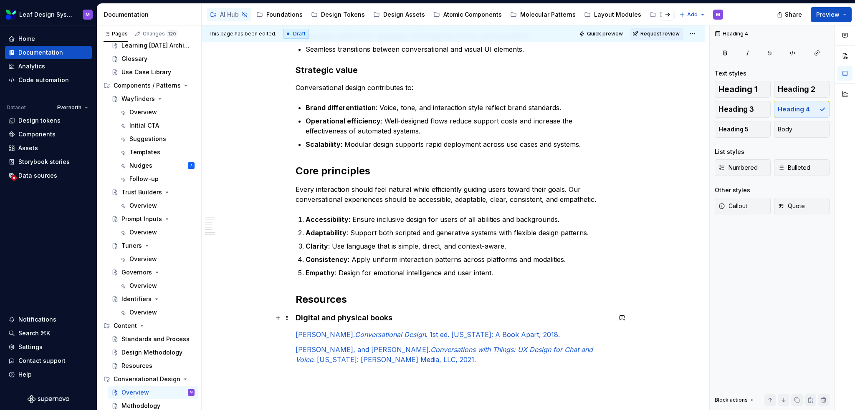
click at [349, 313] on h4 "Digital and physical books" at bounding box center [454, 318] width 316 height 10
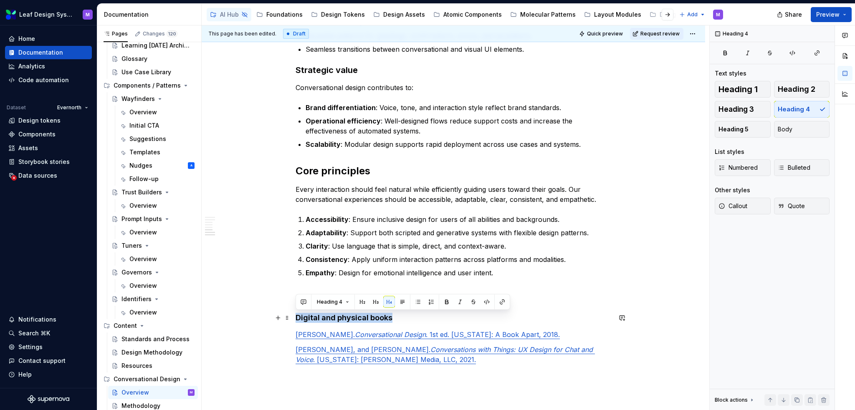
drag, startPoint x: 394, startPoint y: 317, endPoint x: 297, endPoint y: 319, distance: 96.9
click at [297, 319] on h4 "Digital and physical books" at bounding box center [454, 318] width 316 height 10
click at [752, 114] on button "Heading 3" at bounding box center [743, 109] width 56 height 17
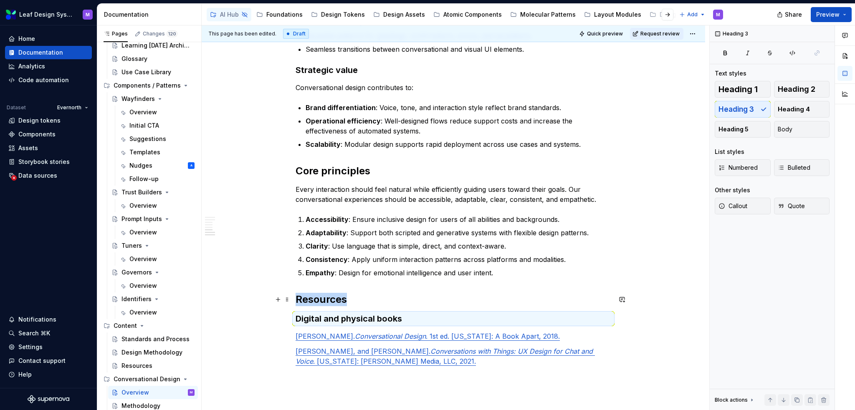
click at [547, 303] on h2 "Resources" at bounding box center [454, 299] width 316 height 13
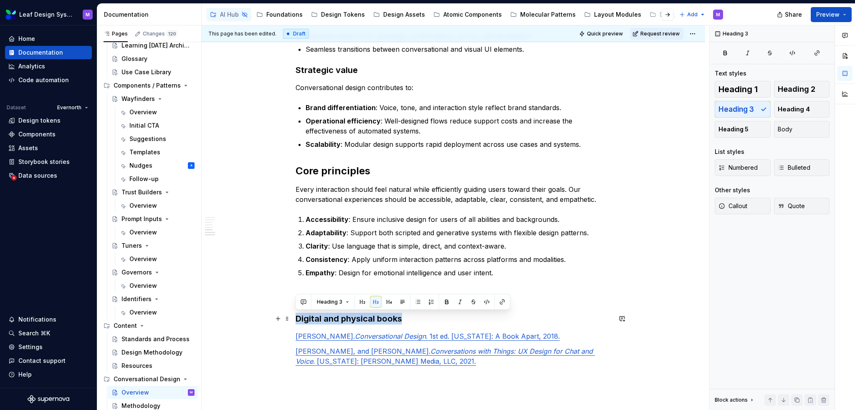
drag, startPoint x: 407, startPoint y: 320, endPoint x: 291, endPoint y: 321, distance: 116.1
click at [291, 321] on div "What is conversational design? Conversational design is the practice of craftin…" at bounding box center [454, 32] width 504 height 935
click at [796, 110] on span "Heading 4" at bounding box center [794, 109] width 32 height 8
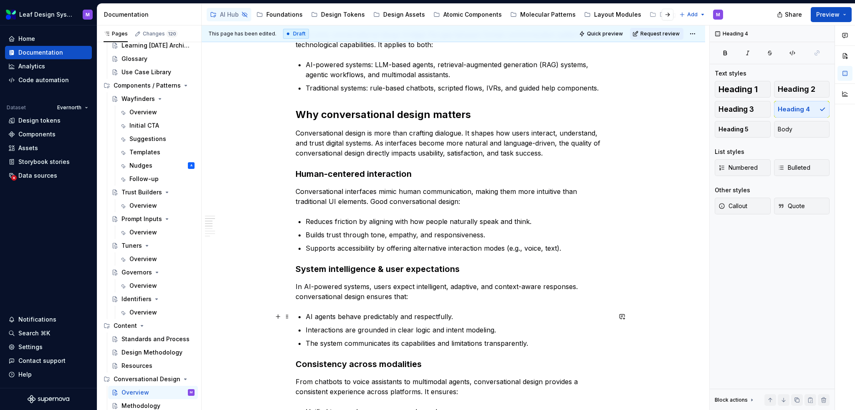
scroll to position [182, 0]
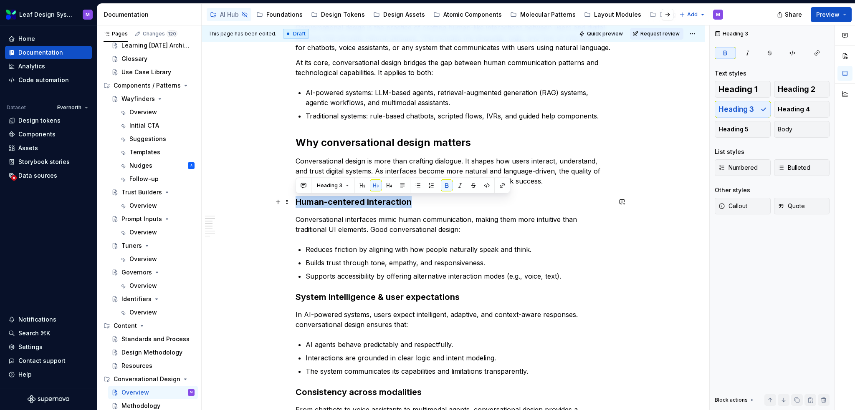
drag, startPoint x: 415, startPoint y: 200, endPoint x: 294, endPoint y: 204, distance: 120.3
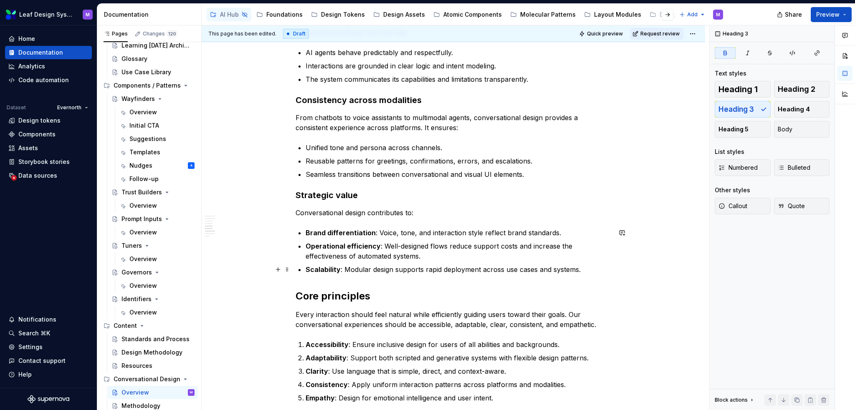
scroll to position [600, 0]
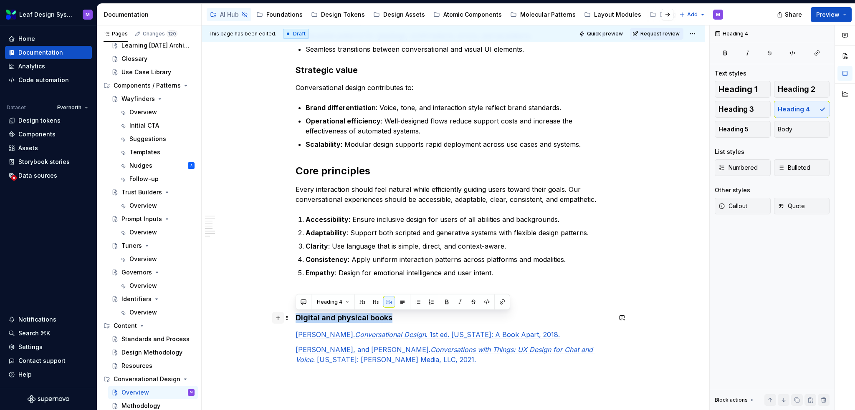
drag, startPoint x: 394, startPoint y: 314, endPoint x: 274, endPoint y: 321, distance: 120.0
click at [379, 299] on button "button" at bounding box center [376, 302] width 12 height 12
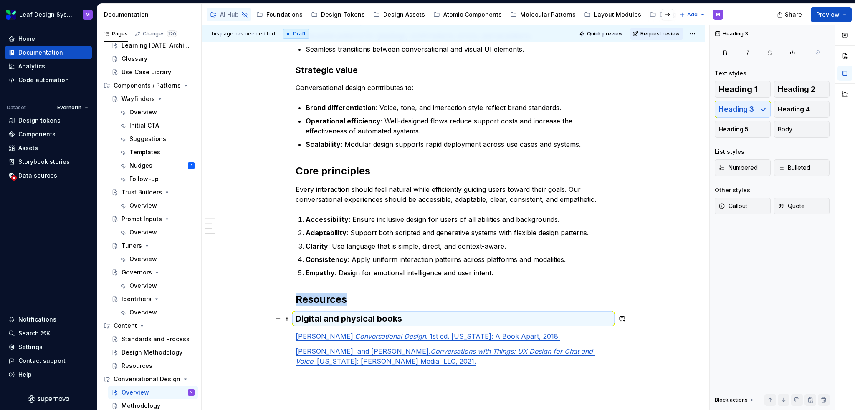
drag, startPoint x: 415, startPoint y: 317, endPoint x: 441, endPoint y: 316, distance: 26.4
click at [415, 317] on h3 "Digital and physical books" at bounding box center [454, 319] width 316 height 12
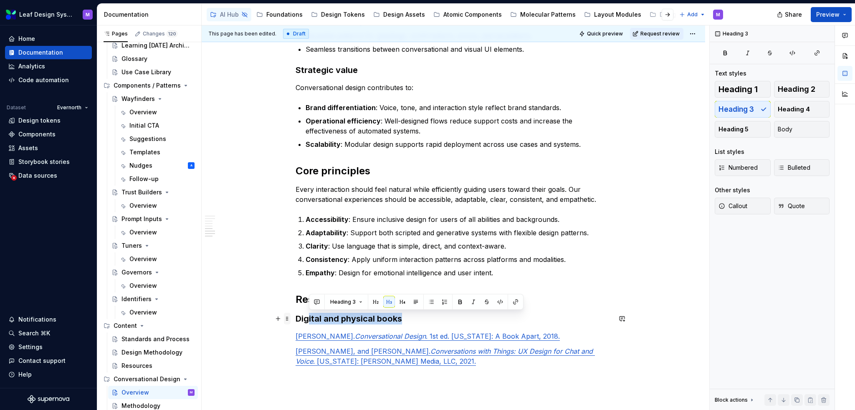
drag, startPoint x: 415, startPoint y: 316, endPoint x: 289, endPoint y: 318, distance: 125.7
click at [380, 313] on h3 "Digital and physical books" at bounding box center [454, 319] width 316 height 12
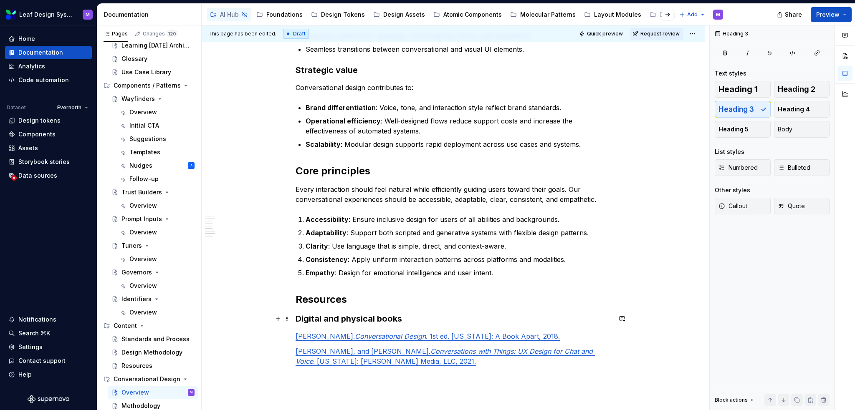
drag, startPoint x: 409, startPoint y: 317, endPoint x: 403, endPoint y: 316, distance: 5.4
click at [403, 316] on h3 "Digital and physical books" at bounding box center [454, 319] width 316 height 12
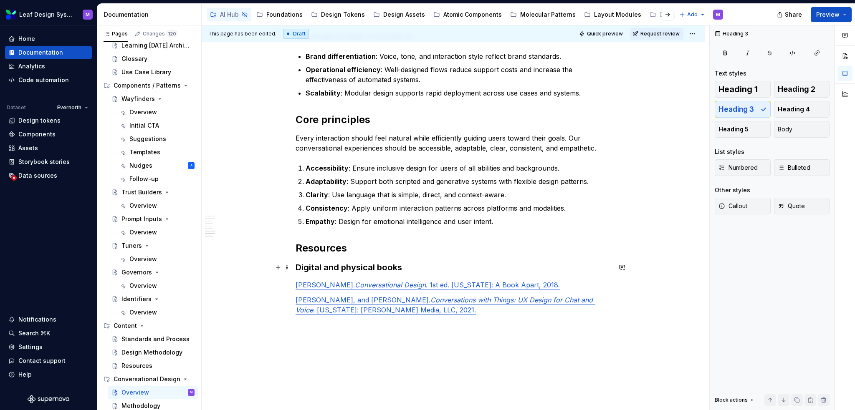
scroll to position [688, 0]
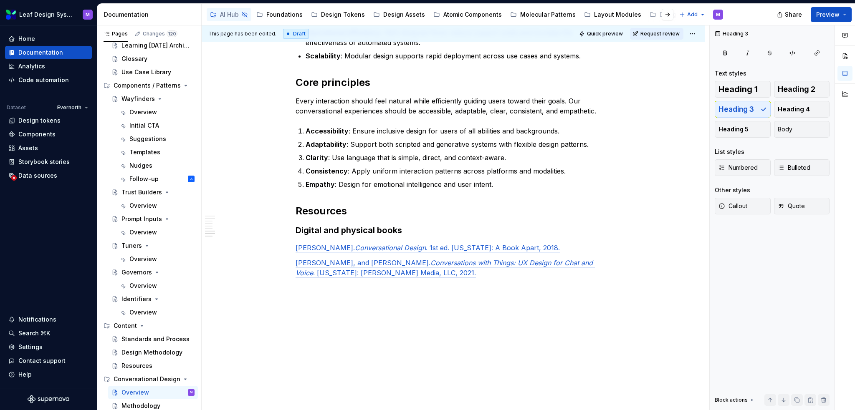
type textarea "*"
click at [372, 290] on p at bounding box center [454, 288] width 316 height 10
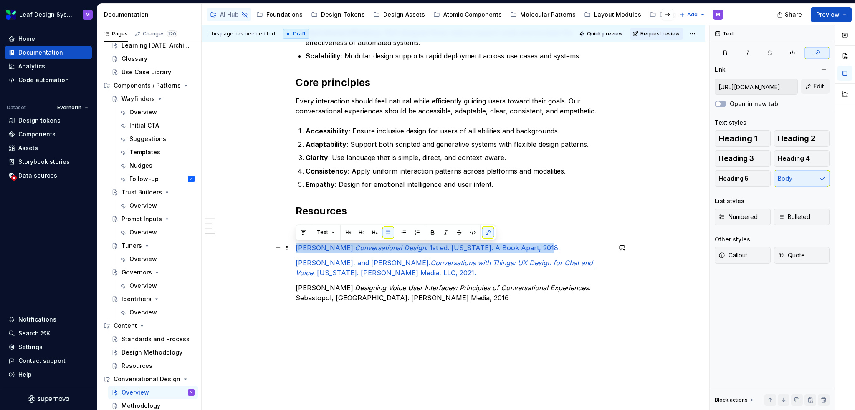
drag, startPoint x: 534, startPoint y: 248, endPoint x: 295, endPoint y: 250, distance: 238.4
click at [296, 250] on p "[PERSON_NAME]. Conversational Design . 1st ed. [US_STATE]: A Book Apart, 2018." at bounding box center [454, 248] width 316 height 10
copy link "[PERSON_NAME]. Conversational Design . 1st ed. [US_STATE]: A Book Apart, 2018."
click at [425, 272] on p "[PERSON_NAME], and [PERSON_NAME]. Conversations with Things: UX Design for Chat…" at bounding box center [454, 268] width 316 height 20
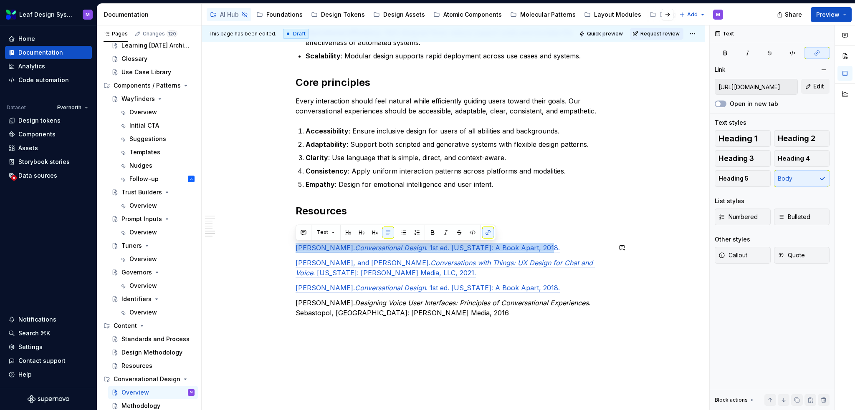
drag, startPoint x: 536, startPoint y: 251, endPoint x: 269, endPoint y: 250, distance: 266.8
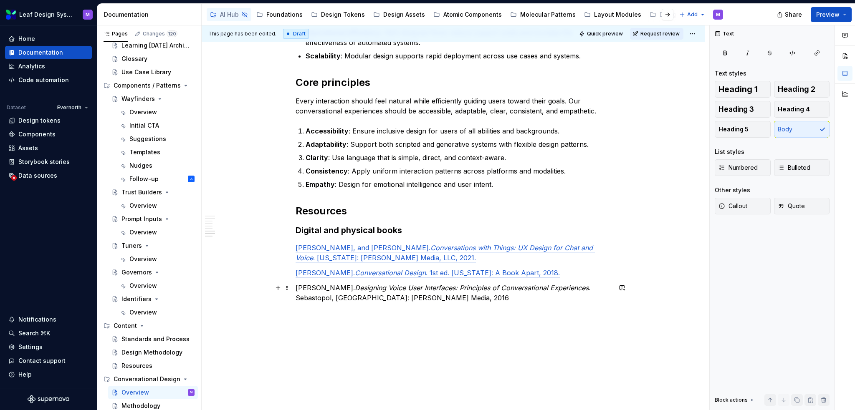
click at [411, 297] on p "[PERSON_NAME]. Designing Voice User Interfaces: Principles of Conversational Ex…" at bounding box center [454, 293] width 316 height 20
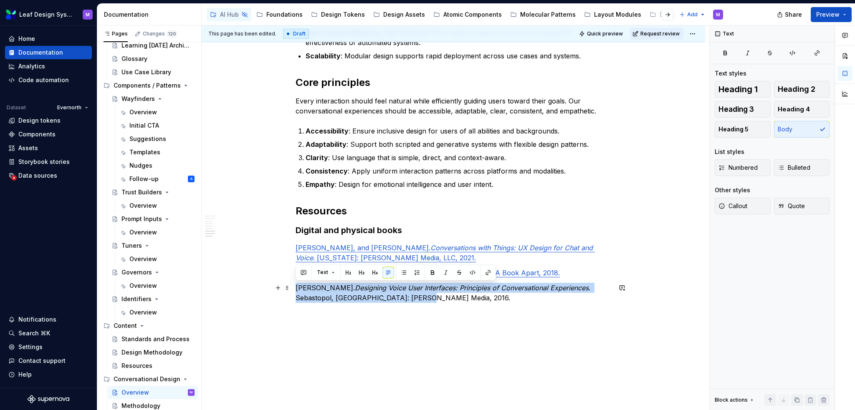
drag, startPoint x: 415, startPoint y: 298, endPoint x: 292, endPoint y: 288, distance: 123.1
click at [489, 273] on button "button" at bounding box center [488, 273] width 12 height 12
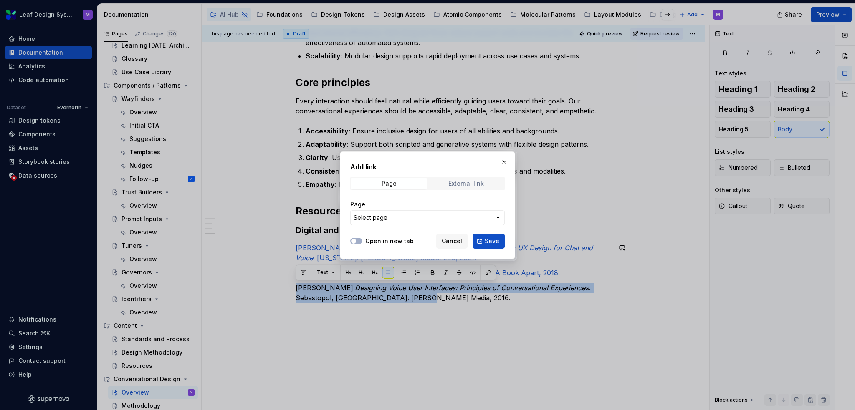
click at [472, 189] on span "External link" at bounding box center [466, 184] width 76 height 12
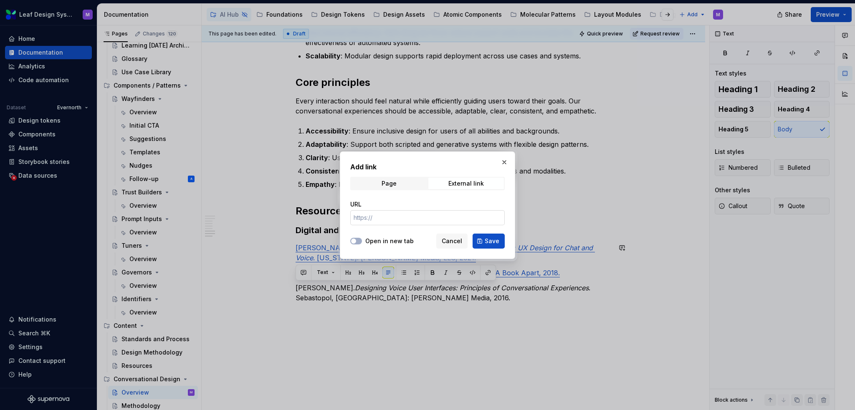
click at [466, 216] on input "URL" at bounding box center [427, 217] width 154 height 15
paste input "[URL][DOMAIN_NAME]"
type input "[URL][DOMAIN_NAME]"
click at [389, 243] on label "Open in new tab" at bounding box center [389, 241] width 48 height 8
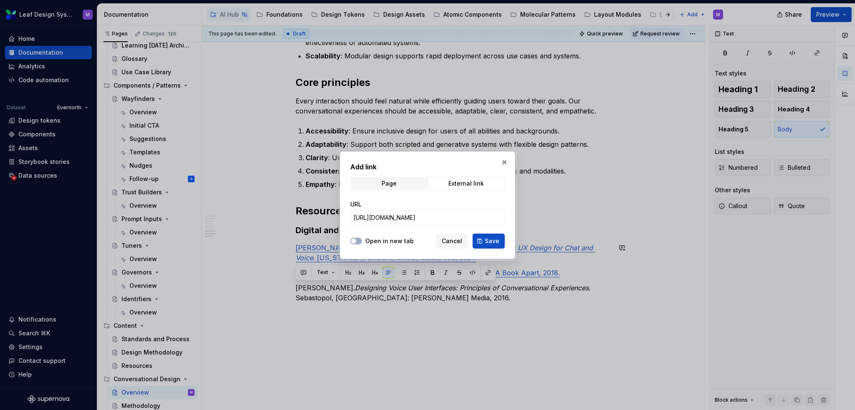
click at [362, 243] on button "Open in new tab" at bounding box center [356, 241] width 12 height 7
click at [389, 243] on label "Open in new tab" at bounding box center [389, 241] width 48 height 8
click at [362, 243] on button "Open in new tab" at bounding box center [356, 241] width 12 height 7
click at [489, 241] on span "Save" at bounding box center [492, 241] width 15 height 8
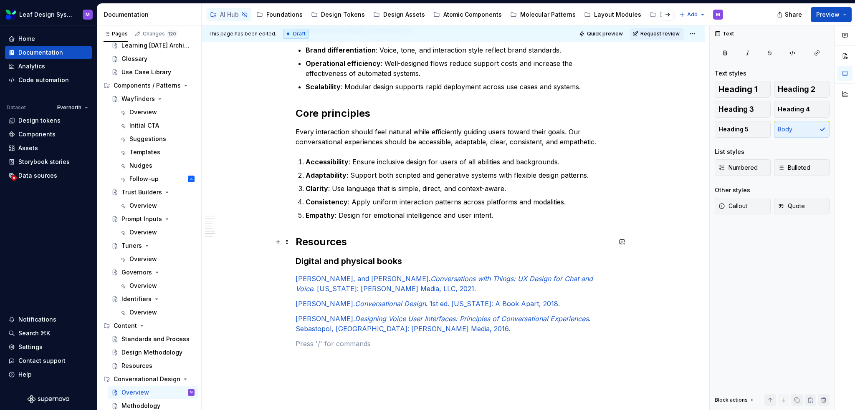
scroll to position [688, 0]
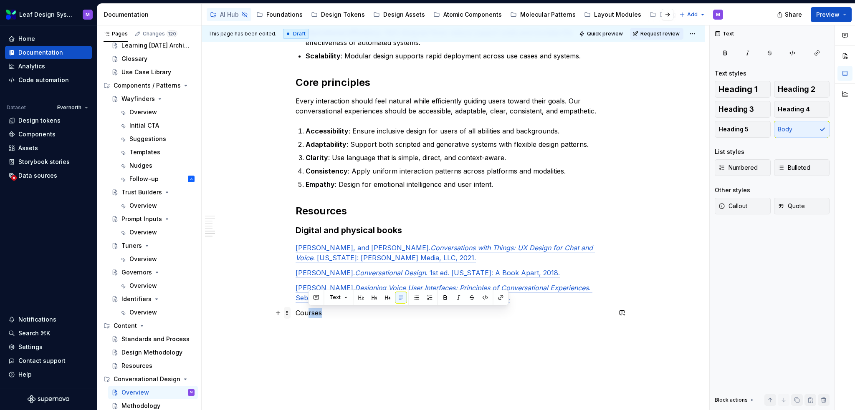
drag, startPoint x: 327, startPoint y: 310, endPoint x: 290, endPoint y: 313, distance: 36.8
click at [290, 313] on span at bounding box center [287, 313] width 7 height 12
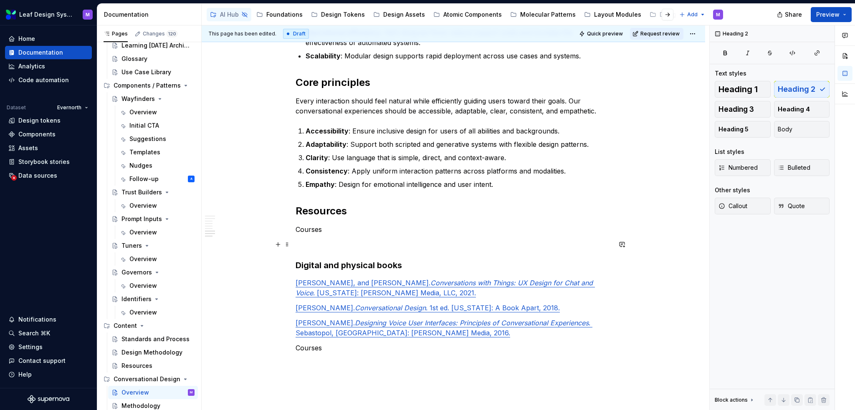
click at [301, 240] on p at bounding box center [454, 245] width 316 height 10
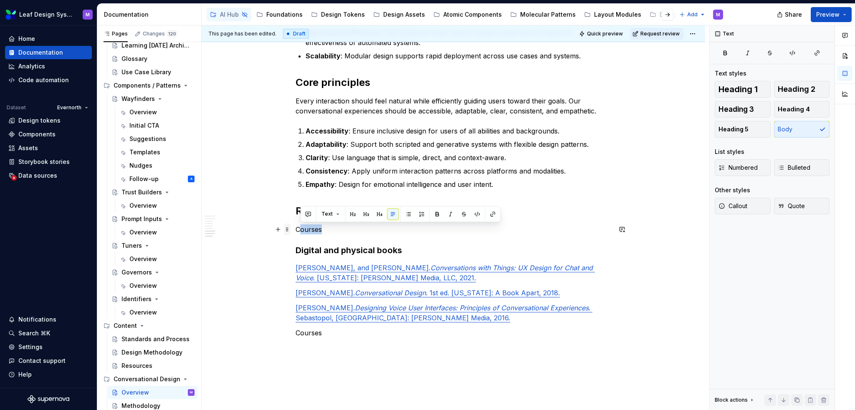
drag, startPoint x: 325, startPoint y: 230, endPoint x: 283, endPoint y: 225, distance: 41.7
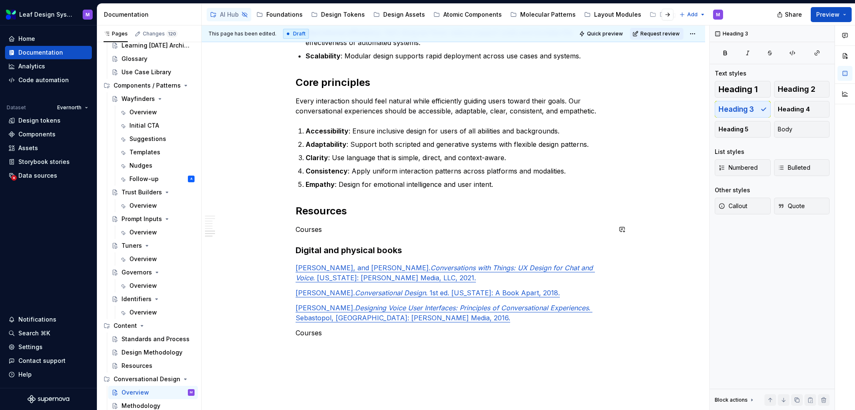
click at [329, 230] on p "Courses" at bounding box center [454, 230] width 316 height 10
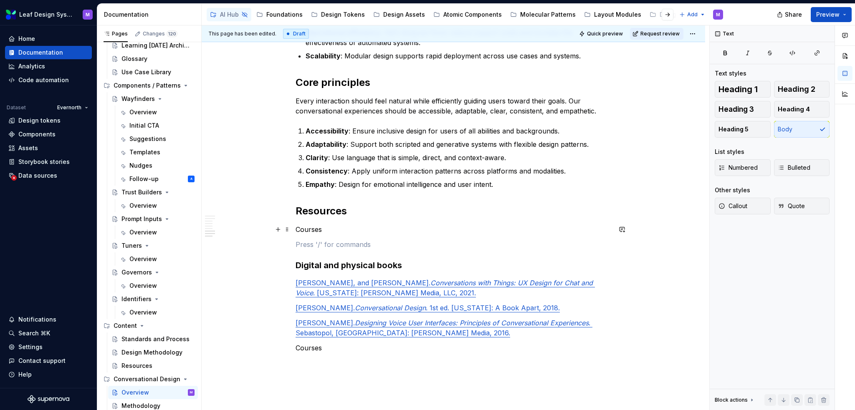
click at [310, 232] on p "Courses" at bounding box center [454, 230] width 316 height 10
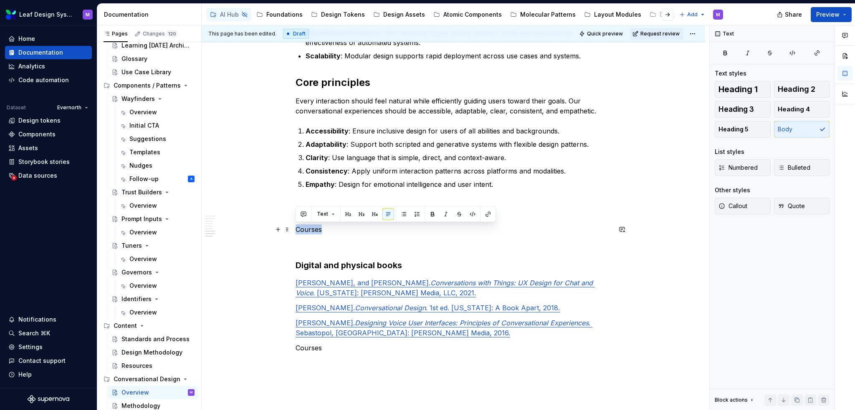
drag, startPoint x: 326, startPoint y: 231, endPoint x: 294, endPoint y: 229, distance: 31.4
click at [360, 215] on button "button" at bounding box center [362, 214] width 12 height 12
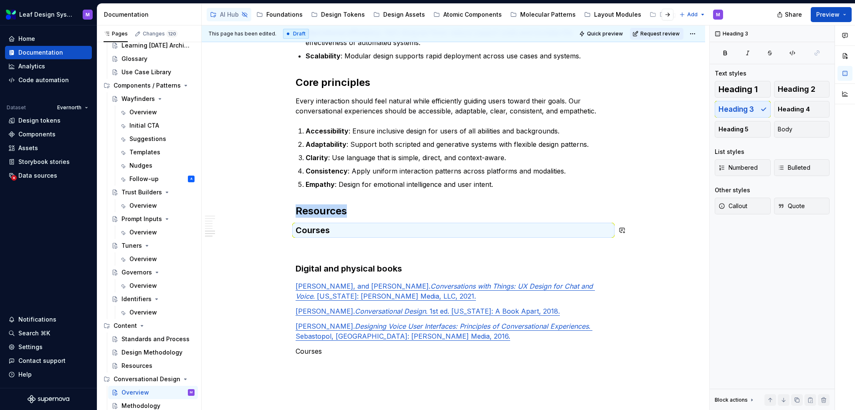
click at [339, 243] on p at bounding box center [454, 248] width 316 height 10
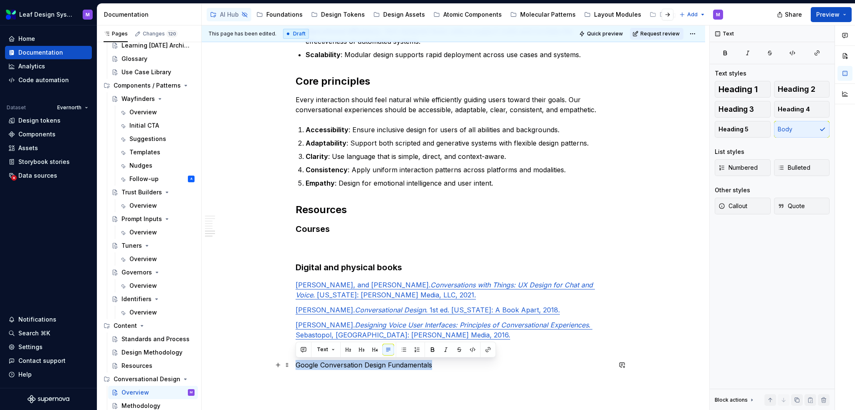
drag, startPoint x: 433, startPoint y: 364, endPoint x: 294, endPoint y: 364, distance: 139.5
click at [486, 350] on button "button" at bounding box center [488, 350] width 12 height 12
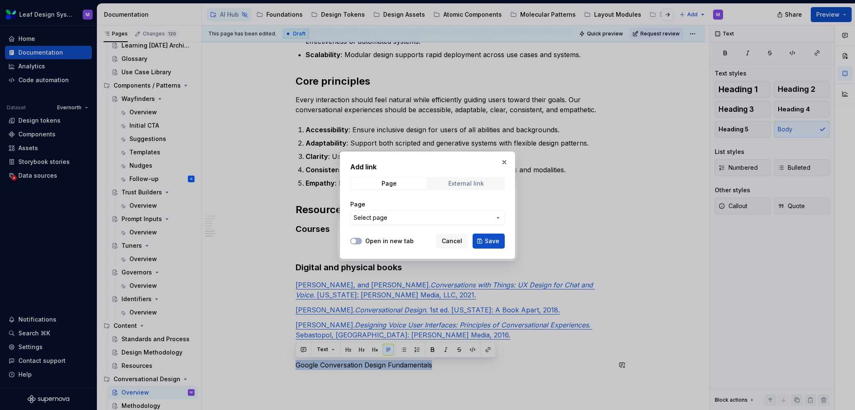
click at [472, 186] on div "External link" at bounding box center [465, 183] width 35 height 7
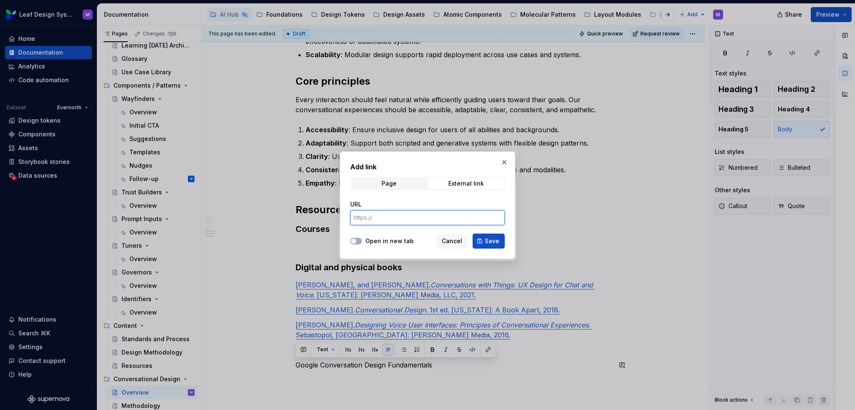
click at [453, 218] on input "URL" at bounding box center [427, 217] width 154 height 15
paste input "[URL][DOMAIN_NAME]"
type input "[URL][DOMAIN_NAME]"
click at [488, 234] on button "Save" at bounding box center [489, 241] width 32 height 15
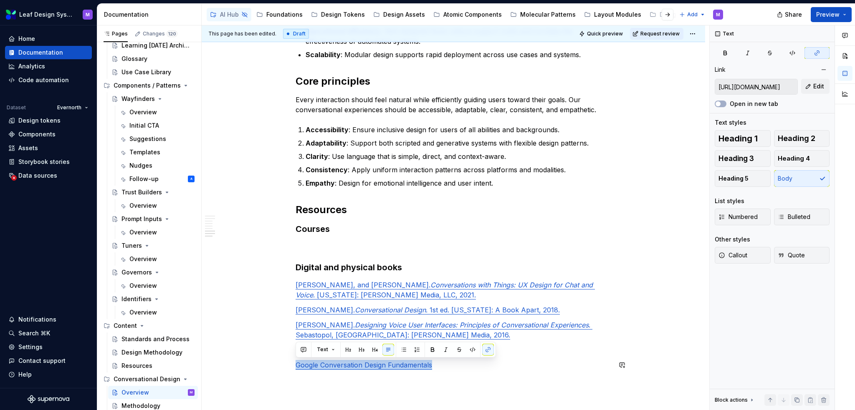
click at [453, 368] on p "Google Conversation Design Fundamentals" at bounding box center [454, 365] width 316 height 10
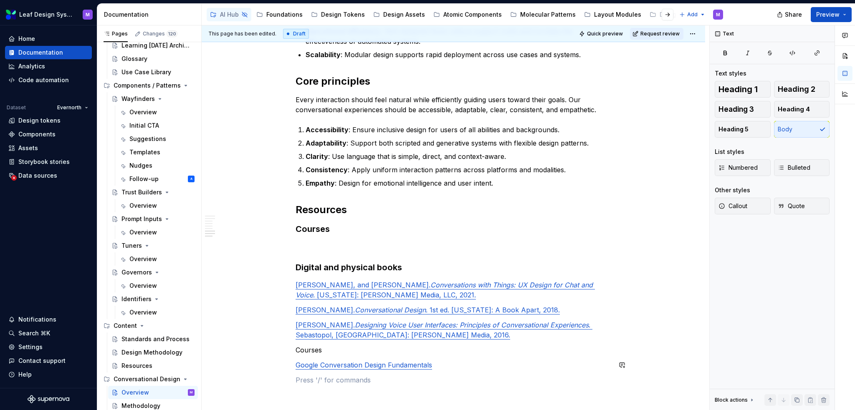
scroll to position [705, 0]
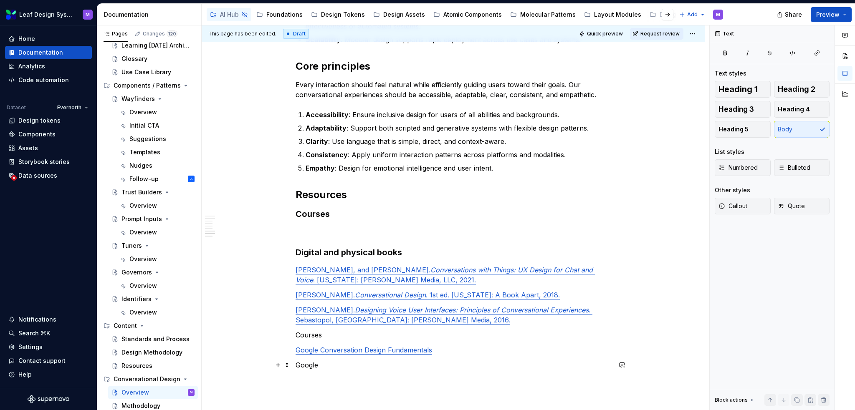
click at [338, 366] on p "Google" at bounding box center [454, 365] width 316 height 10
drag, startPoint x: 428, startPoint y: 363, endPoint x: 295, endPoint y: 367, distance: 133.2
click at [486, 349] on button "button" at bounding box center [488, 350] width 12 height 12
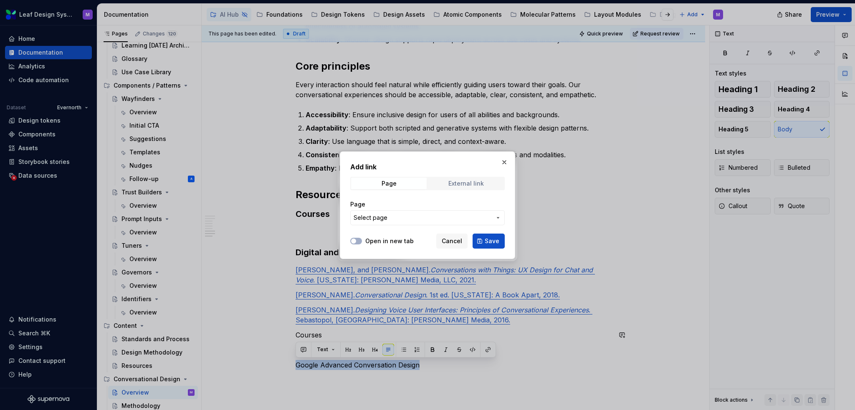
click at [457, 180] on div "External link" at bounding box center [465, 183] width 35 height 7
click at [412, 213] on input "URL" at bounding box center [427, 217] width 154 height 15
paste input "[URL][DOMAIN_NAME]"
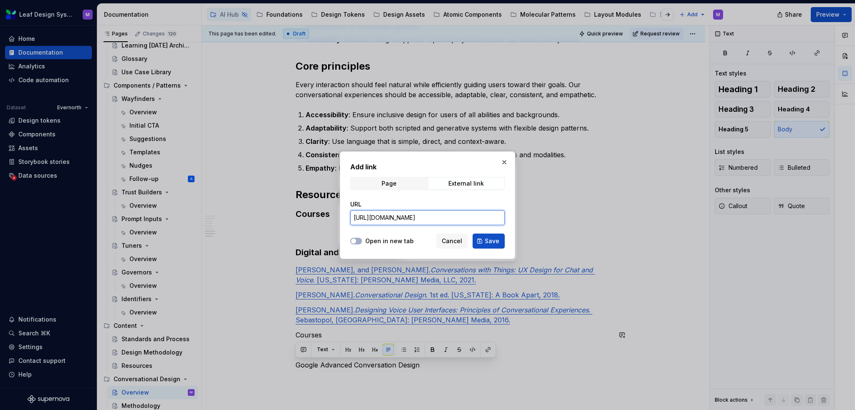
scroll to position [0, 18]
type input "[URL][DOMAIN_NAME]"
click at [483, 237] on button "Save" at bounding box center [489, 241] width 32 height 15
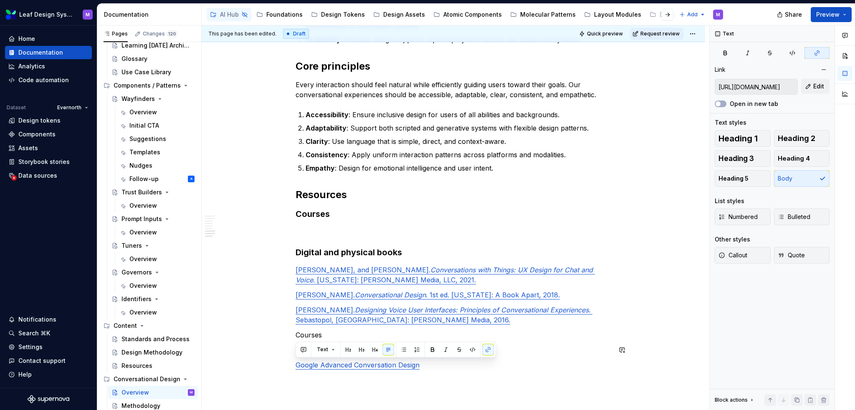
click at [344, 339] on p "Courses" at bounding box center [454, 335] width 316 height 10
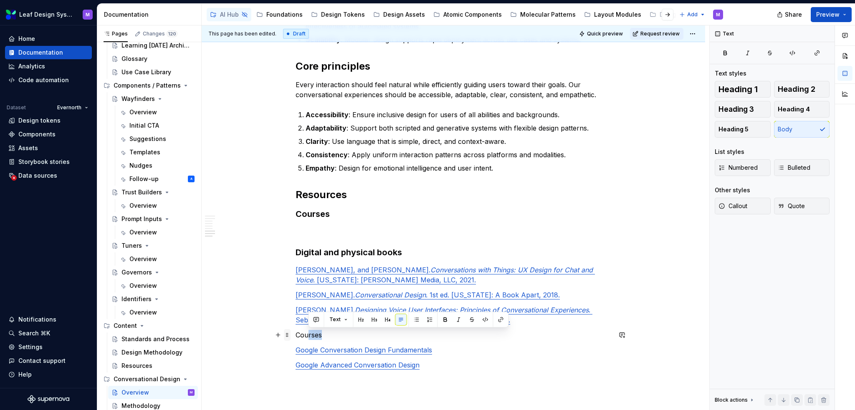
drag, startPoint x: 334, startPoint y: 339, endPoint x: 290, endPoint y: 337, distance: 44.3
click at [315, 336] on p "Courses" at bounding box center [454, 335] width 316 height 10
click at [324, 333] on p "Courses" at bounding box center [454, 335] width 316 height 10
drag, startPoint x: 322, startPoint y: 335, endPoint x: 297, endPoint y: 335, distance: 25.5
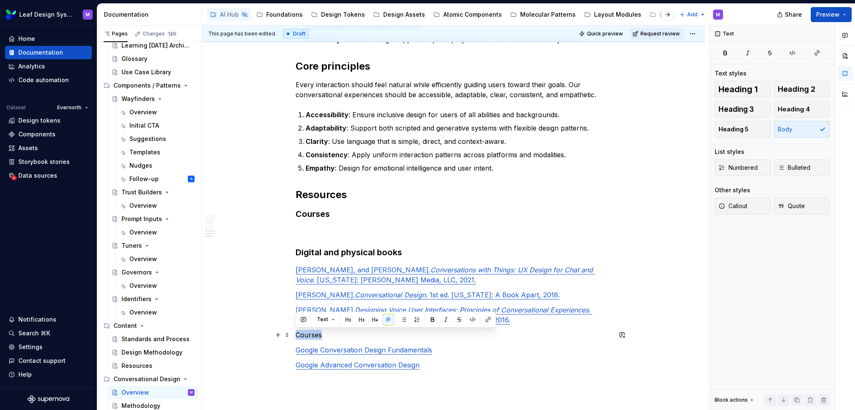
click at [297, 335] on p "Courses" at bounding box center [454, 335] width 316 height 10
click at [361, 319] on button "button" at bounding box center [362, 320] width 12 height 12
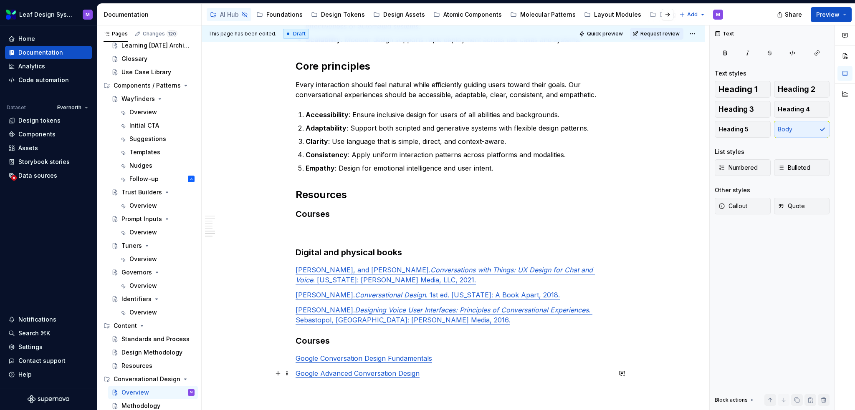
scroll to position [711, 0]
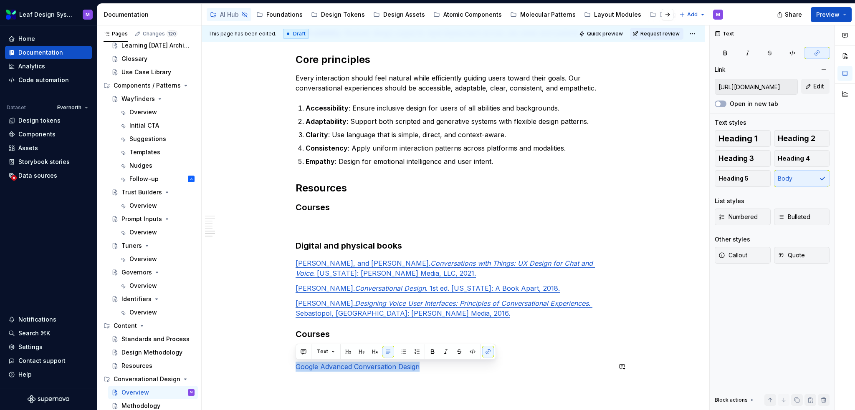
type input "[URL][DOMAIN_NAME]"
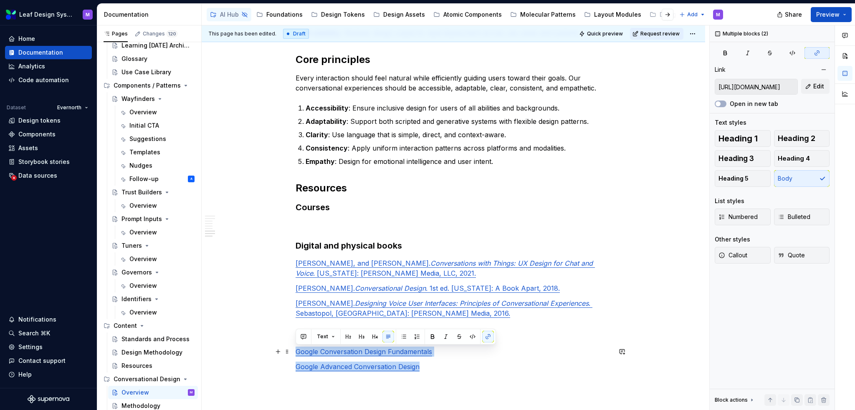
drag, startPoint x: 446, startPoint y: 378, endPoint x: 293, endPoint y: 355, distance: 155.4
copy div "Google Conversation Design Fundamentals Google Advanced Conversation Design"
click at [324, 220] on p at bounding box center [454, 225] width 316 height 10
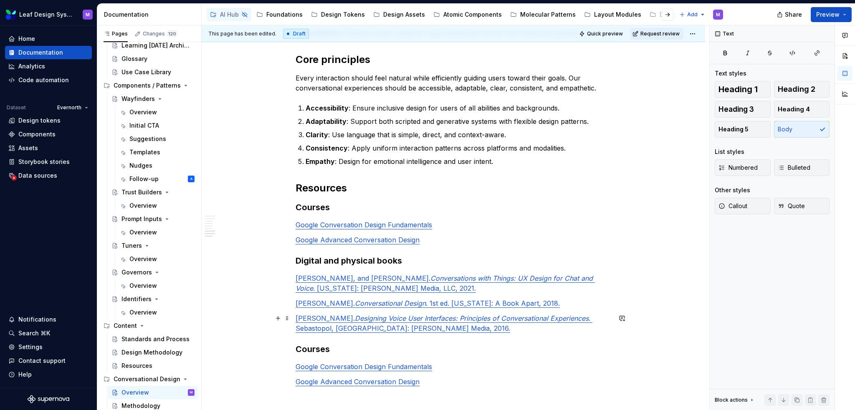
scroll to position [795, 0]
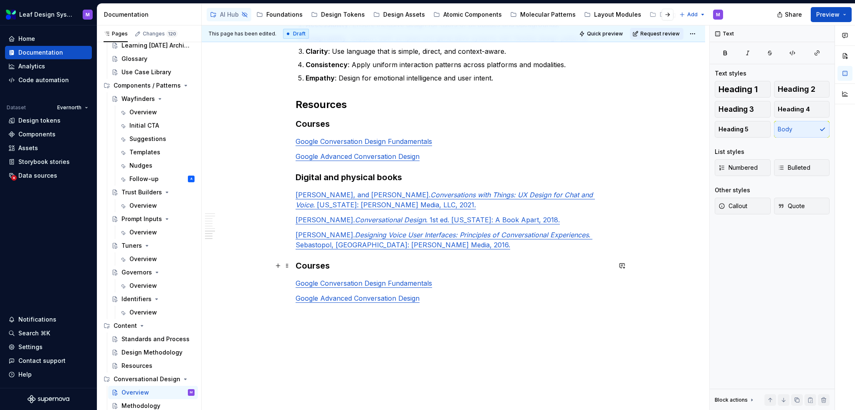
click at [299, 267] on h3 "Courses" at bounding box center [454, 266] width 316 height 12
click at [337, 122] on h3 "Courses" at bounding box center [454, 124] width 316 height 12
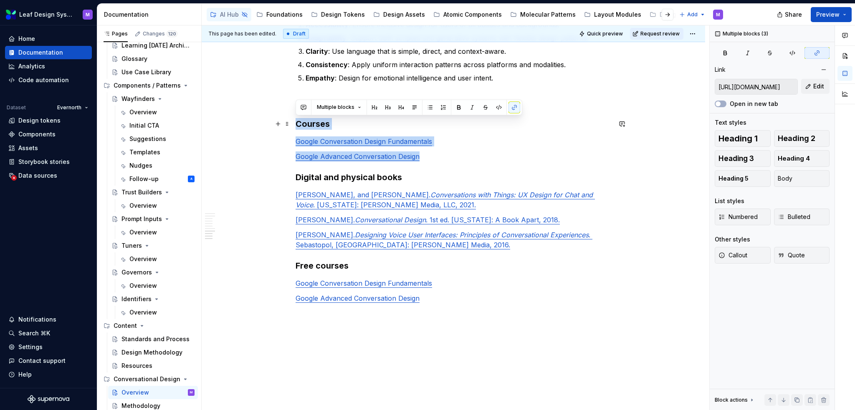
drag, startPoint x: 419, startPoint y: 157, endPoint x: 291, endPoint y: 125, distance: 132.3
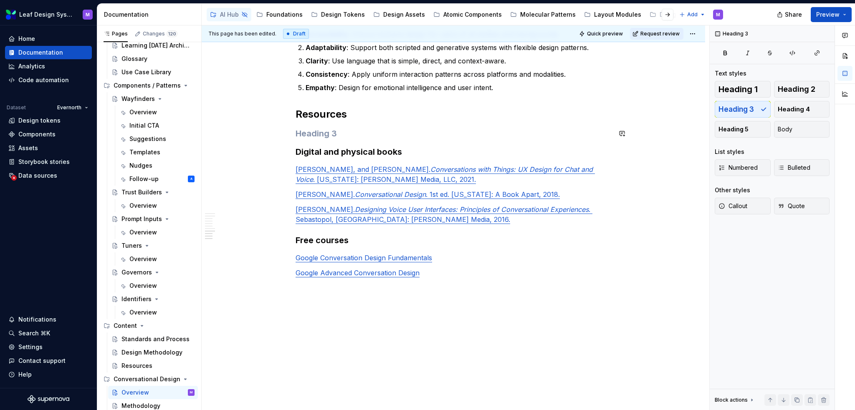
scroll to position [767, 0]
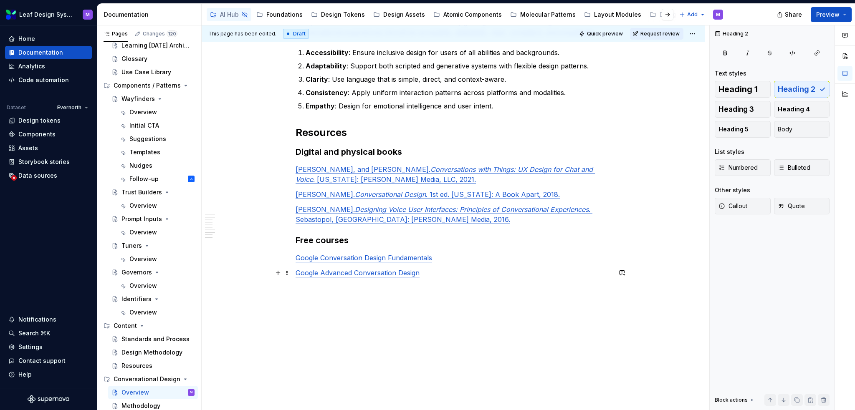
click at [478, 272] on p "Google Advanced Conversation Design" at bounding box center [454, 273] width 316 height 10
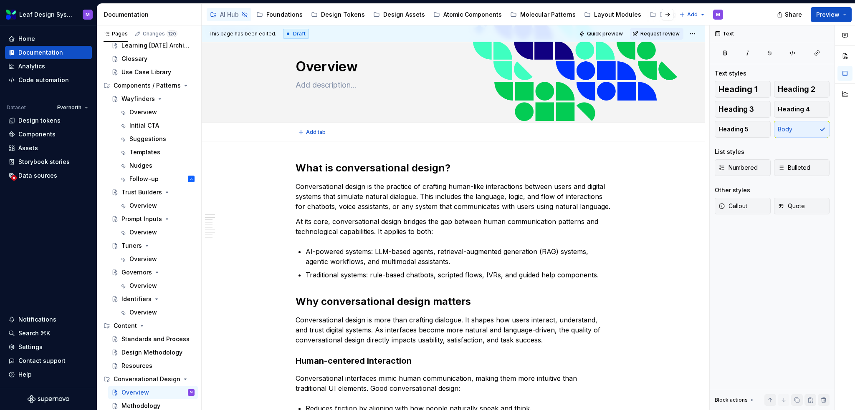
scroll to position [42, 0]
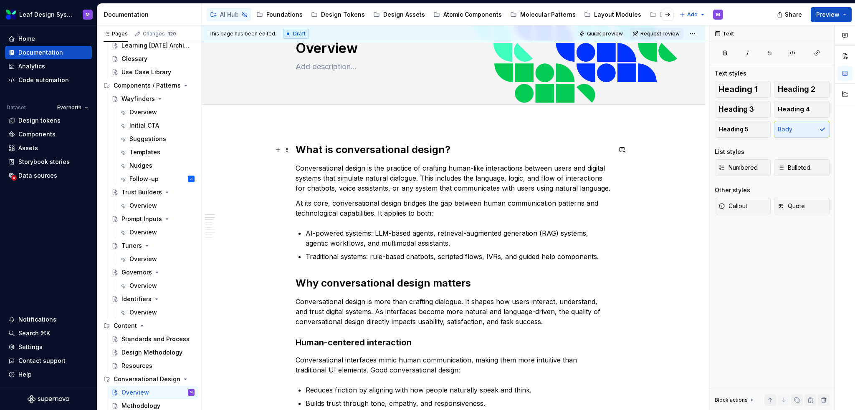
click at [296, 144] on h2 "What is conversational design?" at bounding box center [454, 149] width 316 height 13
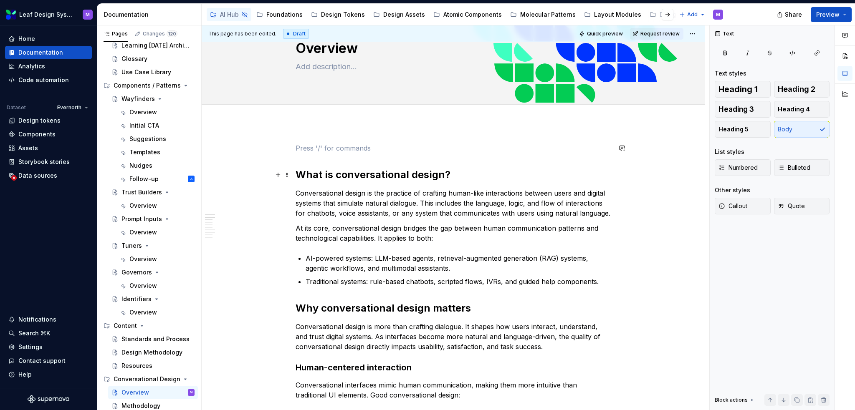
click at [296, 171] on h2 "What is conversational design?" at bounding box center [454, 174] width 316 height 13
click at [296, 175] on h2 "What is conversational design?" at bounding box center [454, 174] width 316 height 13
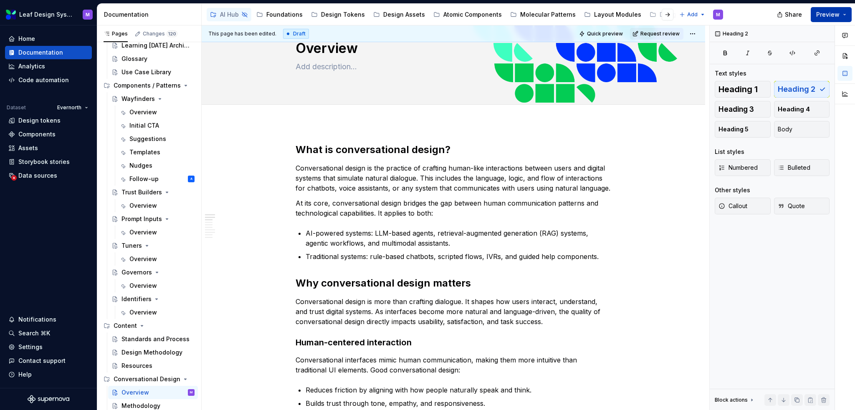
click at [845, 16] on button "Preview" at bounding box center [831, 14] width 41 height 15
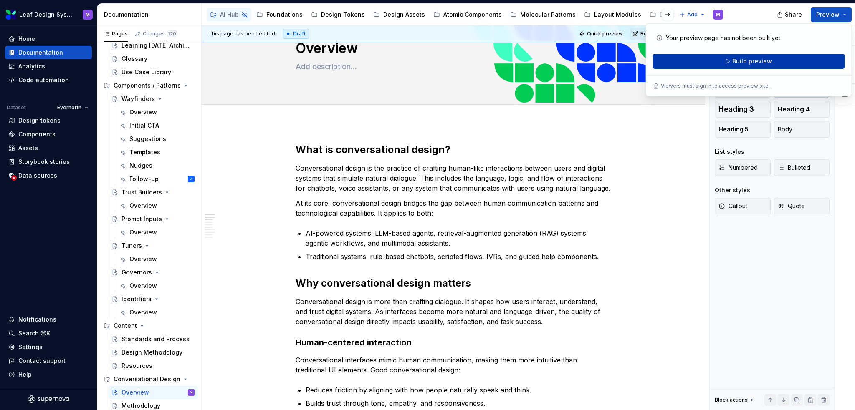
click at [735, 64] on span "Build preview" at bounding box center [752, 61] width 40 height 8
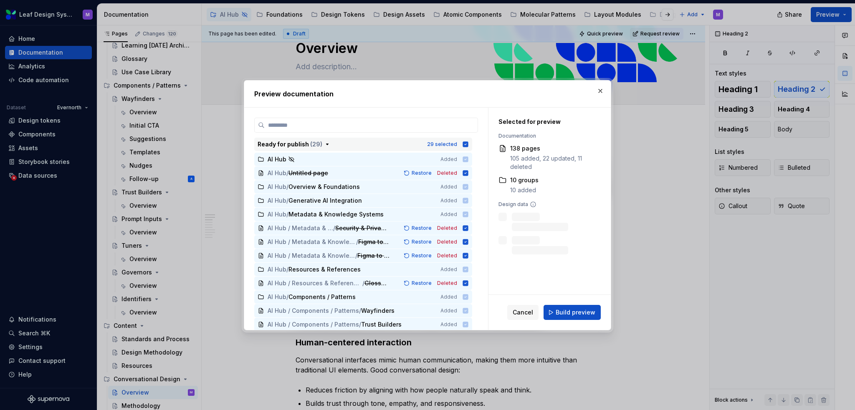
click at [466, 147] on icon "button" at bounding box center [465, 144] width 5 height 5
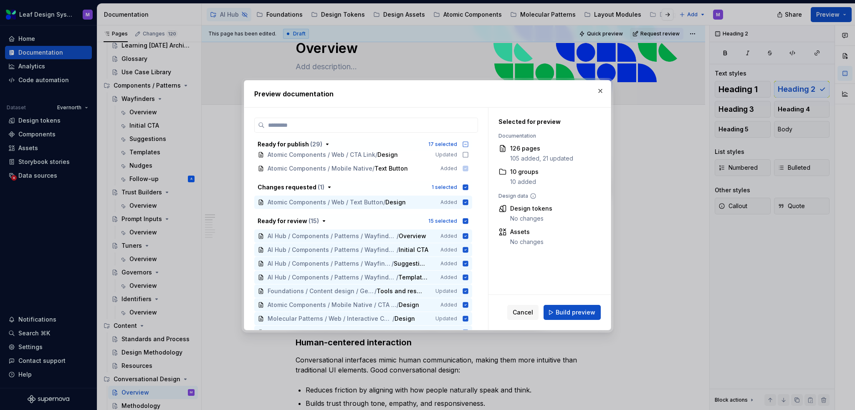
scroll to position [376, 0]
click at [466, 189] on icon "button" at bounding box center [465, 187] width 5 height 5
click at [464, 219] on icon "button" at bounding box center [465, 221] width 5 height 5
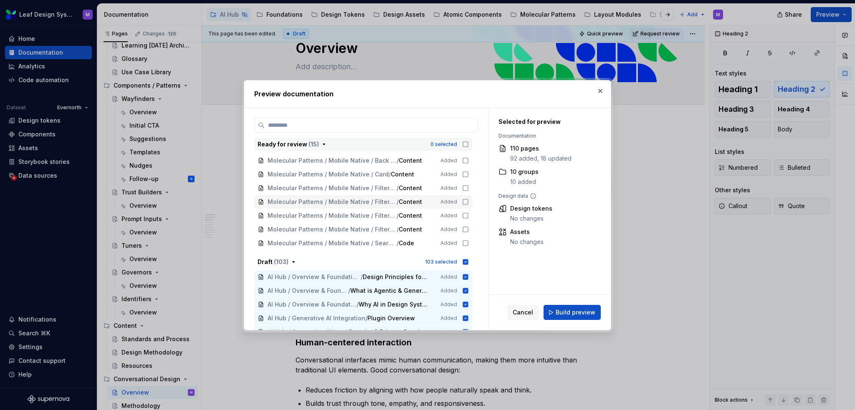
scroll to position [585, 0]
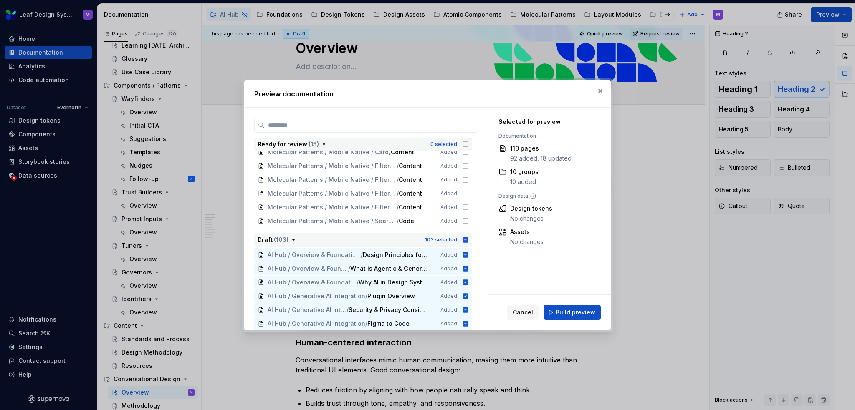
click at [463, 238] on icon "button" at bounding box center [465, 239] width 5 height 5
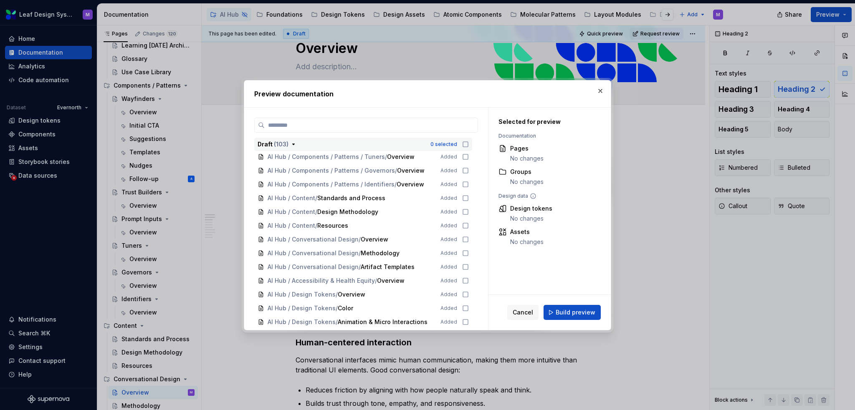
scroll to position [960, 0]
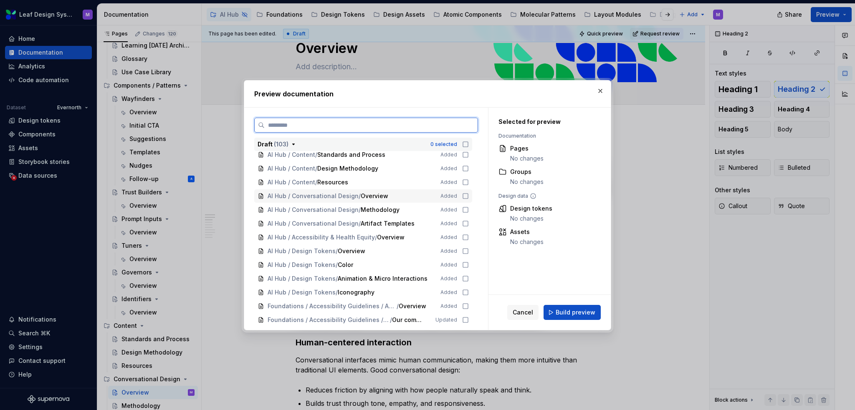
click at [464, 197] on icon at bounding box center [465, 196] width 7 height 7
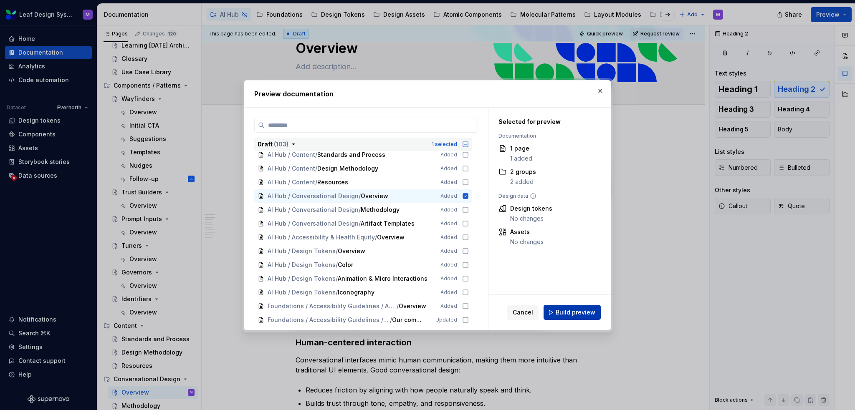
click at [565, 311] on span "Build preview" at bounding box center [576, 313] width 40 height 8
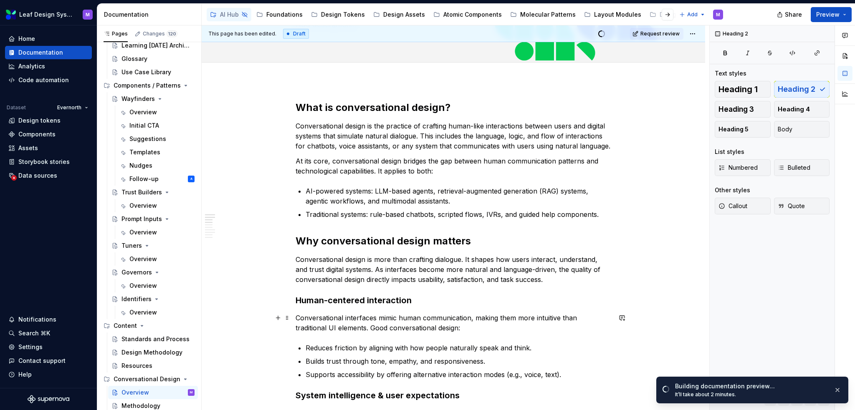
scroll to position [84, 0]
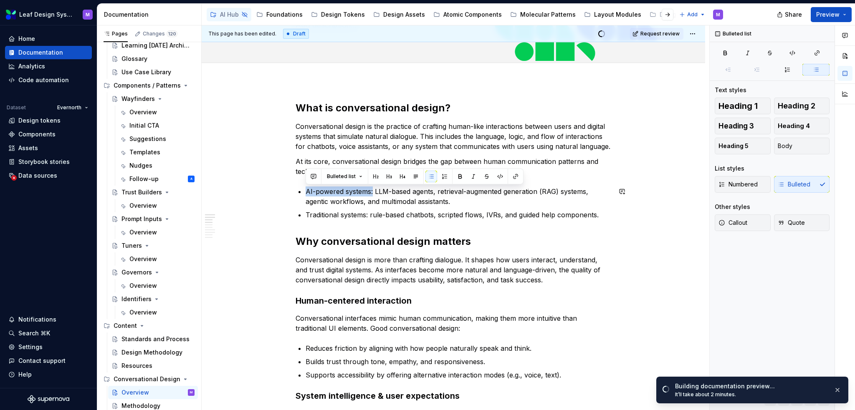
drag, startPoint x: 372, startPoint y: 191, endPoint x: 319, endPoint y: 186, distance: 53.7
click at [319, 187] on p "AI-powered systems: LLM-based agents, retrieval-augmented generation (RAG) syst…" at bounding box center [459, 197] width 306 height 20
click at [453, 175] on div "Bulleted list" at bounding box center [415, 177] width 214 height 12
click at [454, 175] on button "button" at bounding box center [460, 177] width 12 height 12
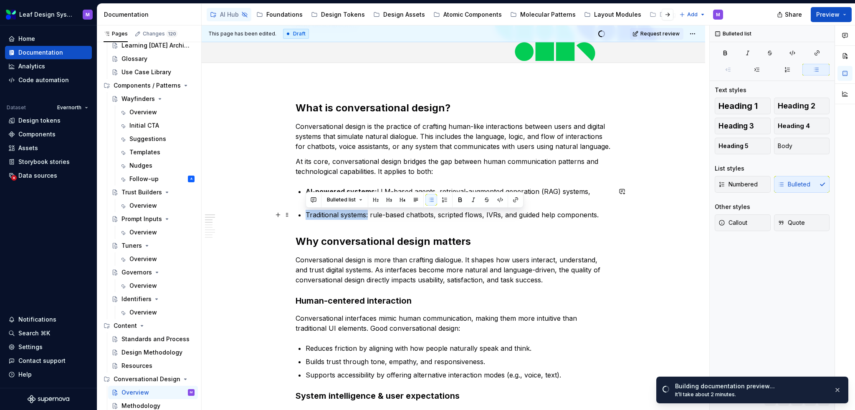
drag, startPoint x: 369, startPoint y: 214, endPoint x: 291, endPoint y: 215, distance: 78.1
click at [459, 197] on button "button" at bounding box center [460, 200] width 12 height 12
click at [456, 217] on p "Traditional systems: rule-based chatbots, scripted flows, IVRs, and guided help…" at bounding box center [459, 215] width 306 height 10
click at [463, 203] on p "AI-powered systems: LLM-based agents, retrieval-augmented generation (RAG) syst…" at bounding box center [459, 197] width 306 height 20
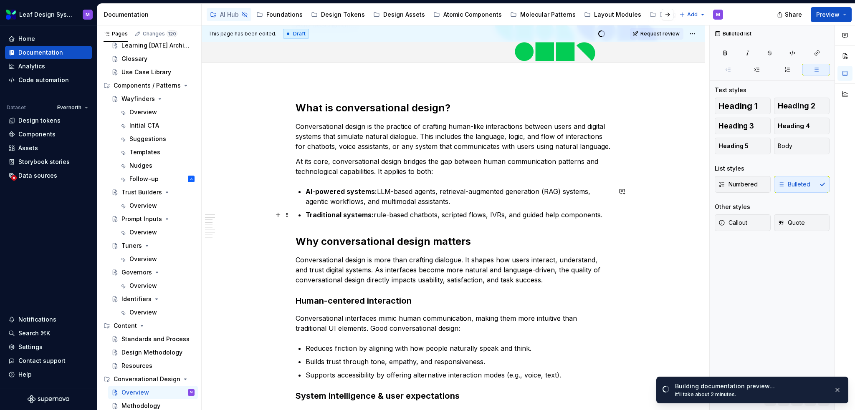
click at [375, 215] on p "Traditional systems: rule-based chatbots, scripted flows, IVRs, and guided help…" at bounding box center [459, 215] width 306 height 10
drag, startPoint x: 411, startPoint y: 213, endPoint x: 373, endPoint y: 215, distance: 38.0
click at [373, 215] on p "Traditional systems: Rule-based chatbots, scripted flows, IVRs, and guided help…" at bounding box center [459, 215] width 306 height 10
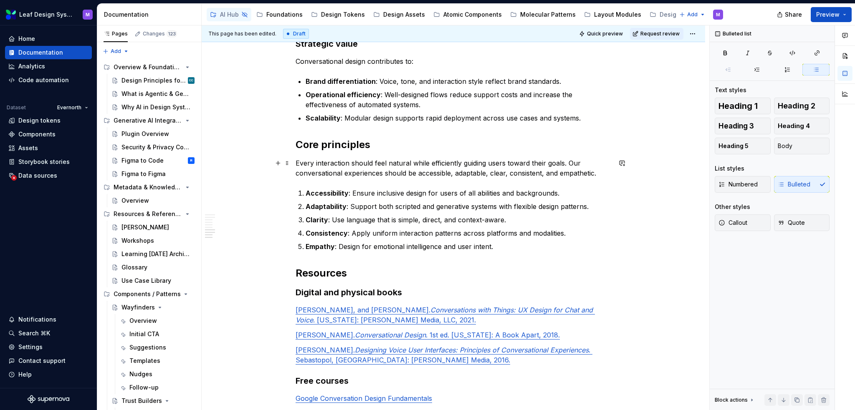
scroll to position [767, 0]
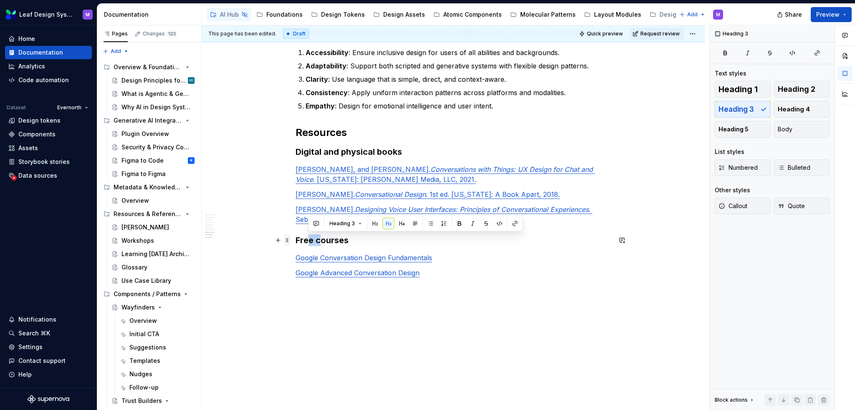
drag, startPoint x: 320, startPoint y: 236, endPoint x: 289, endPoint y: 236, distance: 30.9
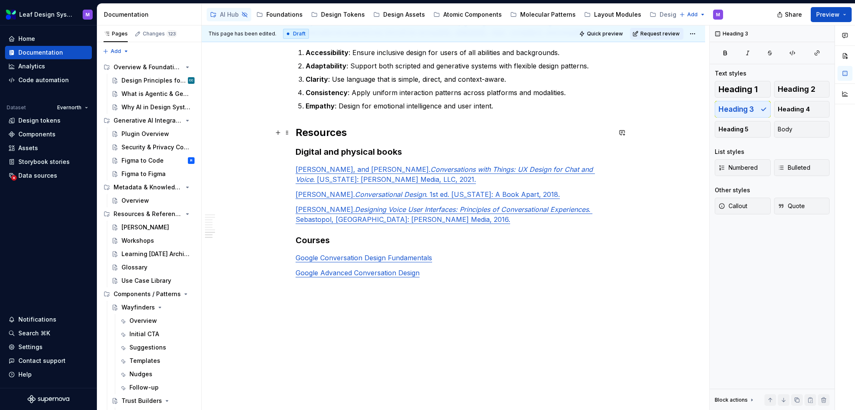
click at [336, 130] on h2 "Resources" at bounding box center [454, 132] width 316 height 13
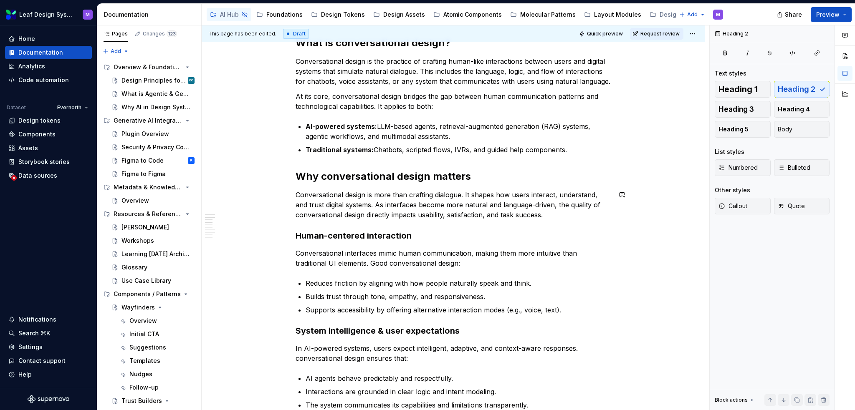
scroll to position [57, 0]
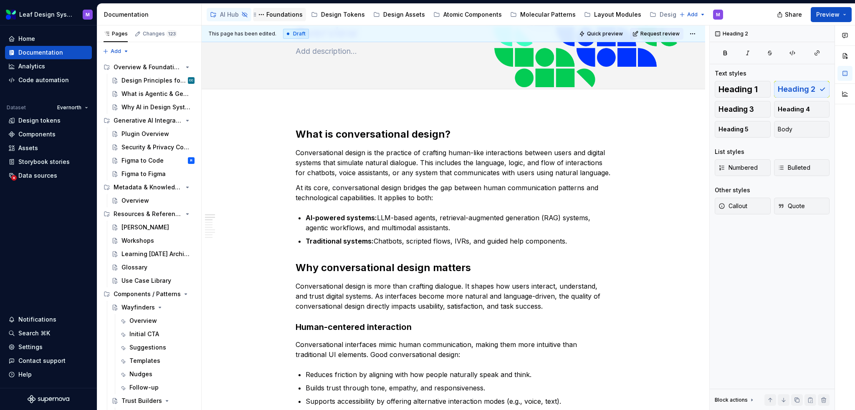
click at [286, 11] on div "Foundations" at bounding box center [284, 14] width 36 height 8
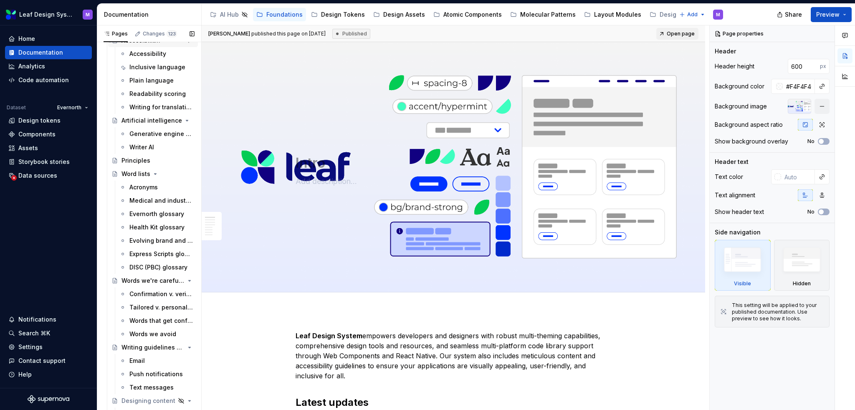
scroll to position [710, 0]
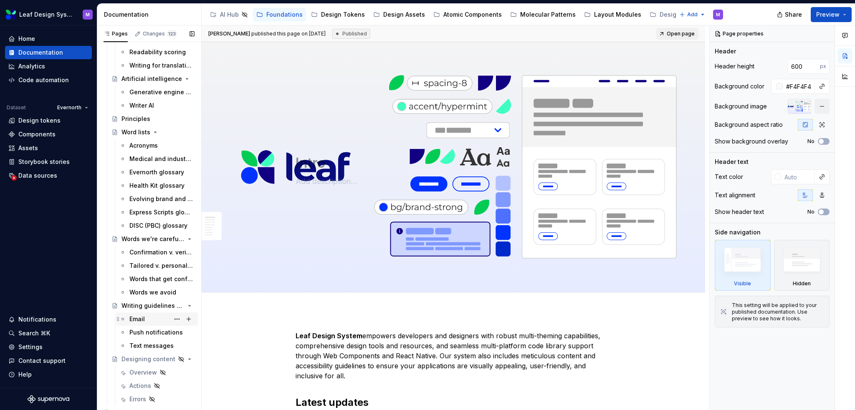
click at [148, 315] on div "Email" at bounding box center [161, 320] width 65 height 12
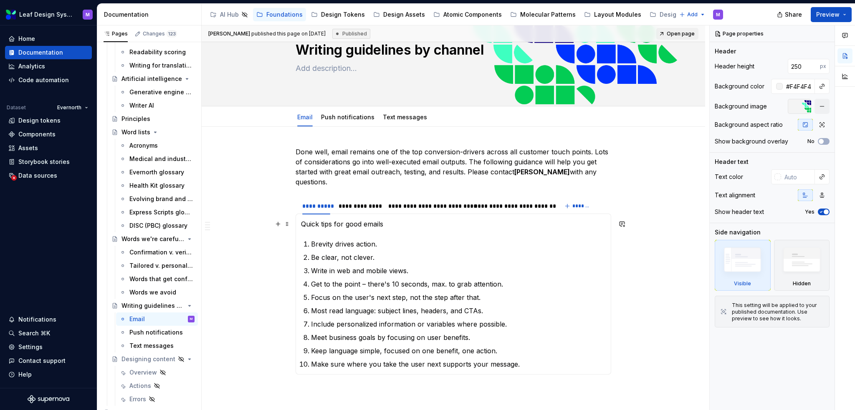
scroll to position [84, 0]
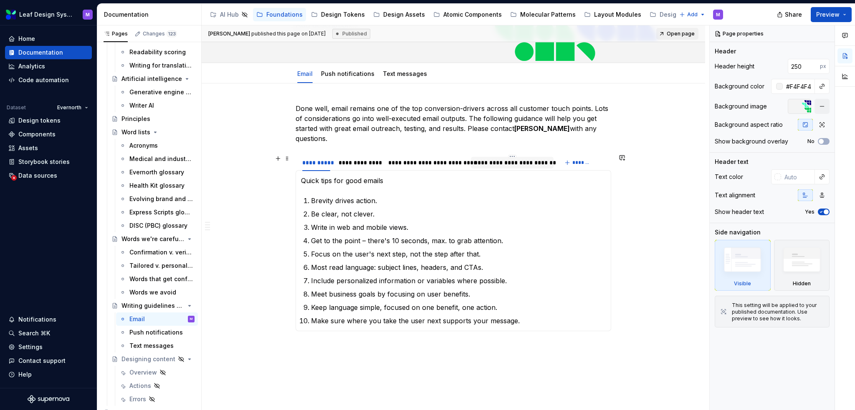
click at [501, 163] on div "**********" at bounding box center [512, 163] width 76 height 8
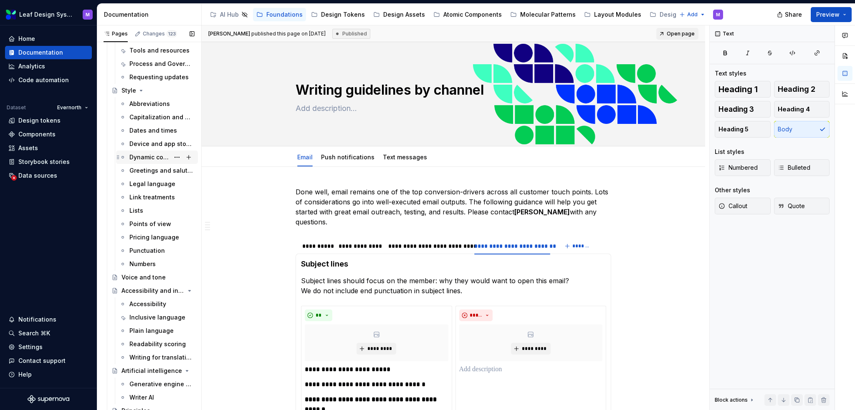
scroll to position [376, 0]
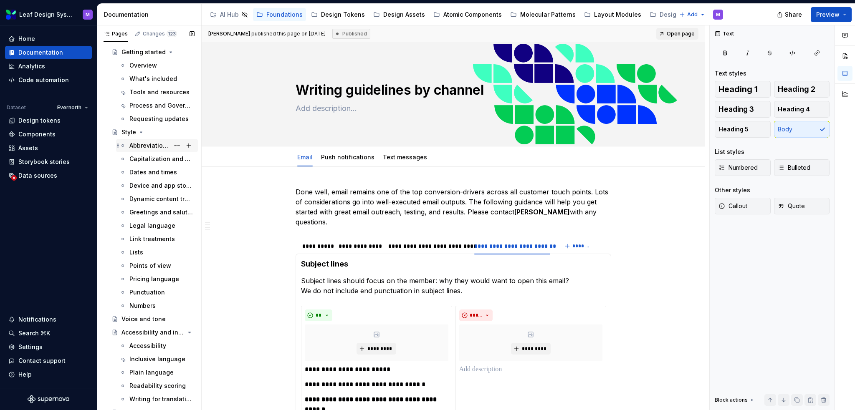
click at [157, 147] on div "Abbreviations" at bounding box center [149, 146] width 40 height 8
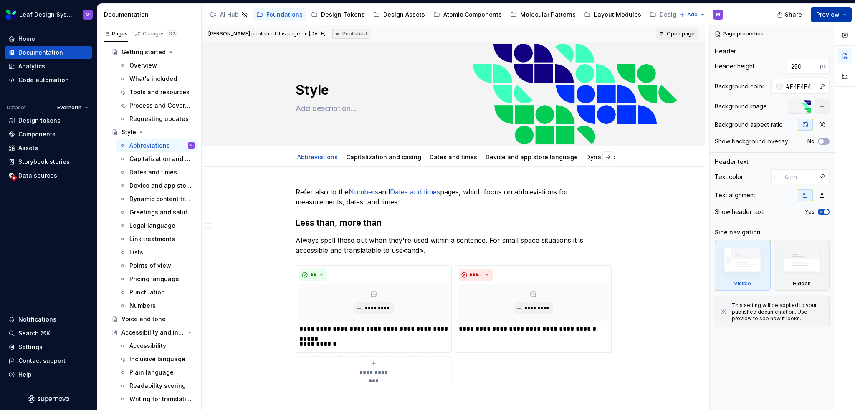
click at [842, 11] on button "Preview" at bounding box center [831, 14] width 41 height 15
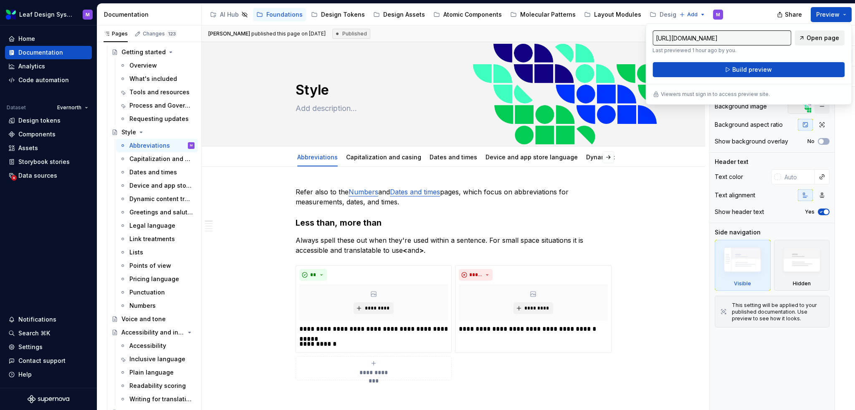
click at [812, 36] on span "Open page" at bounding box center [823, 38] width 33 height 8
type textarea "*"
